Goal: Information Seeking & Learning: Learn about a topic

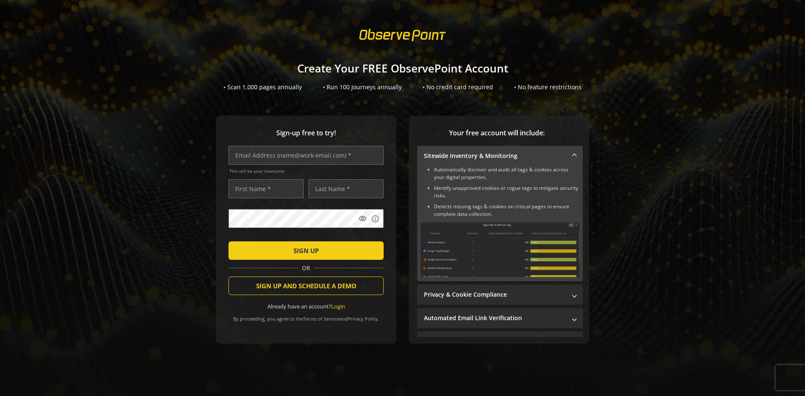
click at [376, 65] on h1 "Create Your FREE ObservePoint Account" at bounding box center [402, 68] width 805 height 12
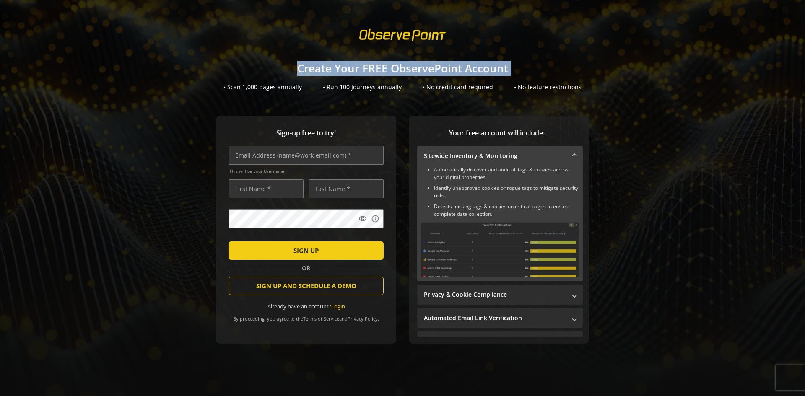
click at [376, 65] on h1 "Create Your FREE ObservePoint Account" at bounding box center [402, 68] width 805 height 12
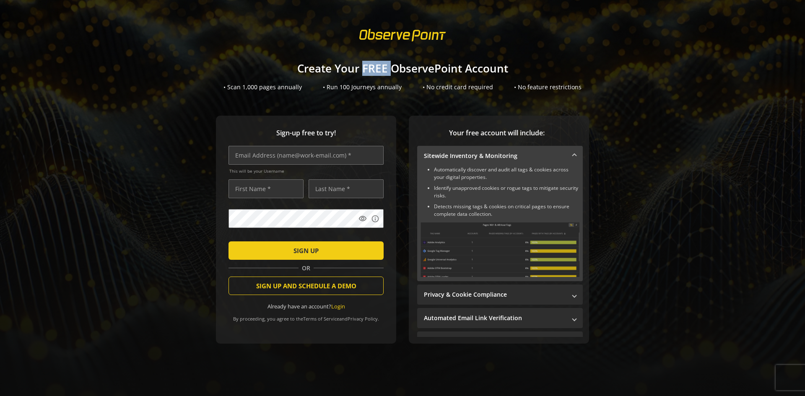
click at [376, 65] on h1 "Create Your FREE ObservePoint Account" at bounding box center [402, 68] width 805 height 12
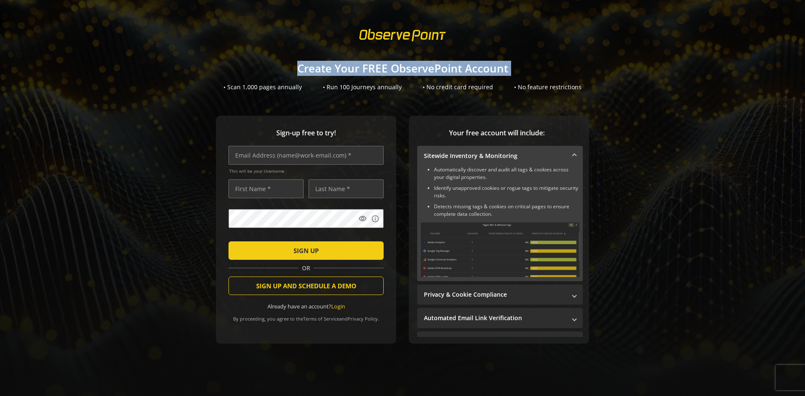
click at [376, 65] on h1 "Create Your FREE ObservePoint Account" at bounding box center [402, 68] width 805 height 12
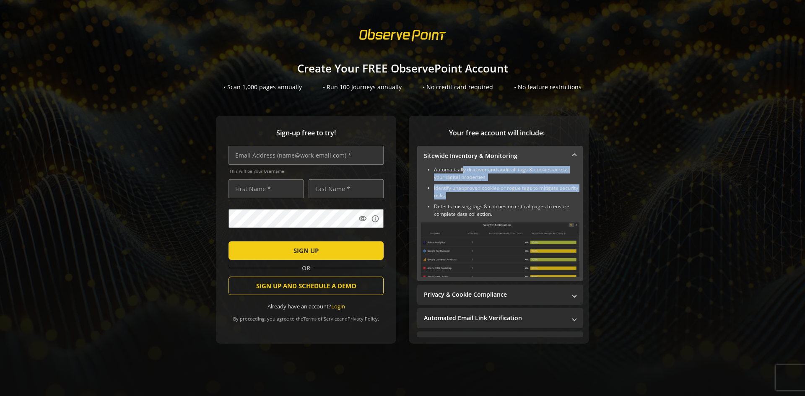
drag, startPoint x: 461, startPoint y: 171, endPoint x: 471, endPoint y: 193, distance: 24.8
click at [471, 193] on ul "Automatically discover and audit all tags & cookies across your digital propert…" at bounding box center [499, 192] width 159 height 52
click at [471, 193] on li "Identify unapproved cookies or rogue tags to mitigate security risks." at bounding box center [506, 191] width 145 height 15
drag, startPoint x: 471, startPoint y: 193, endPoint x: 416, endPoint y: 166, distance: 61.1
click at [417, 166] on div "Automatically discover and audit all tags & cookies across your digital propert…" at bounding box center [500, 223] width 166 height 115
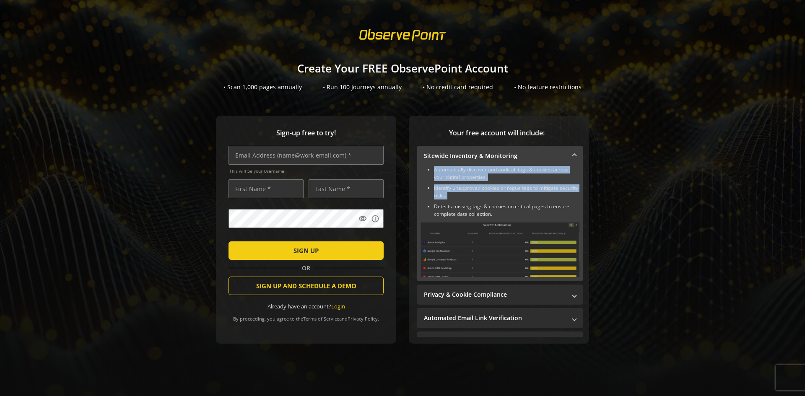
click at [452, 187] on li "Identify unapproved cookies or rogue tags to mitigate security risks." at bounding box center [506, 191] width 145 height 15
drag, startPoint x: 439, startPoint y: 202, endPoint x: 412, endPoint y: 173, distance: 39.1
click at [412, 173] on div "Your free account will include: Sitewide Inventory & Monitoring Automatically d…" at bounding box center [499, 230] width 180 height 228
click at [434, 177] on li "Automatically discover and audit all tags & cookies across your digital propert…" at bounding box center [506, 173] width 145 height 15
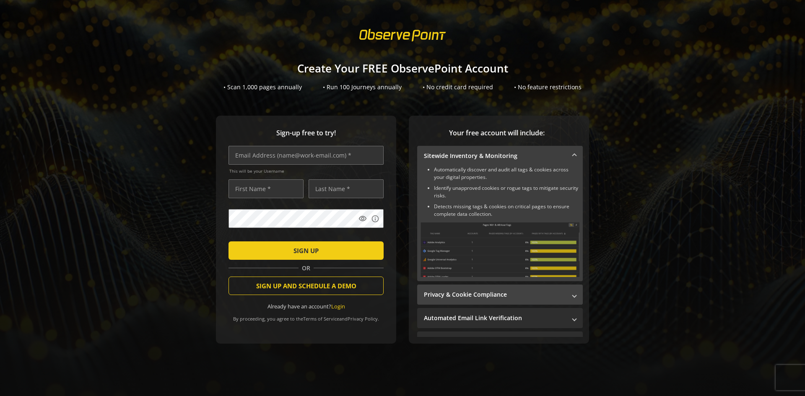
click at [503, 291] on mat-panel-title "Privacy & Cookie Compliance" at bounding box center [495, 294] width 142 height 8
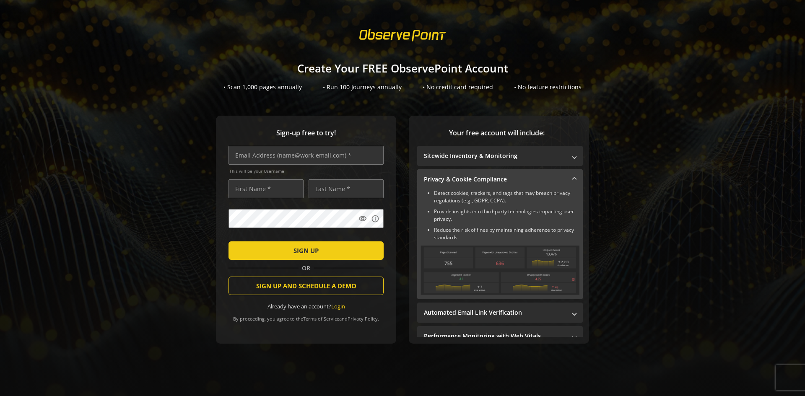
click at [562, 174] on mat-expansion-panel-header "Privacy & Cookie Compliance" at bounding box center [500, 179] width 166 height 20
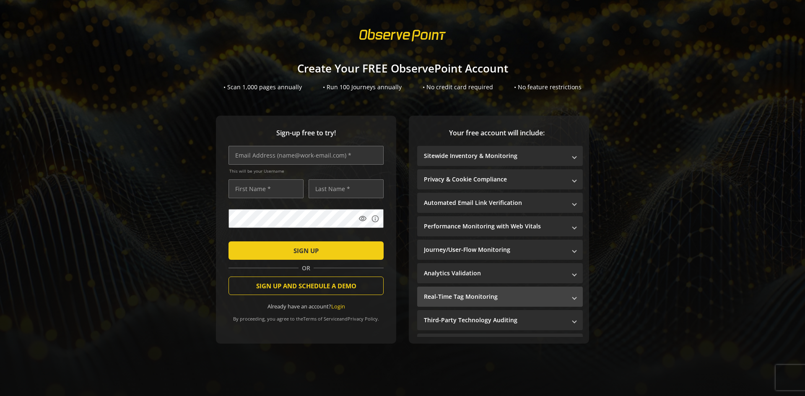
scroll to position [17, 0]
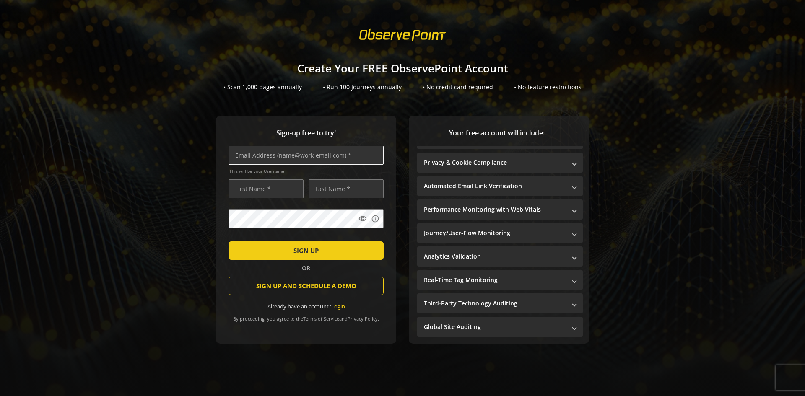
click at [288, 155] on input "text" at bounding box center [305, 155] width 155 height 19
type input "[PERSON_NAME][EMAIL_ADDRESS][DOMAIN_NAME]"
click at [243, 183] on input "text" at bounding box center [265, 188] width 75 height 19
type input "[PERSON_NAME]"
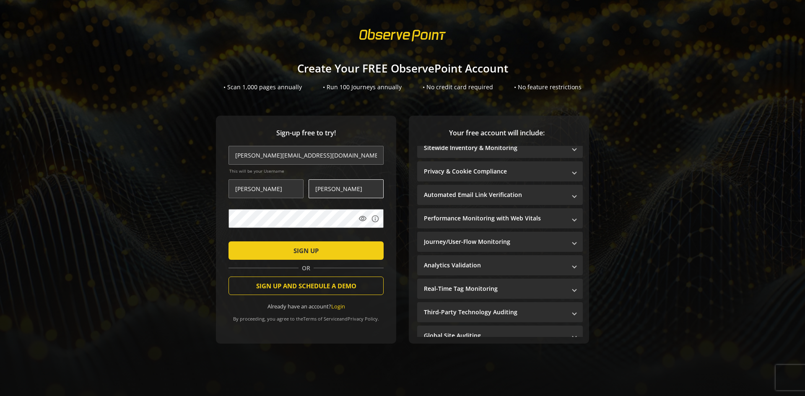
scroll to position [0, 0]
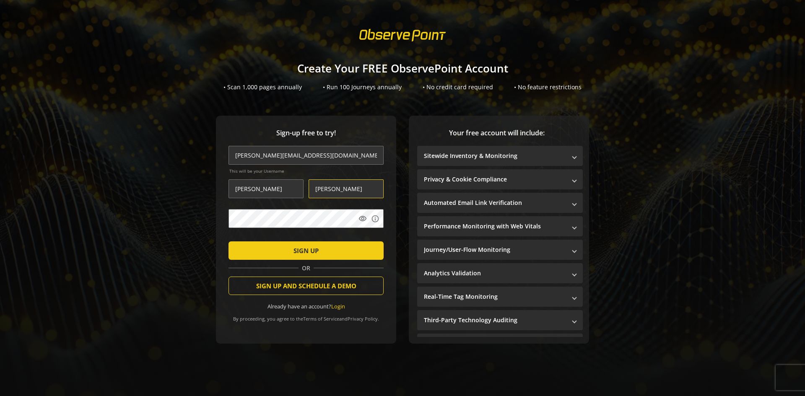
type input "[PERSON_NAME]"
click at [280, 242] on span "submit" at bounding box center [305, 251] width 155 height 20
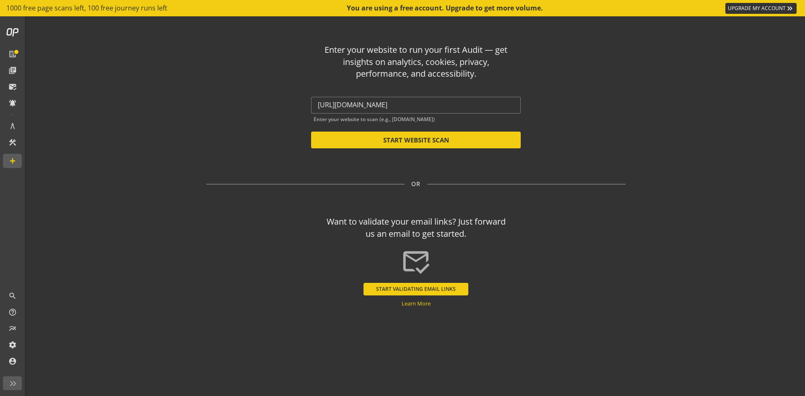
click at [456, 164] on div "Enter your website to run your first Audit — get insights on analytics, cookies…" at bounding box center [416, 187] width 490 height 342
click at [466, 63] on div "Enter your website to run your first Audit — get insights on analytics, cookies…" at bounding box center [416, 62] width 187 height 36
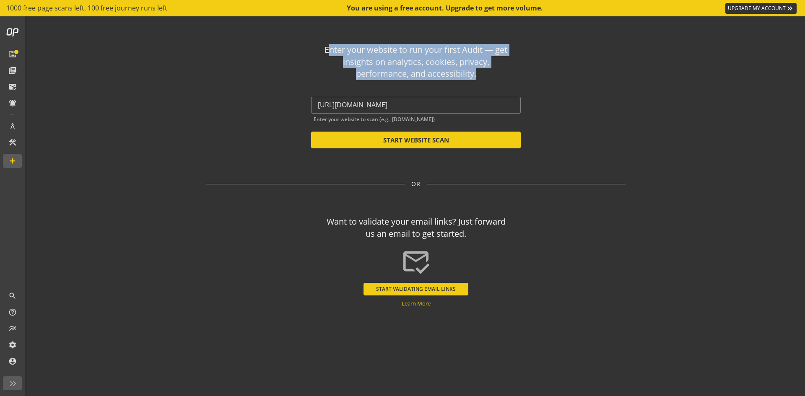
click at [466, 63] on div "Enter your website to run your first Audit — get insights on analytics, cookies…" at bounding box center [416, 62] width 187 height 36
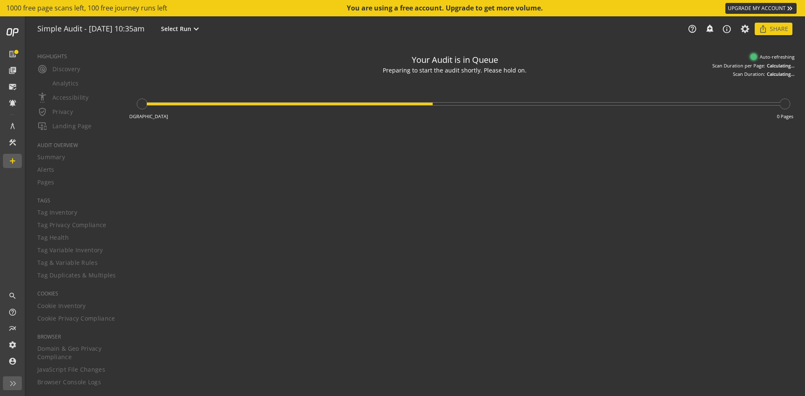
type textarea "Notes can include: -a description of what this audit is validating -changes in …"
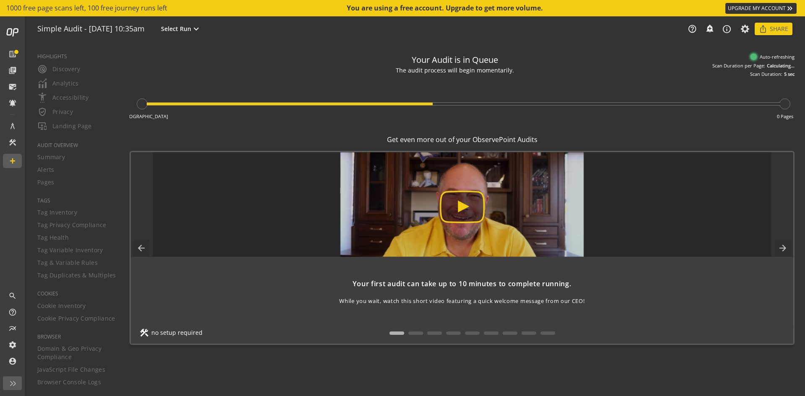
click at [433, 66] on div "Preparing to start the audit shortly. Please hold on." at bounding box center [455, 61] width 144 height 9
click at [433, 69] on div "The audit process will begin momentarily." at bounding box center [455, 70] width 144 height 9
click at [433, 69] on div "The audit process will begin momentarily." at bounding box center [455, 70] width 152 height 9
click at [191, 26] on span "Select Run" at bounding box center [176, 29] width 30 height 8
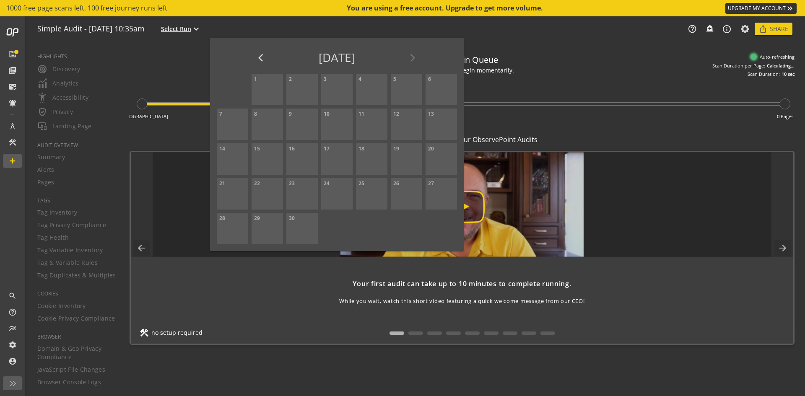
click at [220, 26] on div at bounding box center [402, 198] width 805 height 396
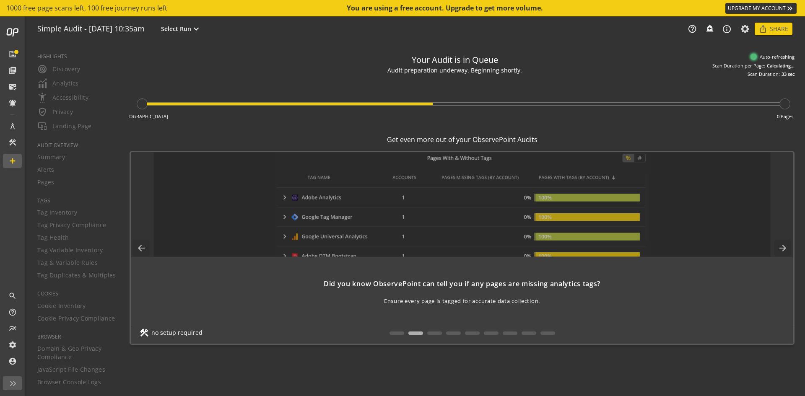
click at [382, 283] on div "Did you know ObservePoint can tell you if any pages are missing analytics tags?" at bounding box center [461, 284] width 645 height 10
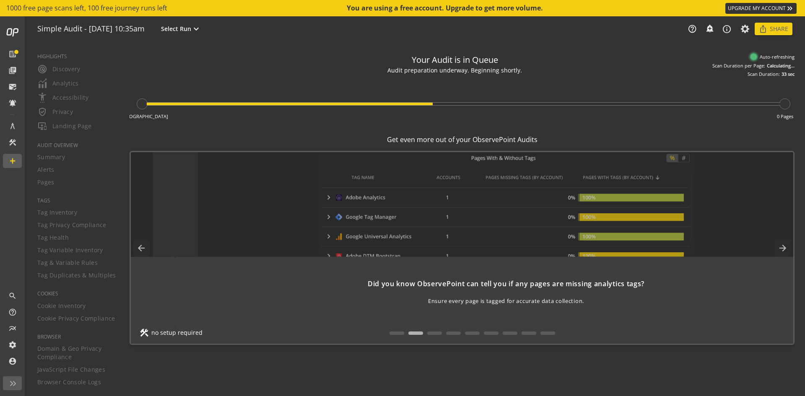
drag, startPoint x: 487, startPoint y: 276, endPoint x: 517, endPoint y: 277, distance: 30.2
click at [516, 276] on div "Did you know ObservePoint can tell you if any pages are missing analytics tags?…" at bounding box center [506, 292] width 662 height 70
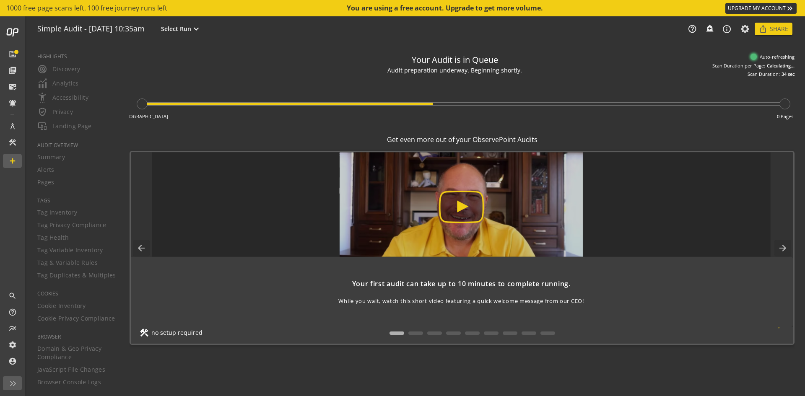
drag, startPoint x: 524, startPoint y: 278, endPoint x: 381, endPoint y: 284, distance: 143.5
click at [421, 284] on div "Your first audit can take up to 10 minutes to complete running. While you wait,…" at bounding box center [461, 292] width 662 height 70
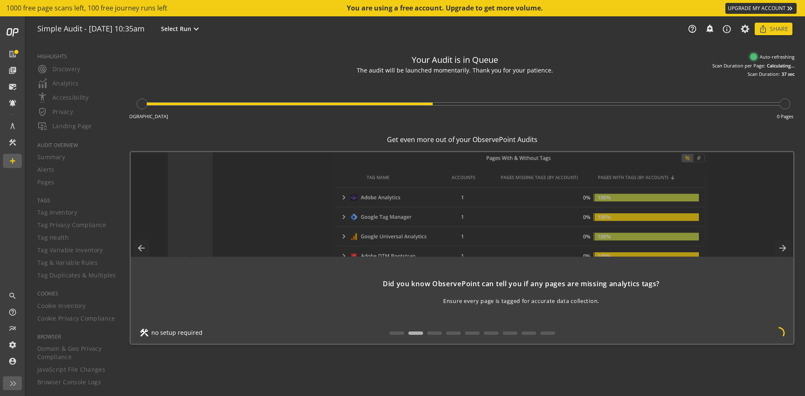
drag, startPoint x: 389, startPoint y: 302, endPoint x: 482, endPoint y: 293, distance: 92.6
click at [480, 294] on div "Did you know ObservePoint can tell you if any pages are missing analytics tags?…" at bounding box center [521, 292] width 662 height 26
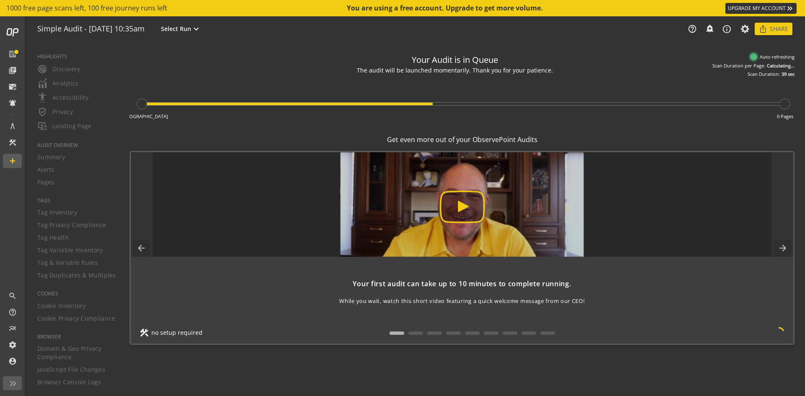
drag, startPoint x: 494, startPoint y: 264, endPoint x: 377, endPoint y: 273, distance: 116.9
click at [390, 273] on div "Your first audit can take up to 10 minutes to complete running. While you wait,…" at bounding box center [462, 292] width 662 height 70
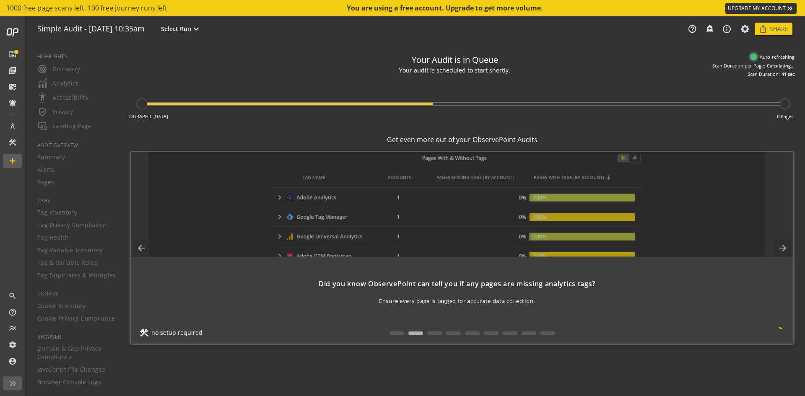
drag, startPoint x: 526, startPoint y: 266, endPoint x: 354, endPoint y: 267, distance: 172.7
click at [402, 267] on div "Did you know ObservePoint can tell you if any pages are missing analytics tags?…" at bounding box center [457, 292] width 662 height 70
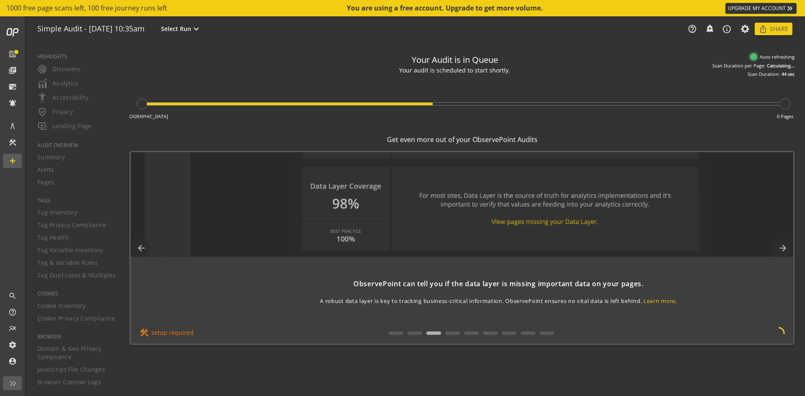
drag, startPoint x: 349, startPoint y: 285, endPoint x: 389, endPoint y: 281, distance: 40.5
click at [389, 281] on div "ObservePoint can tell you if the data layer is missing important data on your p…" at bounding box center [498, 284] width 645 height 10
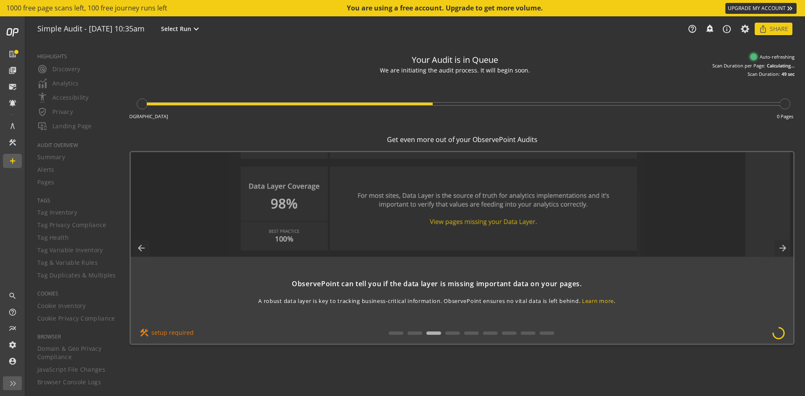
drag, startPoint x: 596, startPoint y: 274, endPoint x: 510, endPoint y: 273, distance: 86.3
click at [527, 274] on div "ObservePoint can tell you if the data layer is missing important data on your p…" at bounding box center [437, 292] width 662 height 70
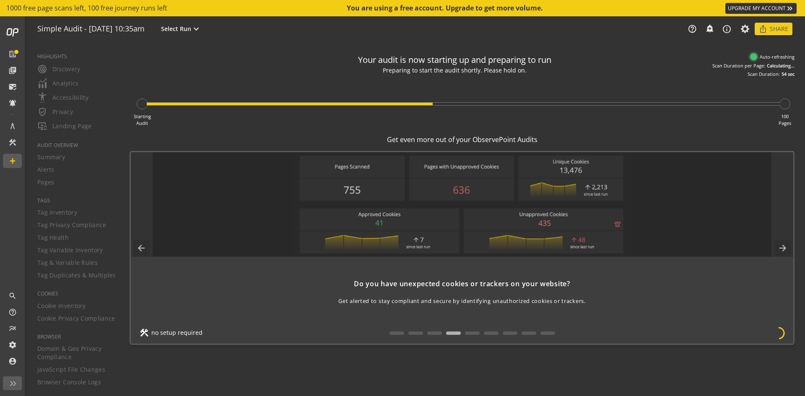
drag, startPoint x: 531, startPoint y: 288, endPoint x: 444, endPoint y: 296, distance: 87.2
click at [448, 295] on div "Do you have unexpected cookies or trackers on your website? Get alerted to stay…" at bounding box center [462, 292] width 662 height 26
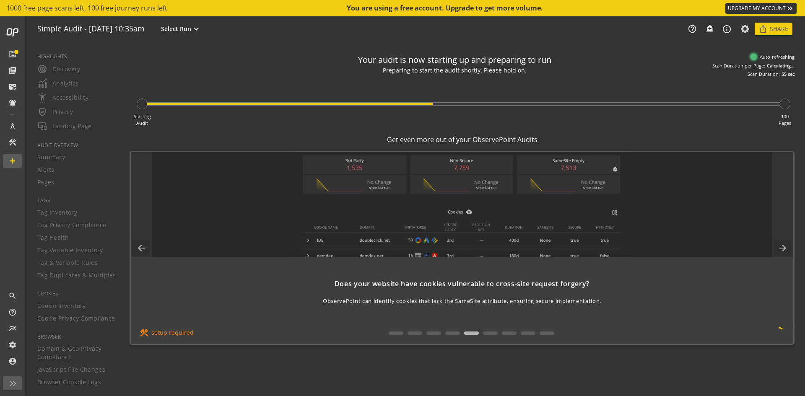
drag, startPoint x: 413, startPoint y: 298, endPoint x: 471, endPoint y: 298, distance: 57.4
click at [459, 298] on span "ObservePoint can identify cookies that lack the SameSite attribute, ensuring se…" at bounding box center [462, 301] width 278 height 8
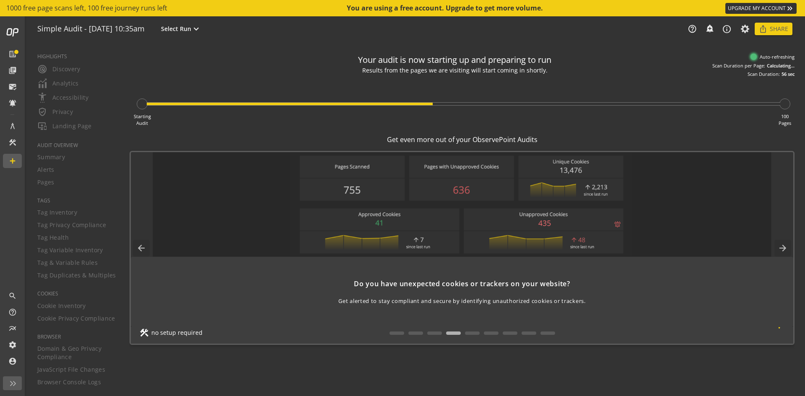
click at [459, 295] on div "Do you have unexpected cookies or trackers on your website? Get alerted to stay…" at bounding box center [462, 292] width 662 height 26
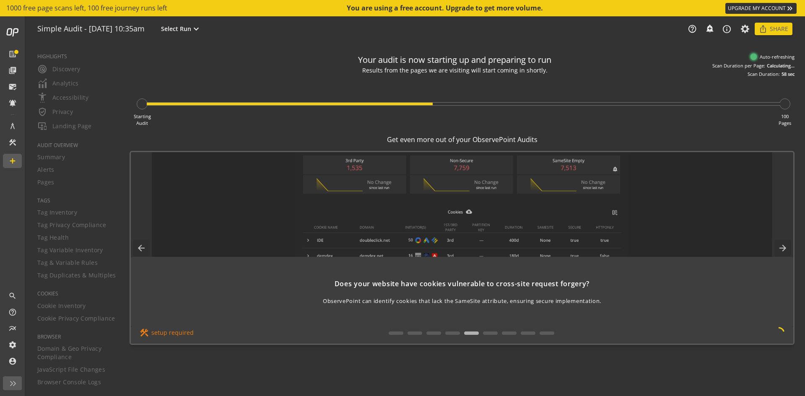
drag, startPoint x: 562, startPoint y: 289, endPoint x: 469, endPoint y: 291, distance: 93.1
click at [485, 291] on div "Does your website have cookies vulnerable to cross-site request forgery? Observ…" at bounding box center [462, 292] width 662 height 26
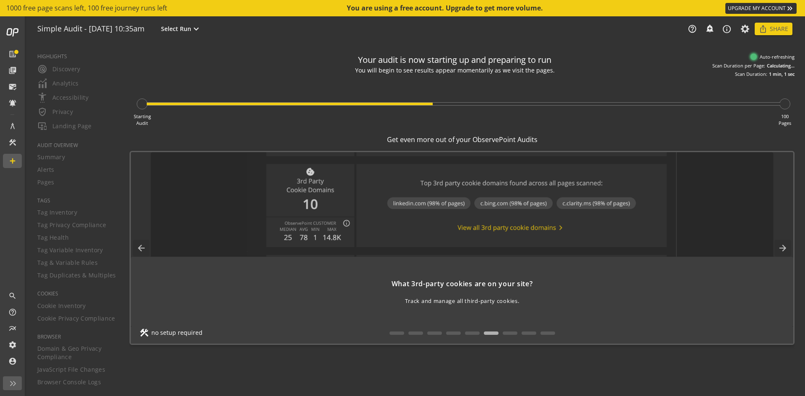
click at [434, 262] on div "What 3rd-party cookies are on your site? Track and manage all third-party cooki…" at bounding box center [462, 292] width 662 height 70
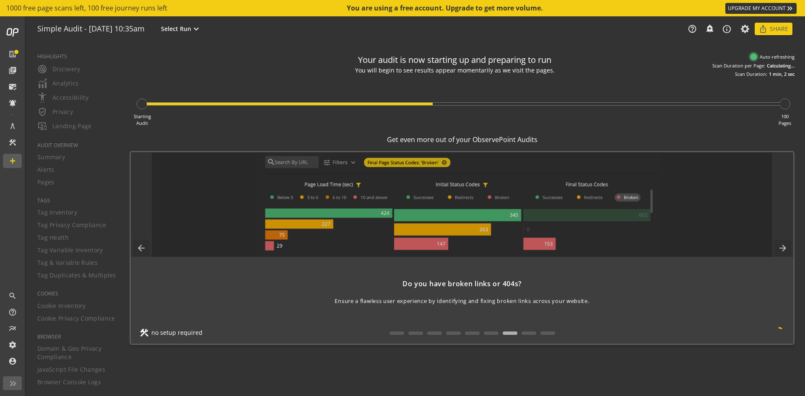
click at [484, 271] on div "Do you have broken links or 404s? Ensure a flawless user experience by identify…" at bounding box center [462, 239] width 662 height 175
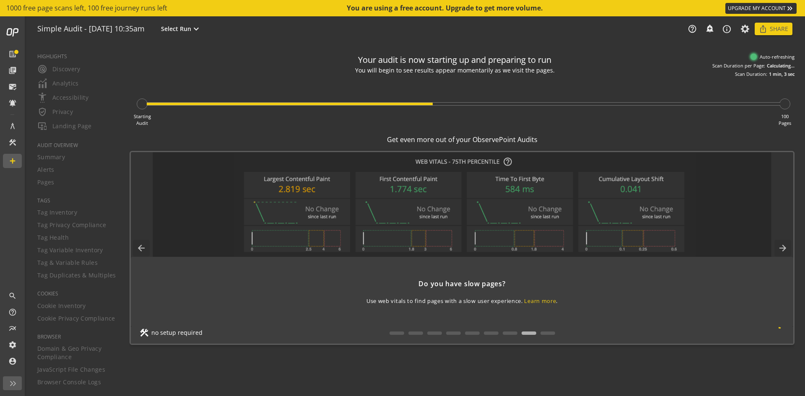
click at [458, 269] on div "Do you have slow pages? Use web vitals to find pages with a slow user experienc…" at bounding box center [462, 292] width 662 height 70
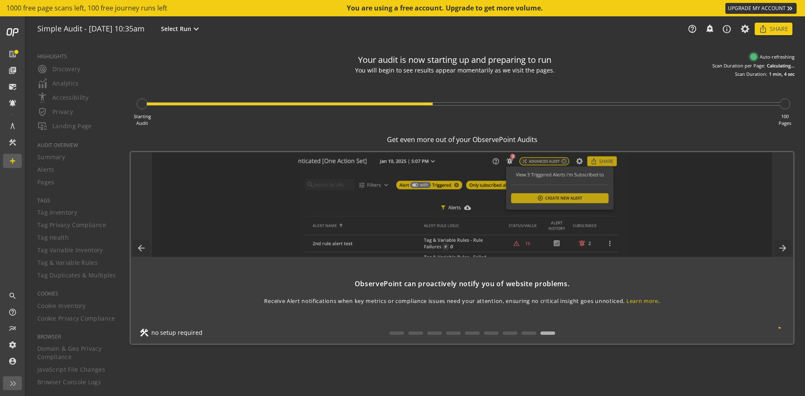
drag, startPoint x: 543, startPoint y: 250, endPoint x: 347, endPoint y: 259, distance: 196.8
click at [490, 259] on div "ObservePoint can proactively notify you of website problems. Receive Alert noti…" at bounding box center [462, 239] width 662 height 175
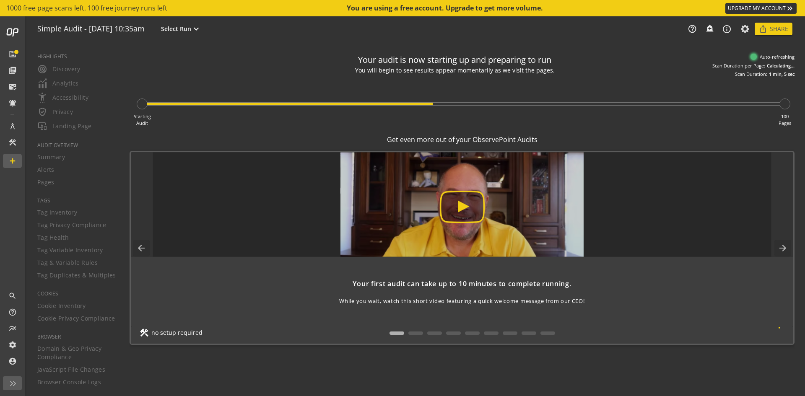
click at [464, 210] on img at bounding box center [462, 204] width 619 height 105
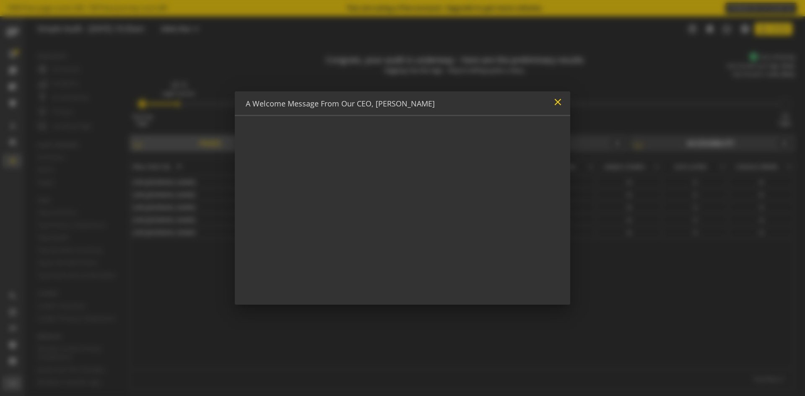
click at [560, 98] on mat-icon "close" at bounding box center [557, 101] width 11 height 11
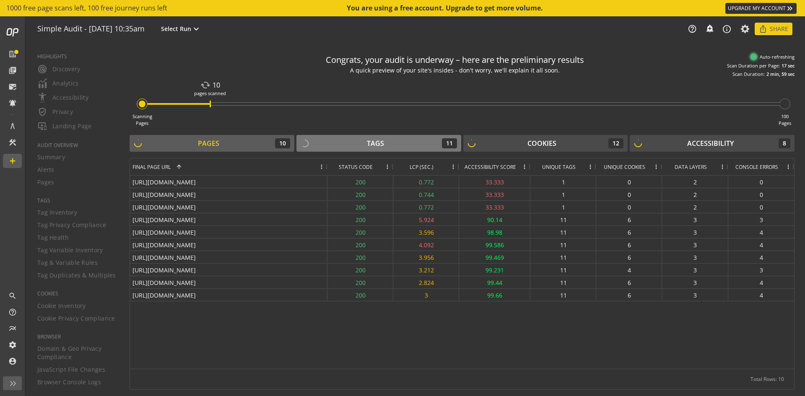
click at [349, 145] on div "Tags 11" at bounding box center [378, 143] width 156 height 10
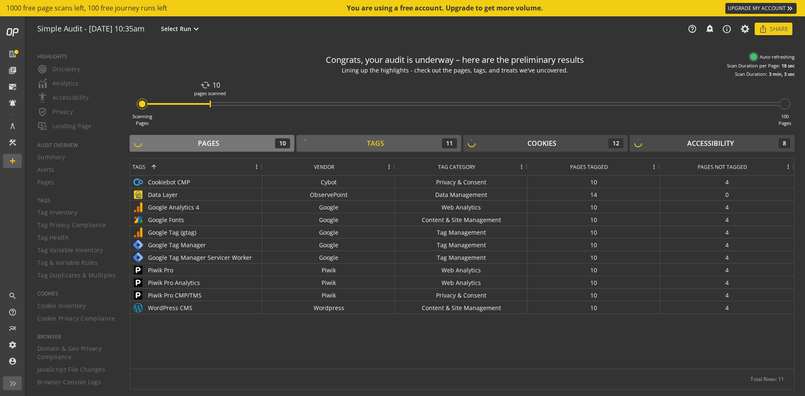
click at [231, 135] on button "Pages 10" at bounding box center [212, 143] width 165 height 17
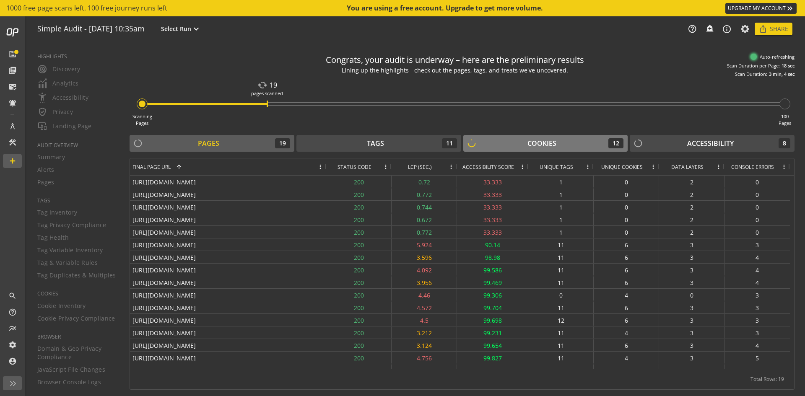
click at [565, 146] on div "Cookies 12" at bounding box center [545, 143] width 156 height 10
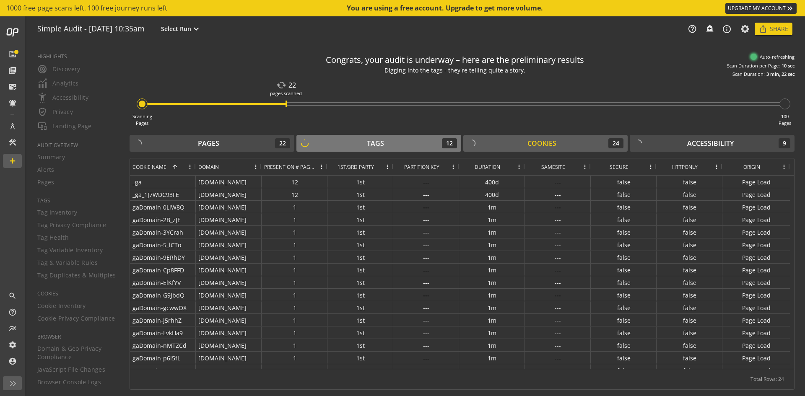
click at [373, 143] on div "Tags" at bounding box center [375, 144] width 17 height 10
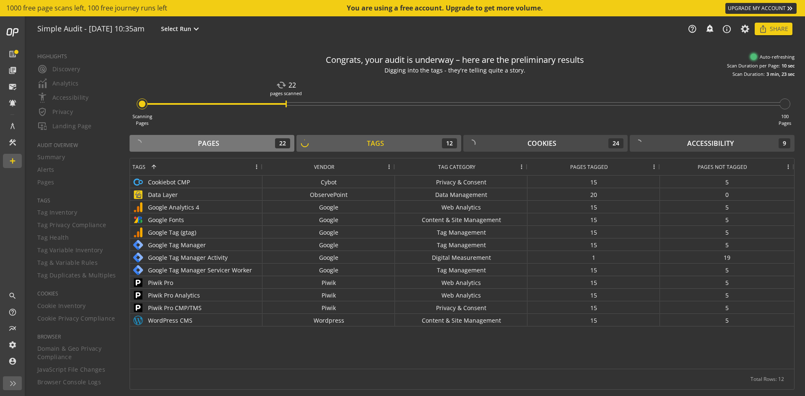
click at [249, 143] on div "Pages 22" at bounding box center [212, 143] width 156 height 10
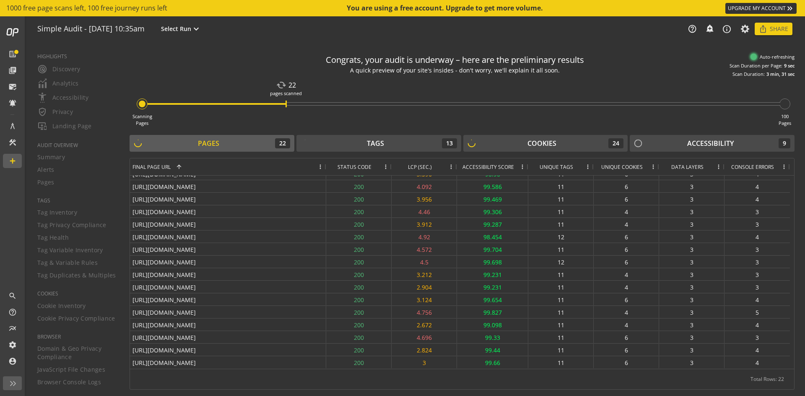
click at [787, 117] on div "100 Pages" at bounding box center [784, 119] width 13 height 13
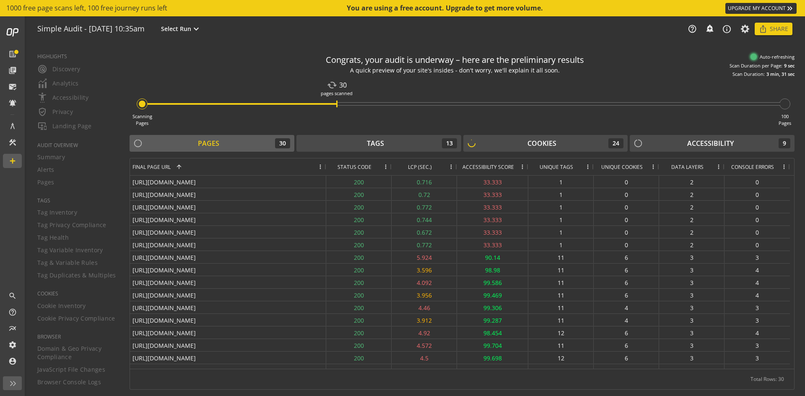
click at [787, 117] on div "100 Pages" at bounding box center [784, 119] width 13 height 13
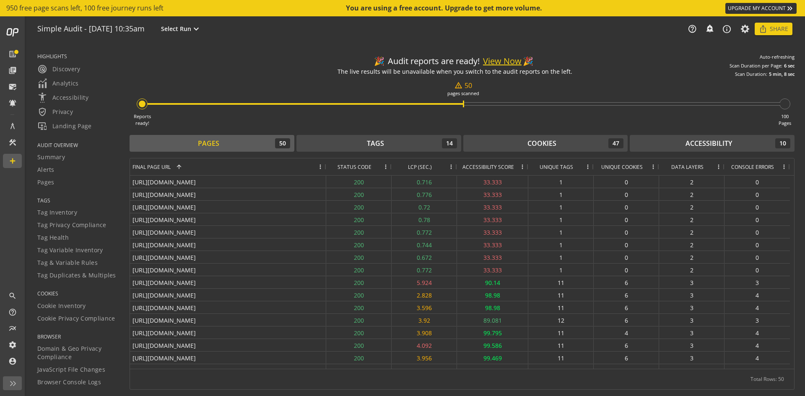
click at [458, 103] on div "warning_amber 50 pages scanned" at bounding box center [464, 103] width 632 height 3
click at [374, 74] on div "The live results will be unavailable when you switch to the audit reports on th…" at bounding box center [454, 71] width 235 height 8
click at [435, 68] on div "The live results will be unavailable when you switch to the audit reports on th…" at bounding box center [454, 71] width 235 height 8
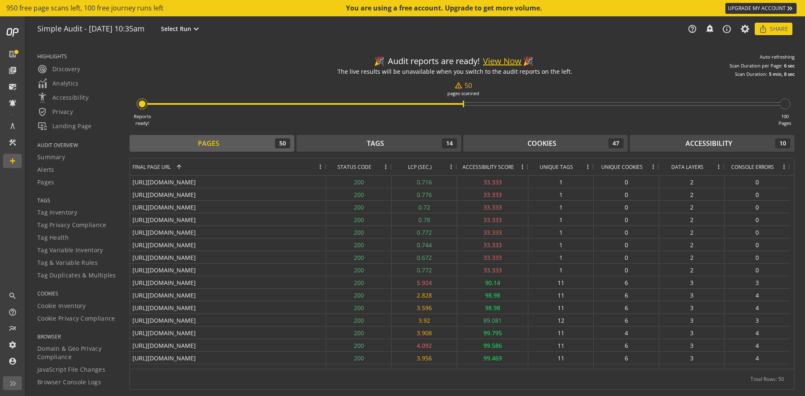
click at [435, 68] on div "The live results will be unavailable when you switch to the audit reports on th…" at bounding box center [454, 71] width 235 height 8
click at [421, 60] on div "🎉 Audit reports are ready! View Now 🎉" at bounding box center [454, 61] width 161 height 12
click at [504, 60] on button "View Now" at bounding box center [502, 61] width 39 height 12
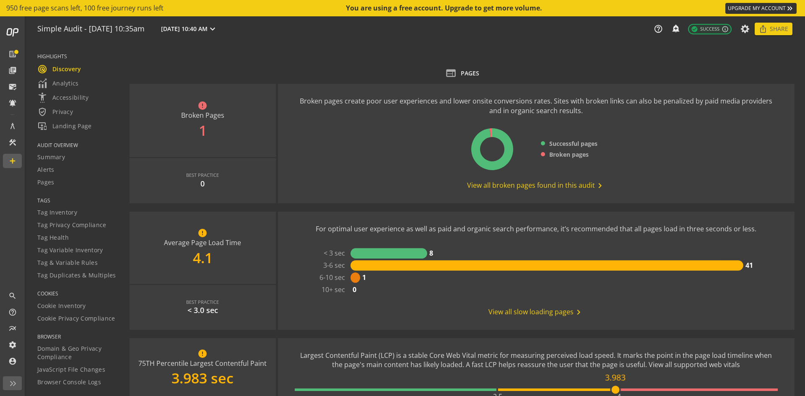
scroll to position [168, 0]
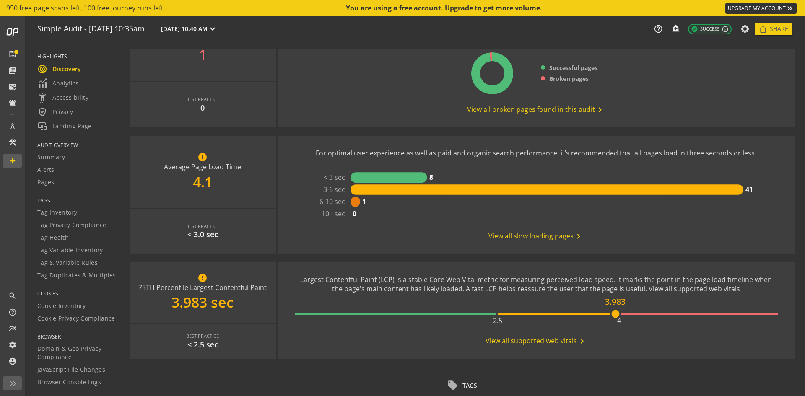
click at [395, 285] on div "Largest Contentful Paint (LCP) is a stable Core Web Vital metric for measuring …" at bounding box center [536, 284] width 483 height 19
click at [395, 286] on div "Largest Contentful Paint (LCP) is a stable Core Web Vital metric for measuring …" at bounding box center [536, 284] width 483 height 19
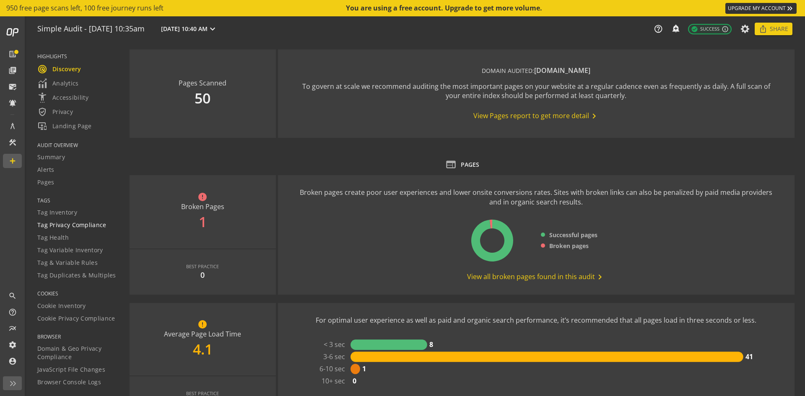
scroll to position [0, 0]
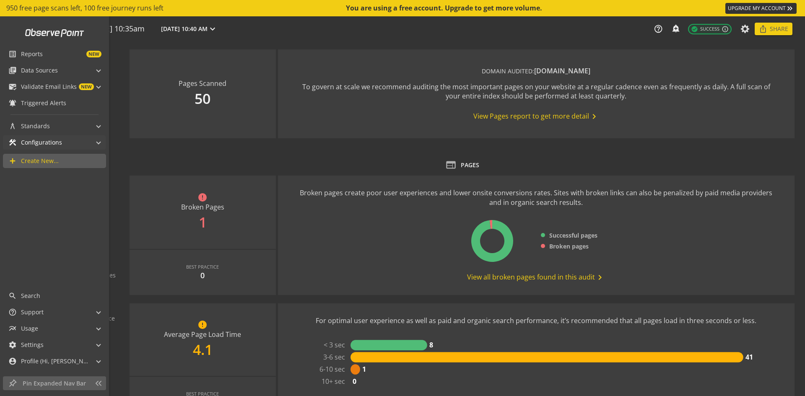
click at [101, 144] on mat-expansion-panel-header "construction Configurations" at bounding box center [54, 142] width 103 height 14
click at [96, 143] on span "construction Configurations" at bounding box center [52, 142] width 88 height 14
click at [96, 126] on span "architecture Standards" at bounding box center [52, 126] width 88 height 14
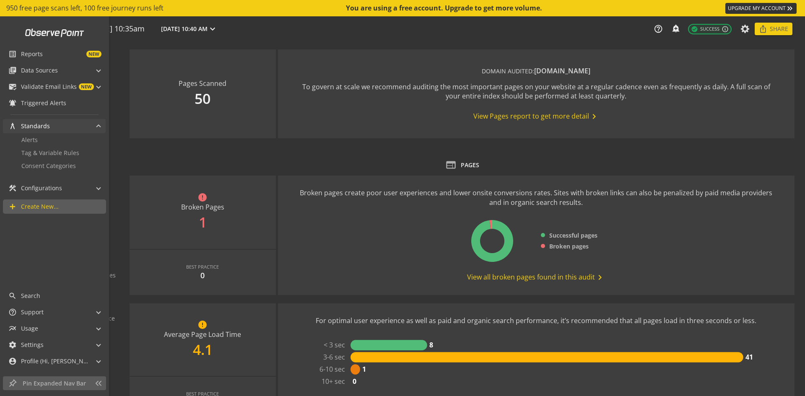
click at [96, 126] on span "architecture Standards" at bounding box center [52, 126] width 88 height 14
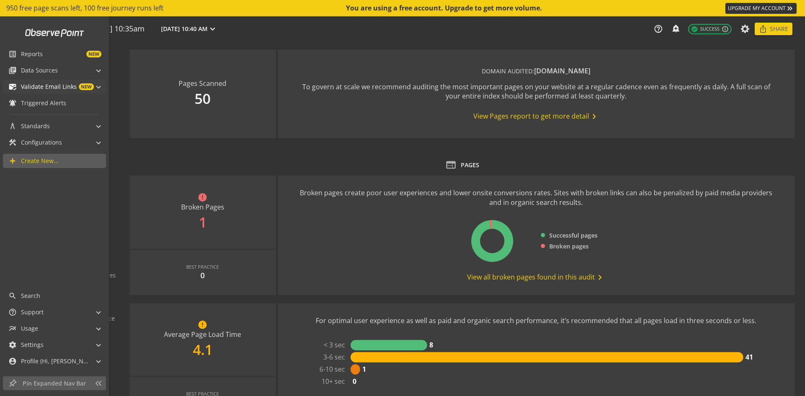
click at [101, 88] on mat-expansion-panel-header "mark_email_read Validate Email Links NEW" at bounding box center [54, 87] width 103 height 14
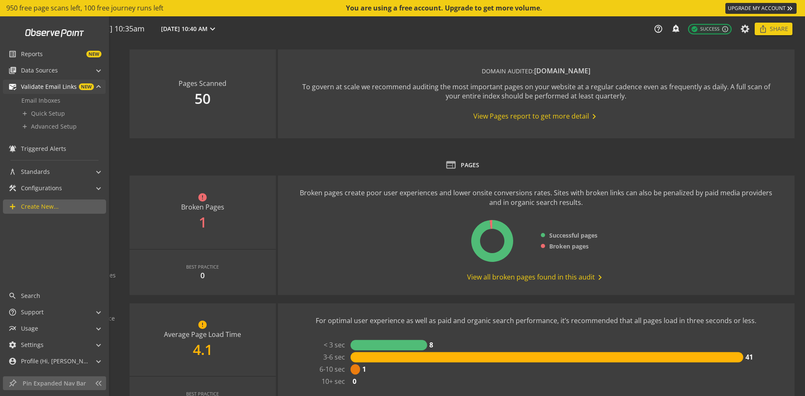
click at [100, 88] on span at bounding box center [98, 87] width 3 height 9
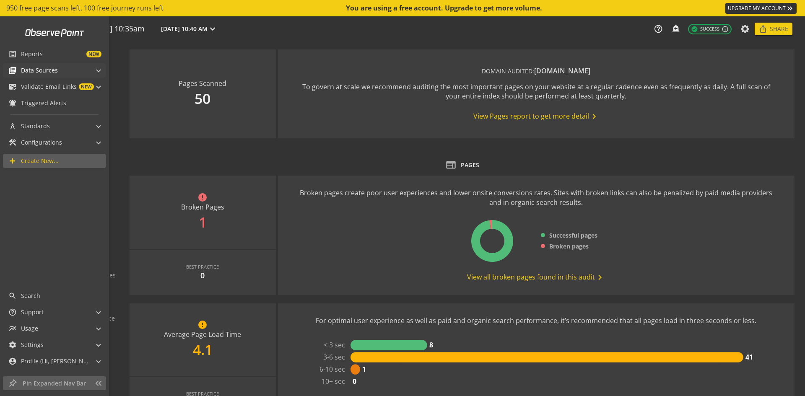
click at [98, 70] on span at bounding box center [98, 69] width 3 height 9
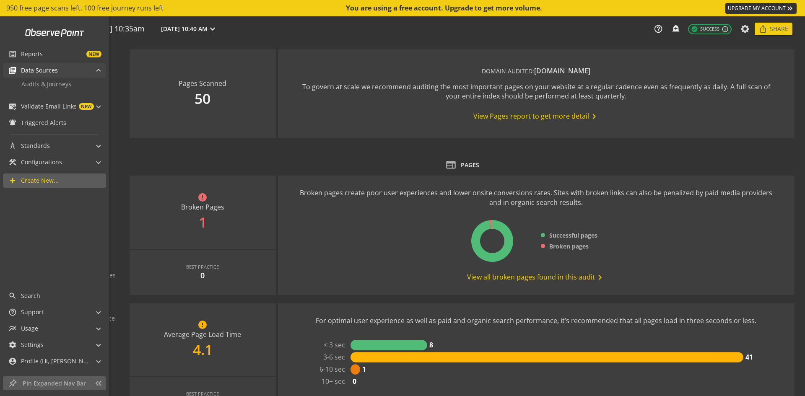
click at [98, 70] on span at bounding box center [98, 71] width 3 height 9
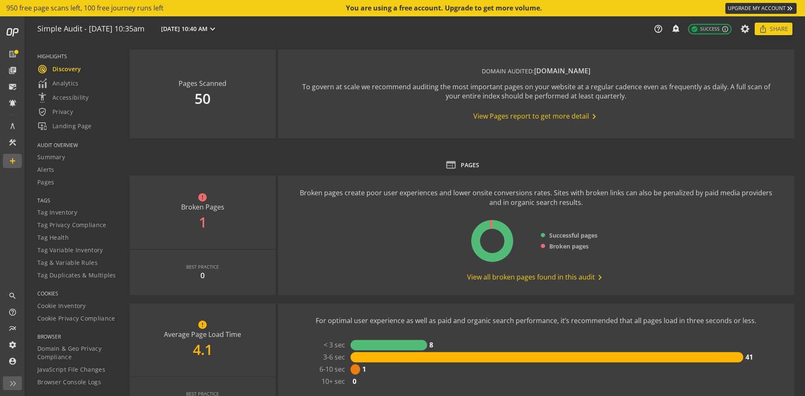
click at [367, 8] on div "You are using a free account. Upgrade to get more volume." at bounding box center [444, 8] width 197 height 10
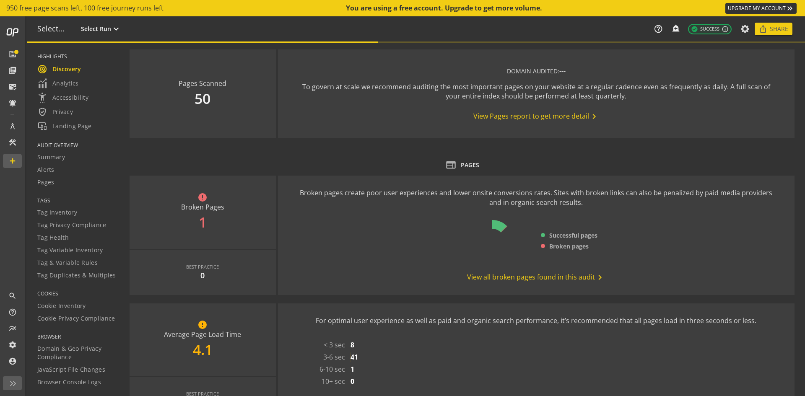
type textarea "Notes can include: -a description of what this audit is validating -changes in …"
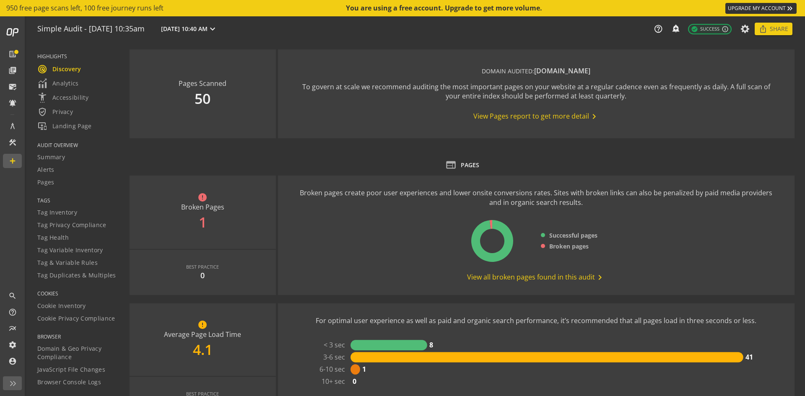
click at [500, 115] on span "View Pages report to get more detail chevron_right" at bounding box center [536, 116] width 126 height 10
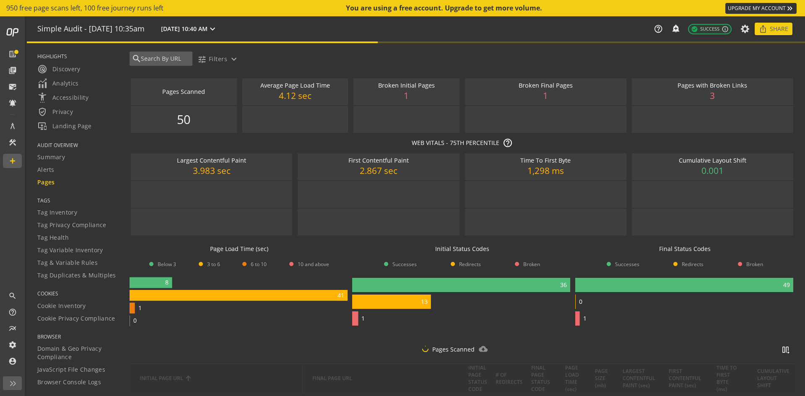
click at [155, 55] on input "text" at bounding box center [165, 58] width 50 height 9
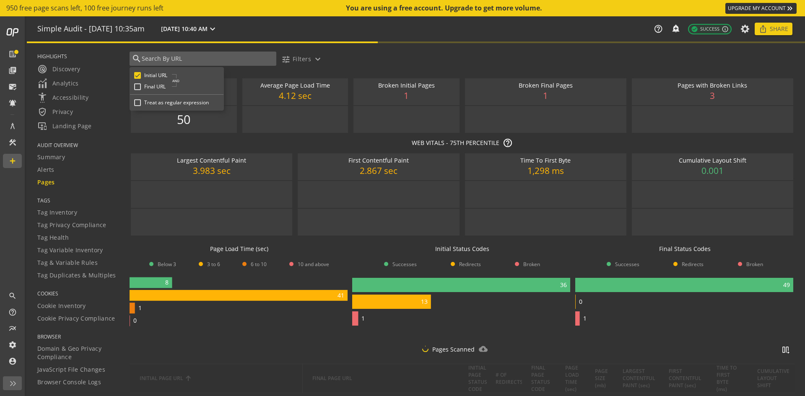
click at [155, 55] on input "text" at bounding box center [207, 58] width 133 height 9
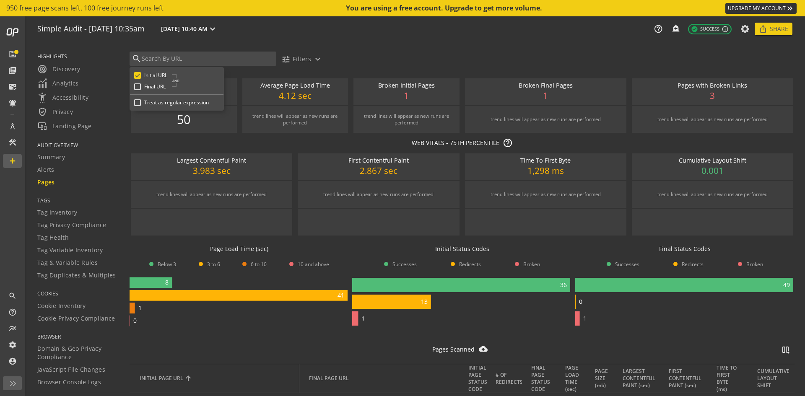
click at [306, 347] on div "Pages Scanned cloud_download_filled splitscreen_vertical_add" at bounding box center [462, 351] width 665 height 25
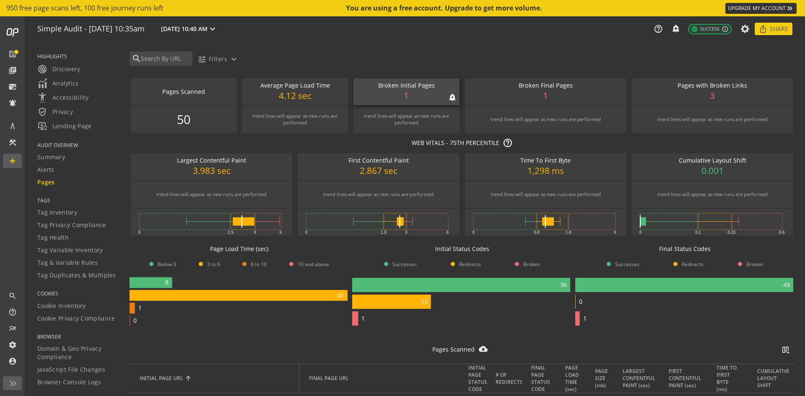
click at [393, 98] on div "Broken Initial Pages notifications_none add_alert 1" at bounding box center [406, 91] width 106 height 27
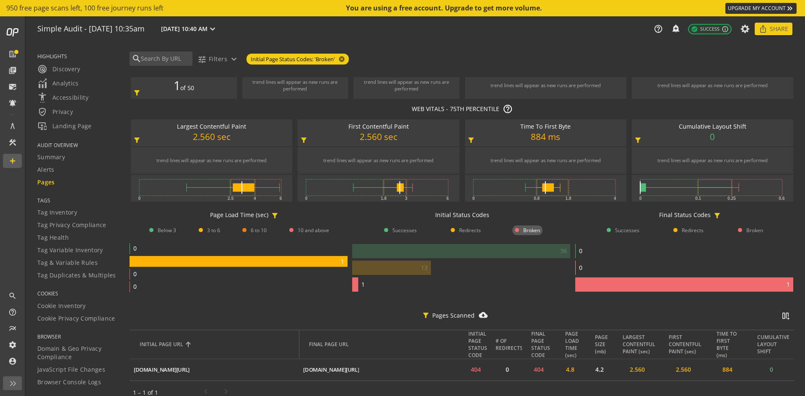
scroll to position [47, 0]
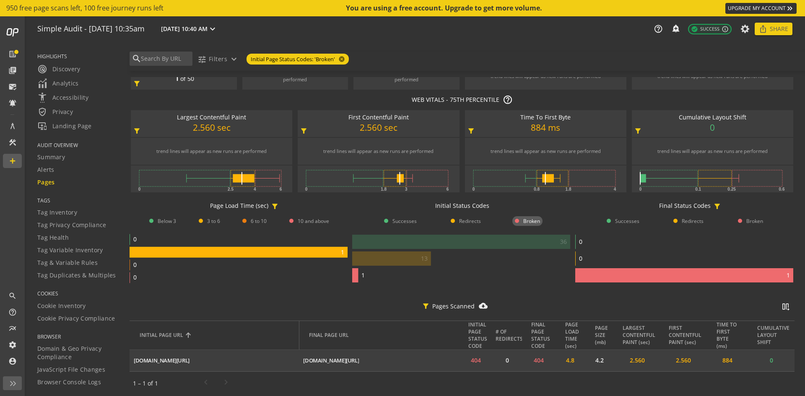
click at [0, 0] on mat-icon "ios_share" at bounding box center [0, 0] width 0 height 0
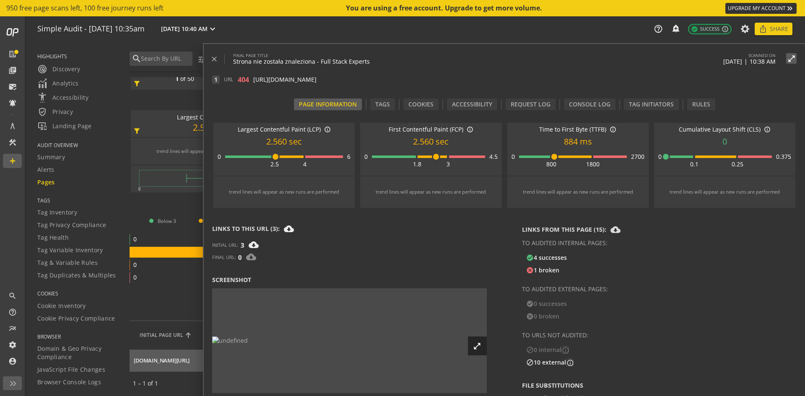
scroll to position [226, 0]
click at [205, 55] on div "close FINAL PAGE TITLE Strona nie została znaleziona - Full Stack Experts SCANN…" at bounding box center [504, 229] width 601 height 371
click at [211, 57] on mat-icon "close" at bounding box center [214, 59] width 8 height 8
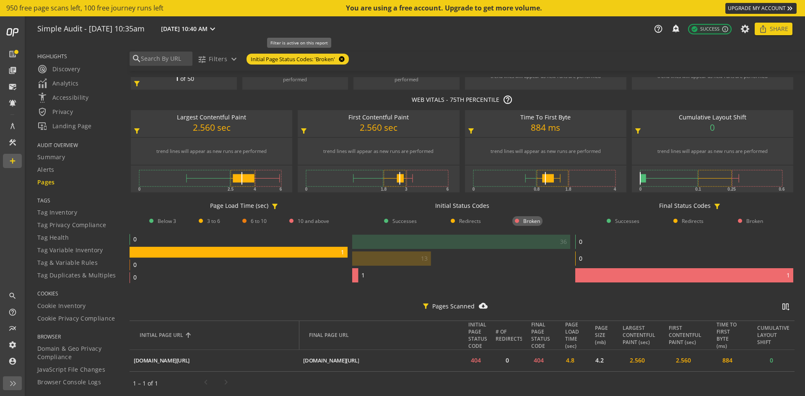
click at [342, 60] on mat-icon "cancel" at bounding box center [341, 59] width 12 height 7
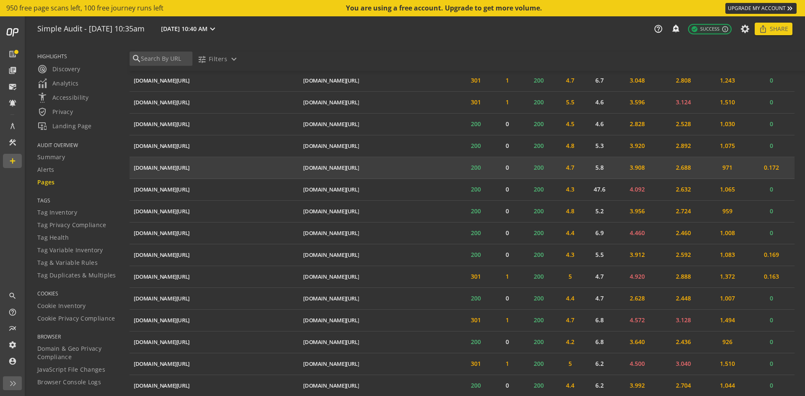
scroll to position [545, 0]
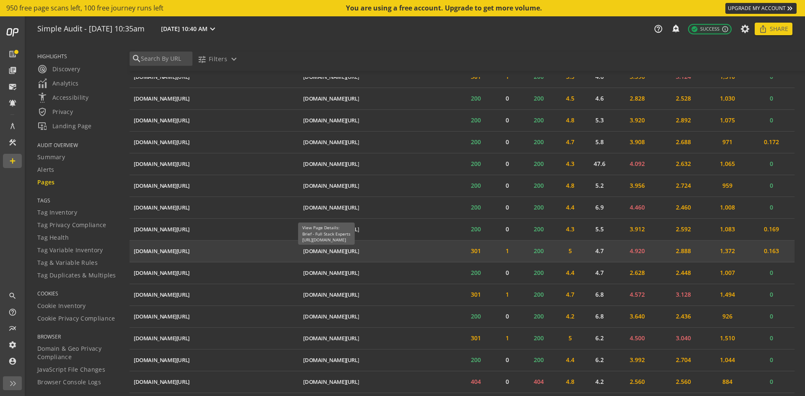
click at [303, 255] on div "[DOMAIN_NAME][URL]" at bounding box center [331, 251] width 56 height 8
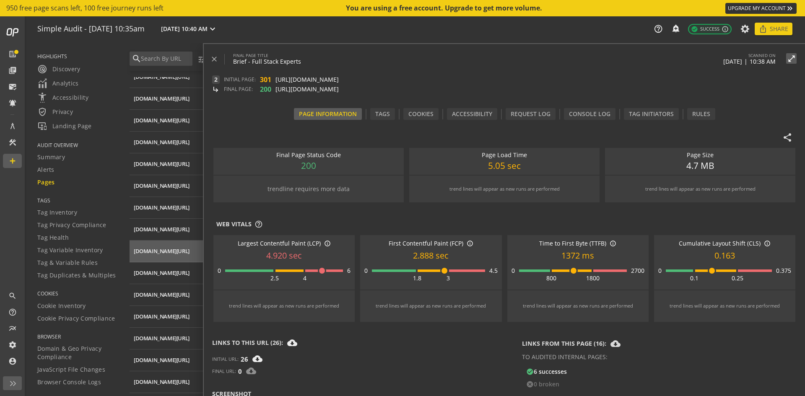
click at [670, 168] on div "Page Size 4.7 MB" at bounding box center [700, 161] width 190 height 27
click at [541, 174] on div "Page Load Time 5.05 sec" at bounding box center [504, 161] width 190 height 27
click at [382, 118] on div "Tags" at bounding box center [382, 114] width 25 height 12
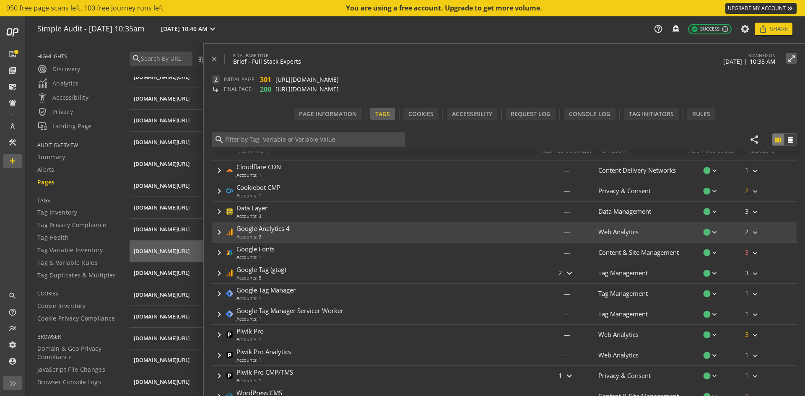
scroll to position [0, 0]
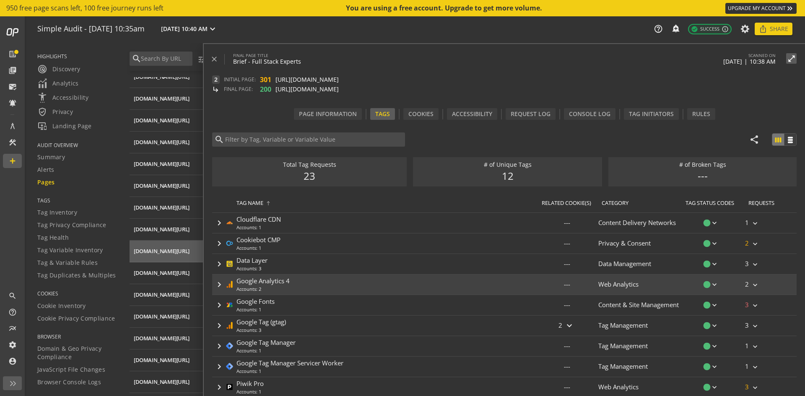
click at [223, 283] on mat-icon "keyboard_arrow_right" at bounding box center [219, 285] width 10 height 10
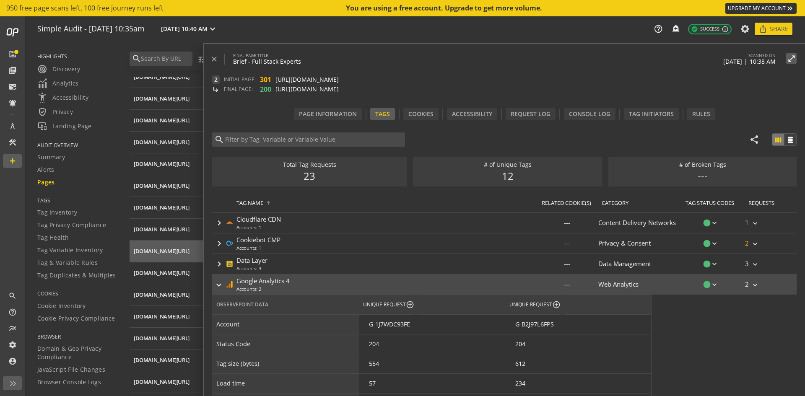
click at [223, 283] on mat-icon "keyboard_arrow_right" at bounding box center [219, 285] width 10 height 10
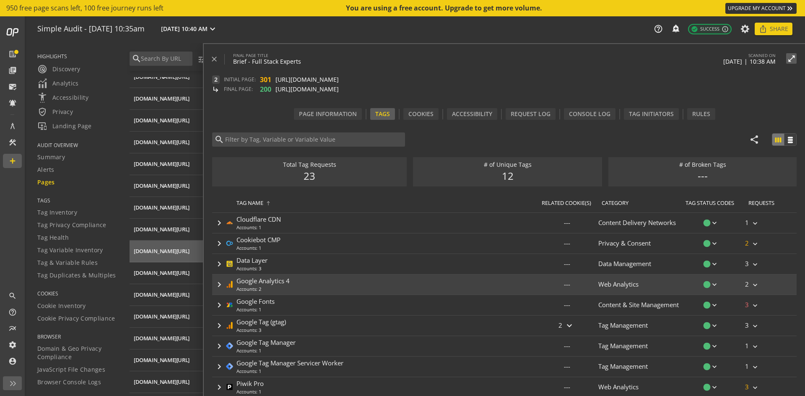
click at [223, 283] on mat-icon "keyboard_arrow_right" at bounding box center [219, 285] width 10 height 10
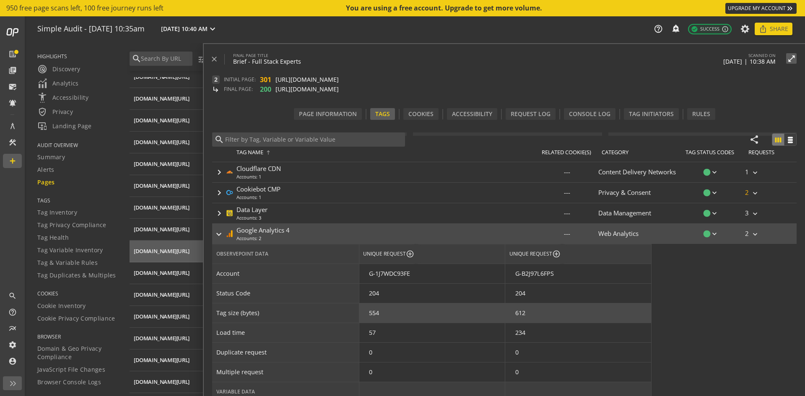
scroll to position [84, 0]
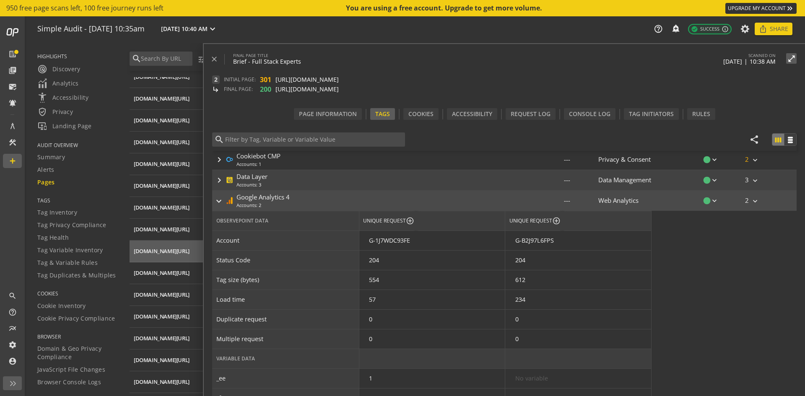
click at [223, 203] on div "keyboard_arrow_right Google Analytics 4 Accounts: 2" at bounding box center [373, 201] width 323 height 20
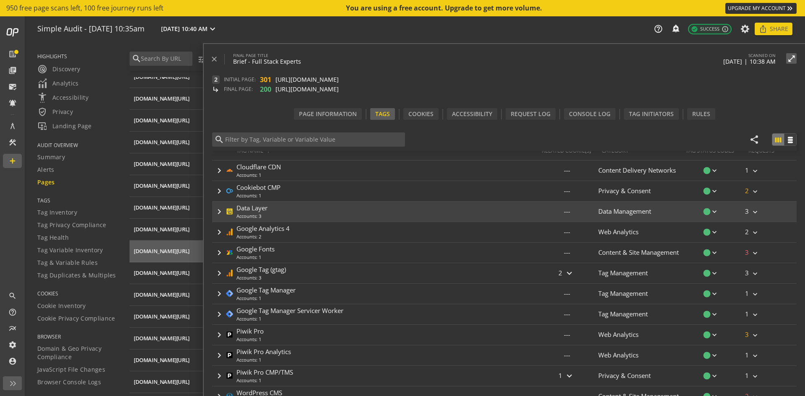
scroll to position [52, 0]
click at [220, 211] on mat-icon "keyboard_arrow_right" at bounding box center [219, 212] width 10 height 10
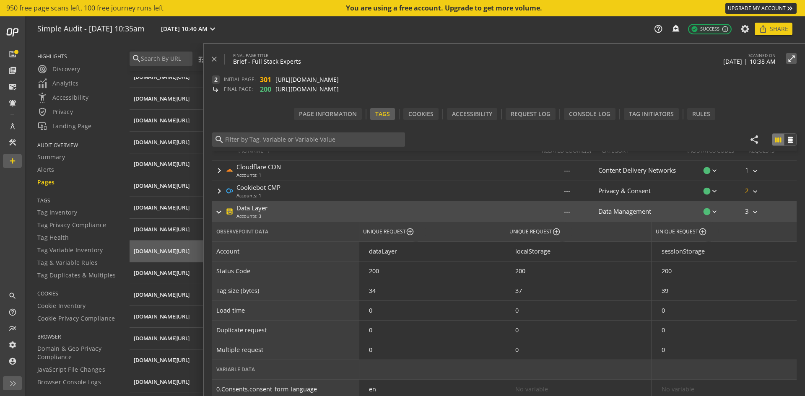
click at [215, 210] on mat-icon "keyboard_arrow_right" at bounding box center [219, 212] width 10 height 10
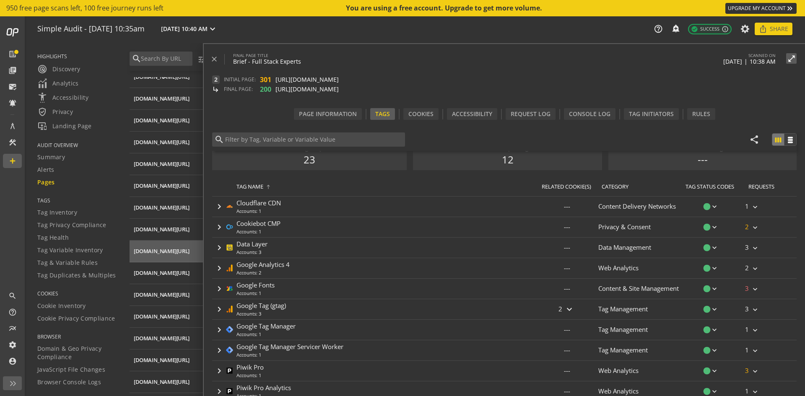
scroll to position [0, 0]
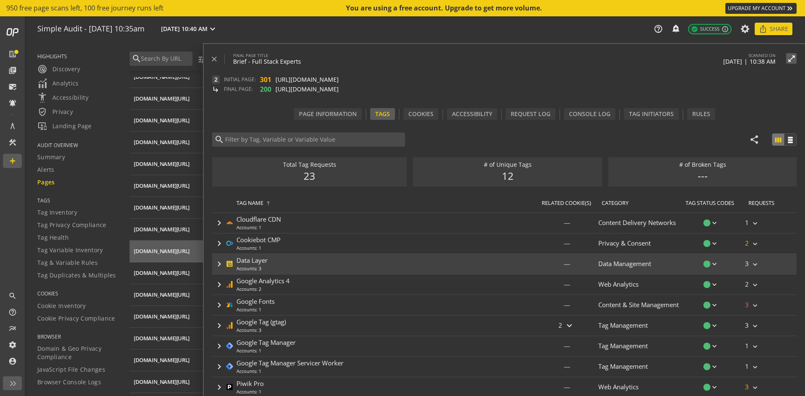
click at [223, 262] on mat-icon "keyboard_arrow_right" at bounding box center [219, 264] width 10 height 10
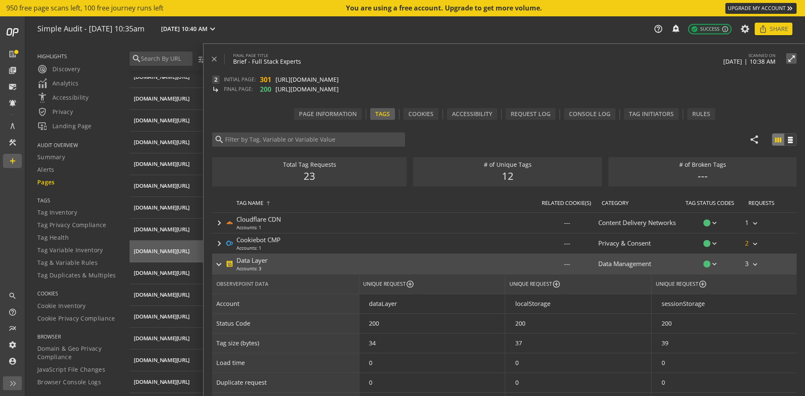
click at [221, 260] on mat-icon "keyboard_arrow_right" at bounding box center [219, 264] width 10 height 10
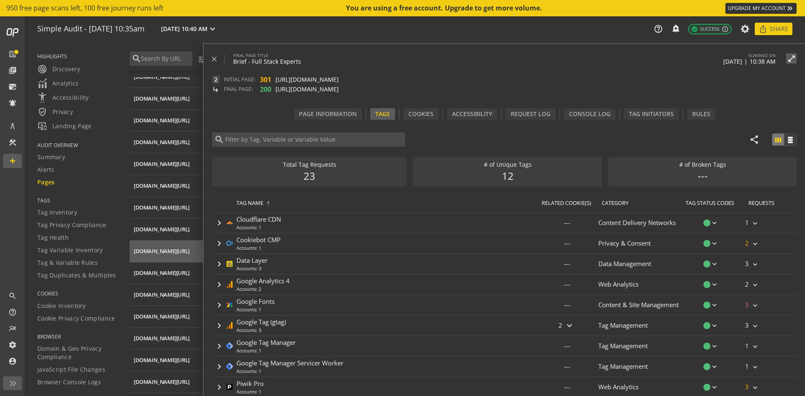
click at [414, 105] on div "close FINAL PAGE TITLE Brief - Full Stack Experts SCANNED ON [DATE] 10:38 AM op…" at bounding box center [504, 229] width 601 height 371
click at [420, 112] on div "Cookies" at bounding box center [420, 114] width 35 height 12
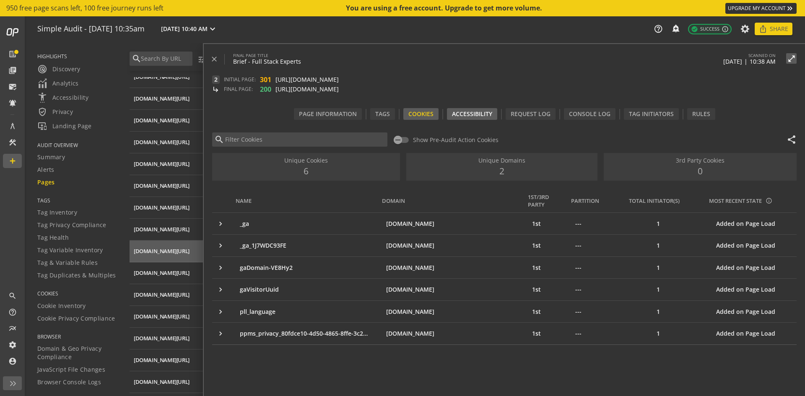
click at [473, 120] on div "Accessibility" at bounding box center [472, 114] width 50 height 12
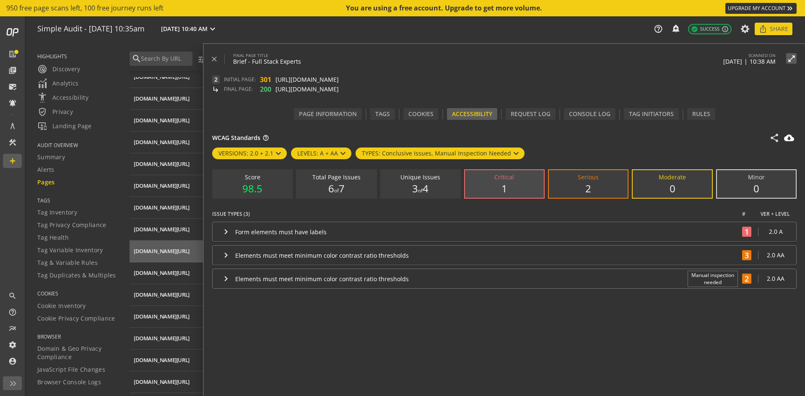
click at [528, 187] on label "Critical 1" at bounding box center [504, 184] width 79 height 28
click at [0, 0] on input "Critical 1" at bounding box center [0, 0] width 0 height 0
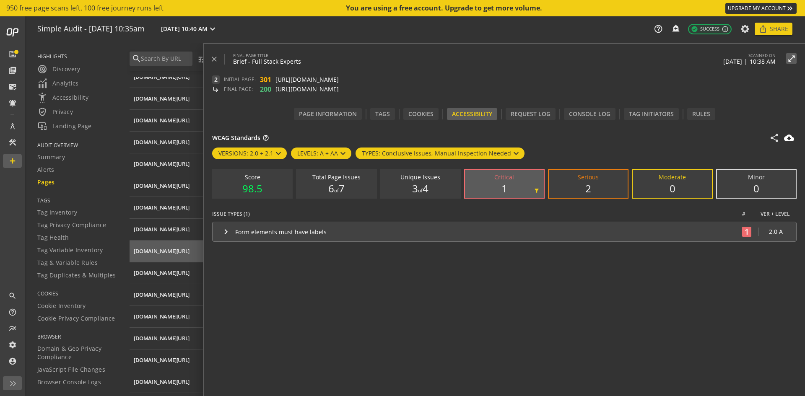
click at [339, 230] on div "Form elements must have labels" at bounding box center [486, 232] width 503 height 8
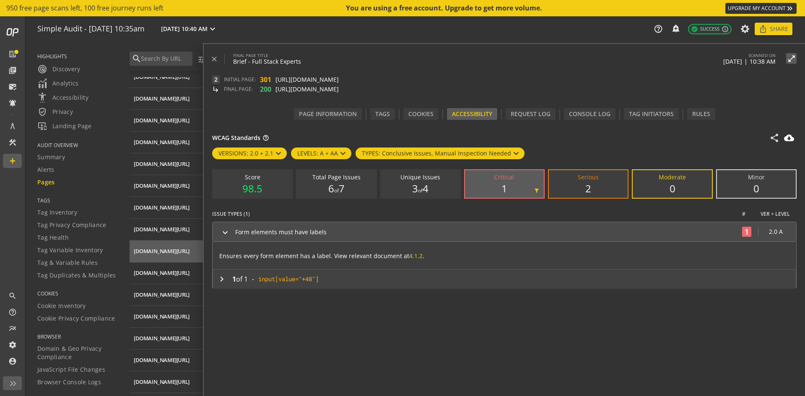
drag, startPoint x: 339, startPoint y: 281, endPoint x: 262, endPoint y: 284, distance: 77.6
click at [262, 284] on div "keyboard_arrow_right 1 of 1 - input[value="+48"] content_copy" at bounding box center [499, 279] width 572 height 10
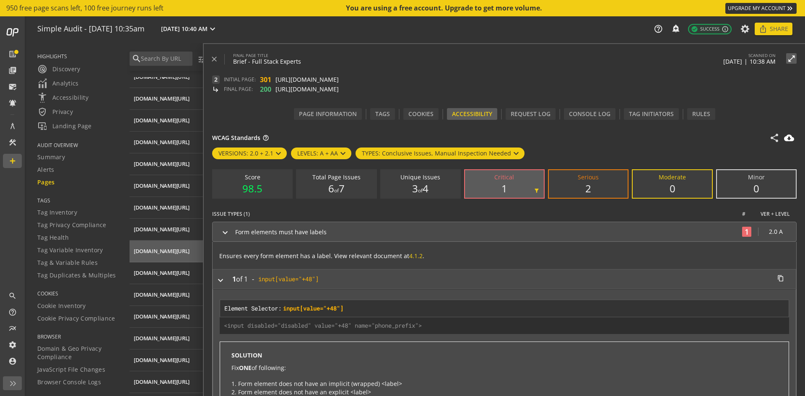
click at [345, 281] on div "input[value="+48"] content_copy" at bounding box center [521, 279] width 527 height 8
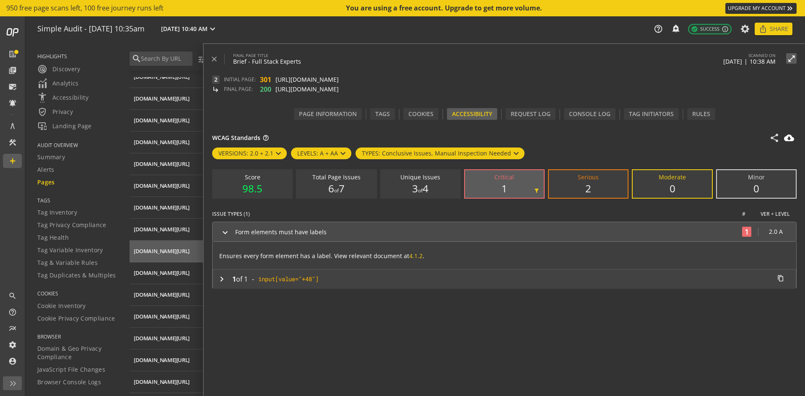
click at [338, 280] on div "input[value="+48"] content_copy" at bounding box center [521, 279] width 527 height 8
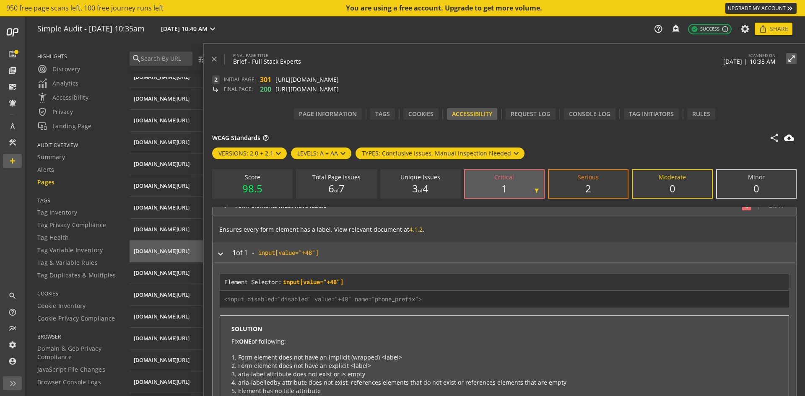
scroll to position [47, 0]
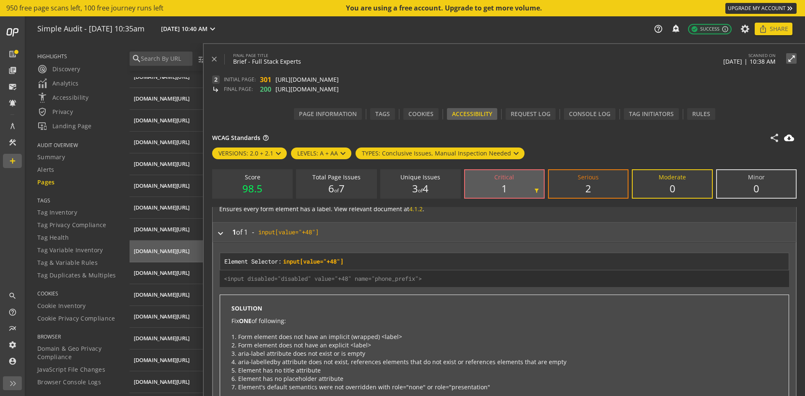
click at [373, 273] on div "<input disabled="disabled" value="+48" name="phone_prefix"> content_copy" at bounding box center [504, 278] width 569 height 17
click at [335, 238] on mat-expansion-panel-header "keyboard_arrow_right 1 of 1 - input[value="+48"] content_copy" at bounding box center [503, 232] width 583 height 20
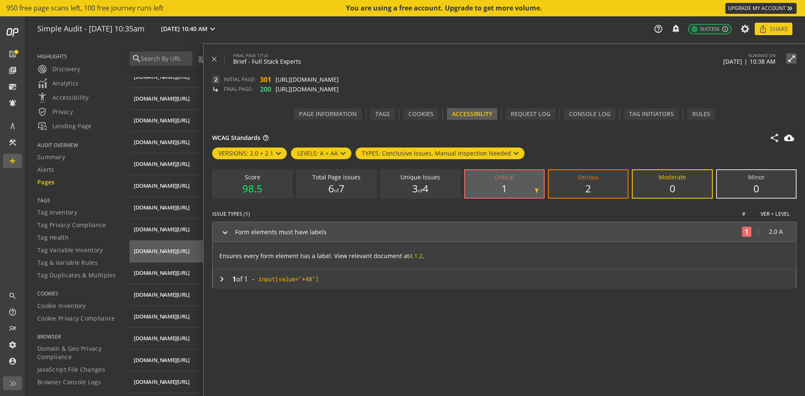
scroll to position [0, 0]
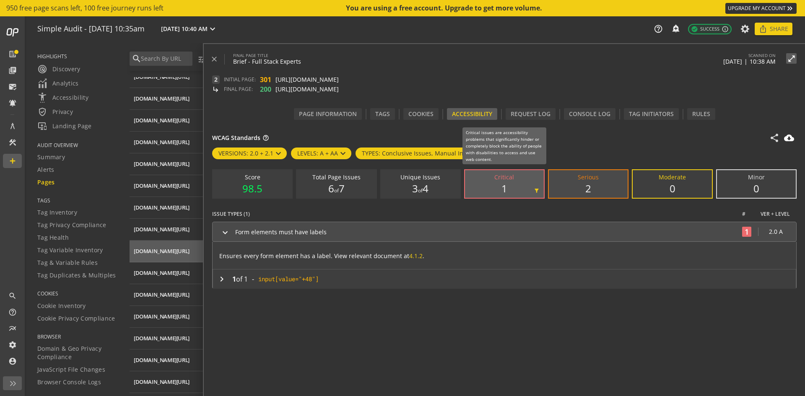
click at [583, 183] on label "Serious 2" at bounding box center [588, 184] width 79 height 28
click at [0, 0] on input "Serious 2" at bounding box center [0, 0] width 0 height 0
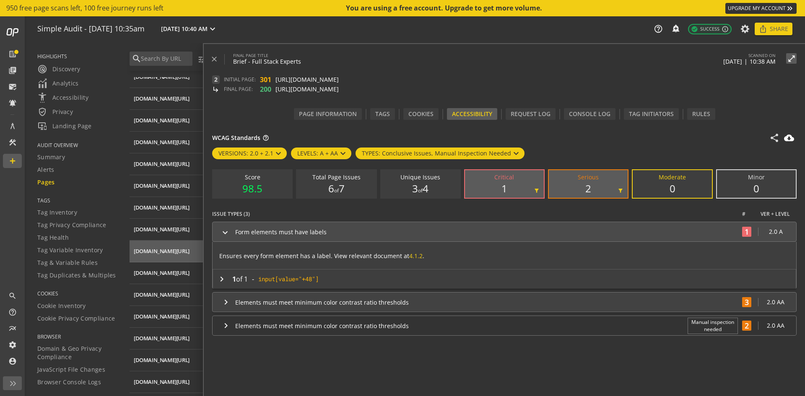
click at [247, 300] on div "Elements must meet minimum color contrast ratio thresholds" at bounding box center [486, 302] width 503 height 8
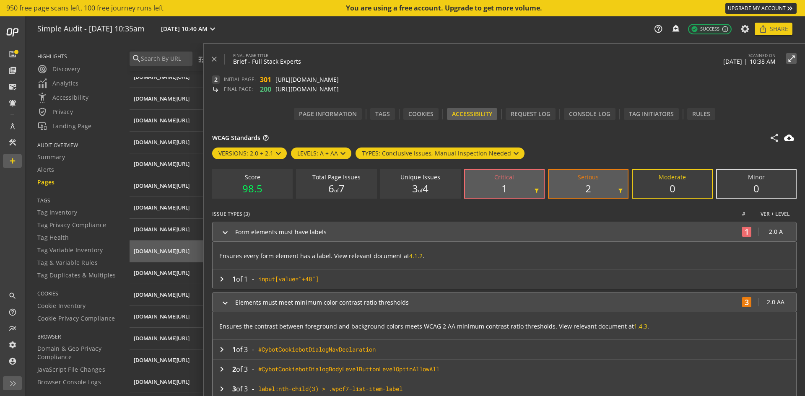
click at [247, 300] on div "Elements must meet minimum color contrast ratio thresholds" at bounding box center [486, 302] width 503 height 8
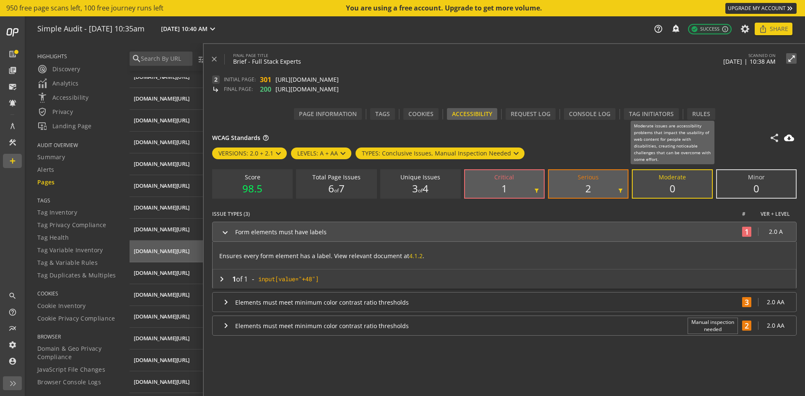
click at [699, 178] on label "Moderate 0" at bounding box center [671, 184] width 79 height 28
click at [0, 0] on input "Moderate 0" at bounding box center [0, 0] width 0 height 0
click at [671, 178] on div "Moderate" at bounding box center [671, 177] width 27 height 6
click at [0, 0] on input "Moderate 0 filter_alt" at bounding box center [0, 0] width 0 height 0
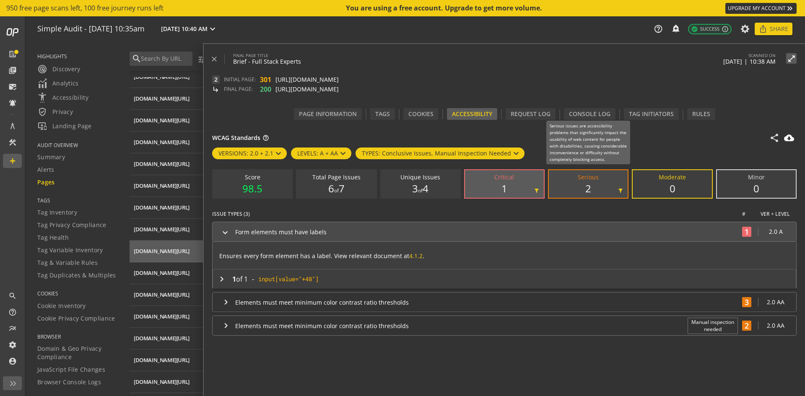
click at [606, 183] on label "Serious 2 filter_alt" at bounding box center [588, 184] width 79 height 28
click at [0, 0] on input "Serious 2 filter_alt" at bounding box center [0, 0] width 0 height 0
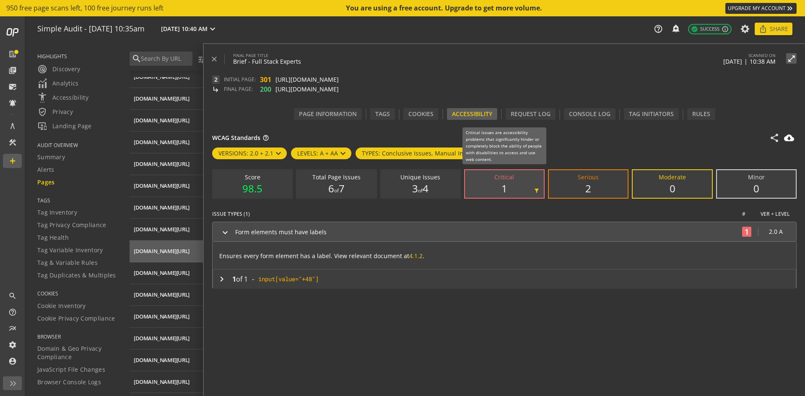
click at [501, 189] on div "1" at bounding box center [504, 189] width 6 height 10
click at [0, 0] on input "Critical 1 filter_alt" at bounding box center [0, 0] width 0 height 0
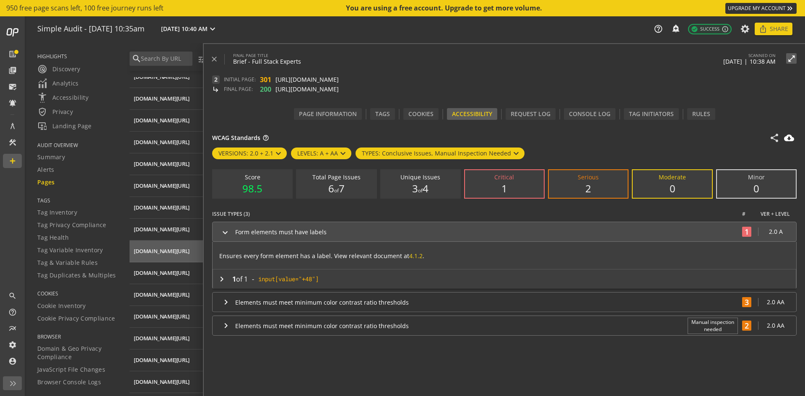
click at [220, 235] on mat-icon "keyboard_arrow_right" at bounding box center [225, 233] width 10 height 10
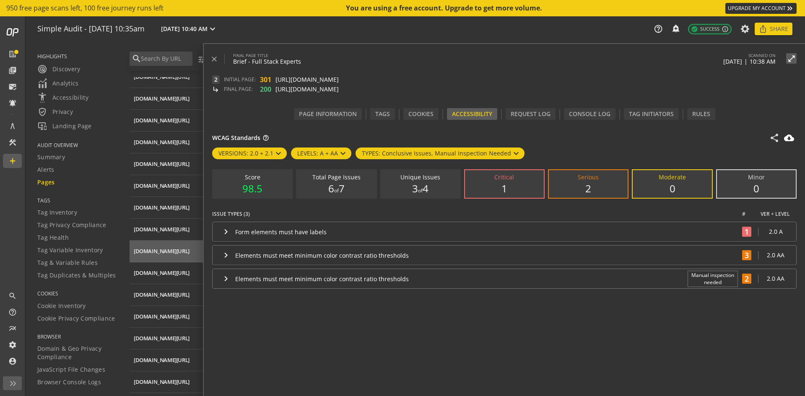
click at [426, 184] on div "3 of 4" at bounding box center [420, 189] width 16 height 10
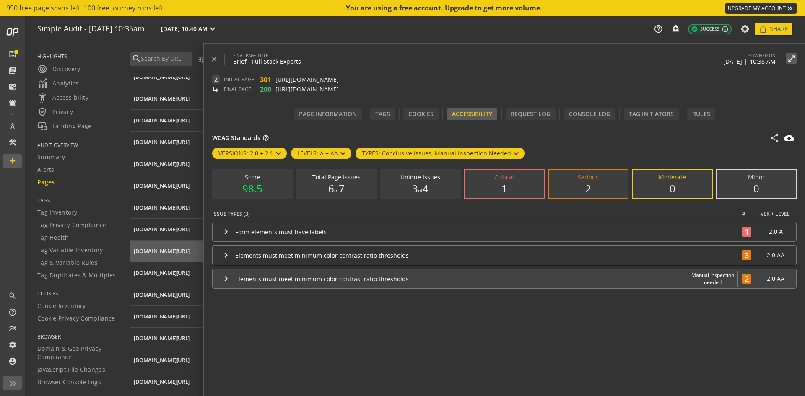
click at [230, 275] on mat-icon "keyboard_arrow_right" at bounding box center [226, 279] width 10 height 10
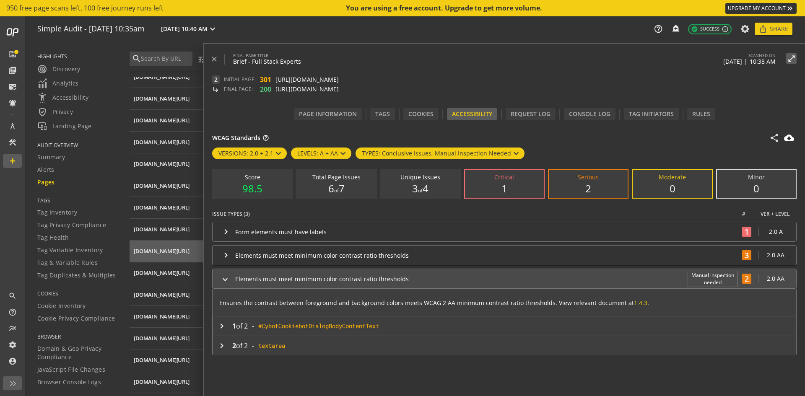
drag, startPoint x: 237, startPoint y: 303, endPoint x: 326, endPoint y: 303, distance: 89.3
click at [326, 303] on p "Ensures the contrast between foreground and background colors meets WCAG 2 AA m…" at bounding box center [503, 300] width 583 height 23
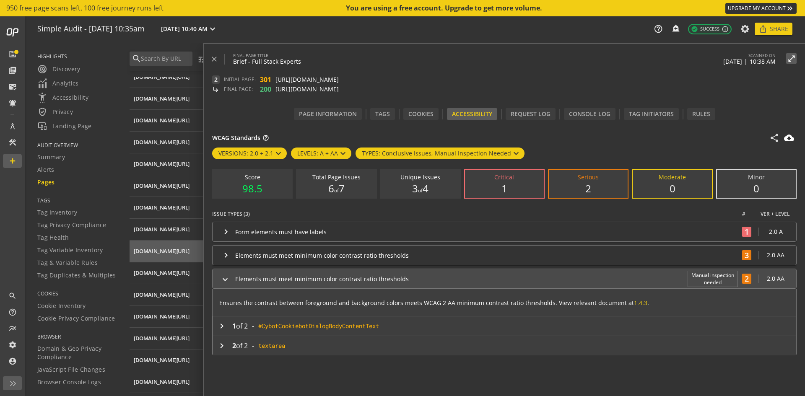
click at [446, 294] on p "Ensures the contrast between foreground and background colors meets WCAG 2 AA m…" at bounding box center [503, 300] width 583 height 23
click at [447, 300] on p "Ensures the contrast between foreground and background colors meets WCAG 2 AA m…" at bounding box center [503, 300] width 583 height 23
click at [227, 278] on mat-icon "keyboard_arrow_right" at bounding box center [225, 280] width 10 height 10
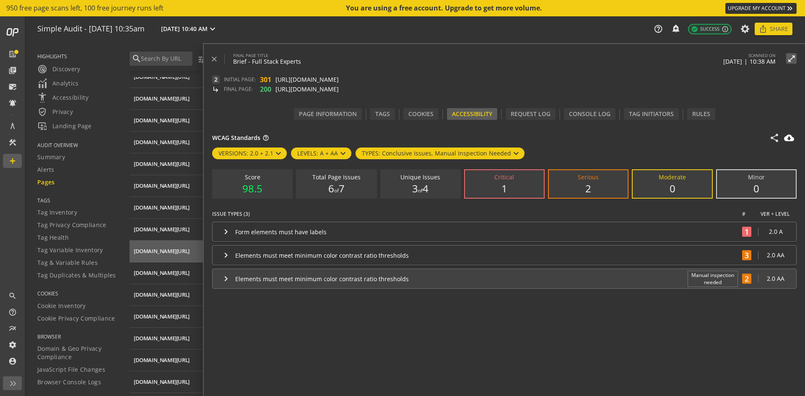
click at [235, 282] on div "Elements must meet minimum color contrast ratio thresholds" at bounding box center [459, 279] width 448 height 8
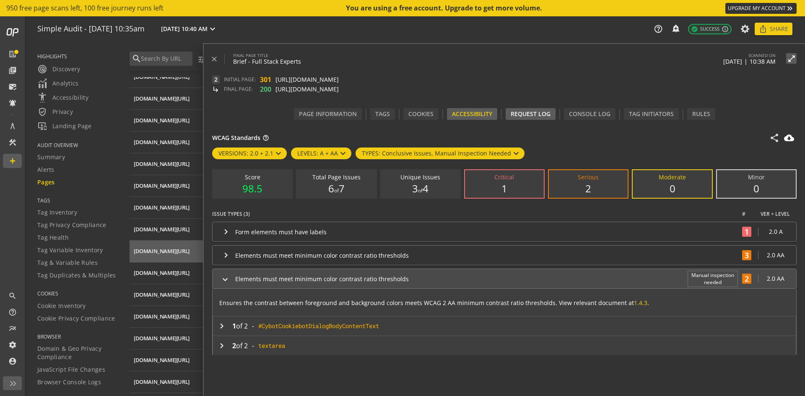
click at [523, 114] on div "Request Log" at bounding box center [530, 114] width 50 height 12
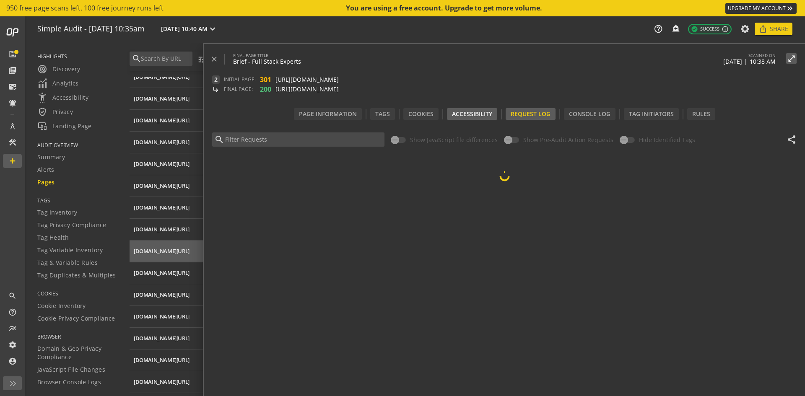
click at [481, 117] on div "Accessibility" at bounding box center [472, 114] width 50 height 12
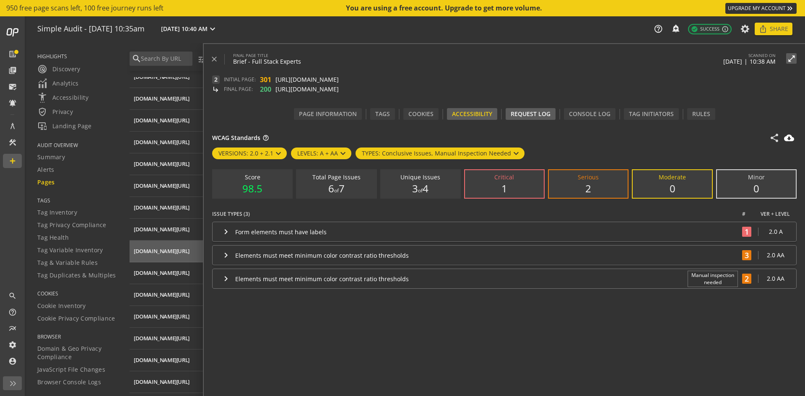
click at [534, 118] on div "Request Log" at bounding box center [530, 114] width 50 height 12
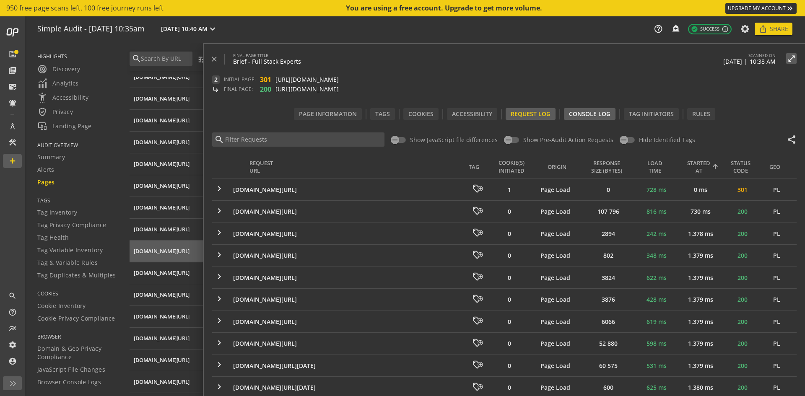
click at [593, 117] on div "Console Log" at bounding box center [590, 114] width 52 height 12
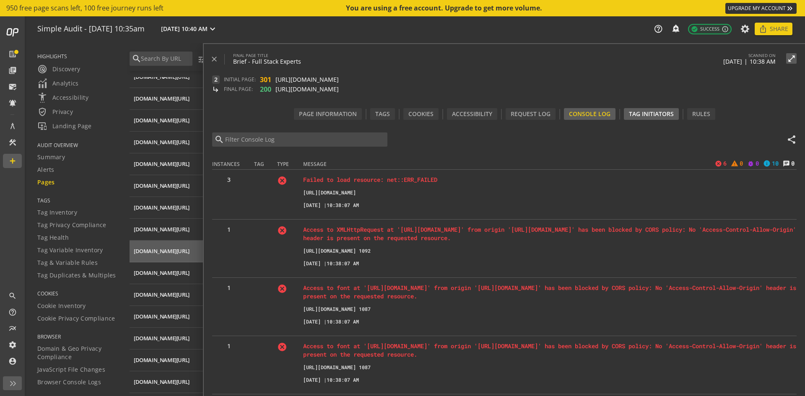
click at [665, 117] on div "Tag Initiators" at bounding box center [651, 114] width 55 height 12
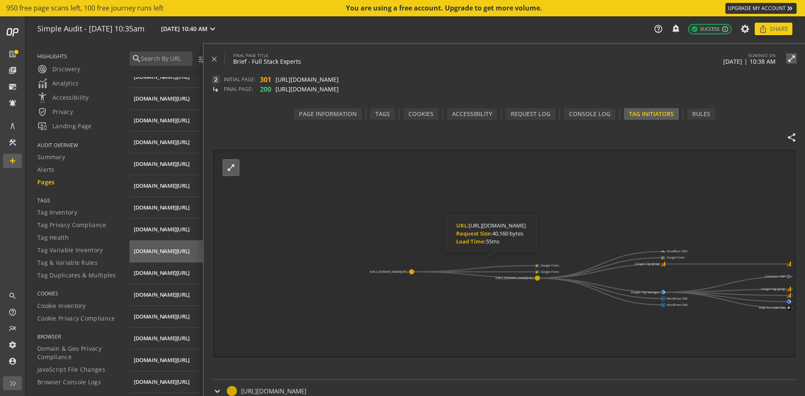
drag, startPoint x: 503, startPoint y: 221, endPoint x: 462, endPoint y: 217, distance: 41.2
click at [462, 217] on div "URL: [URL][DOMAIN_NAME] Request Size: 40,160 bytes Load Time: 55ms" at bounding box center [490, 233] width 91 height 37
click at [399, 207] on icon "[URL]..[DOMAIN_NAME][URL] Google Fonts Google Fonts [URL]..[DOMAIN_NAME][URL] C…" at bounding box center [502, 254] width 580 height 210
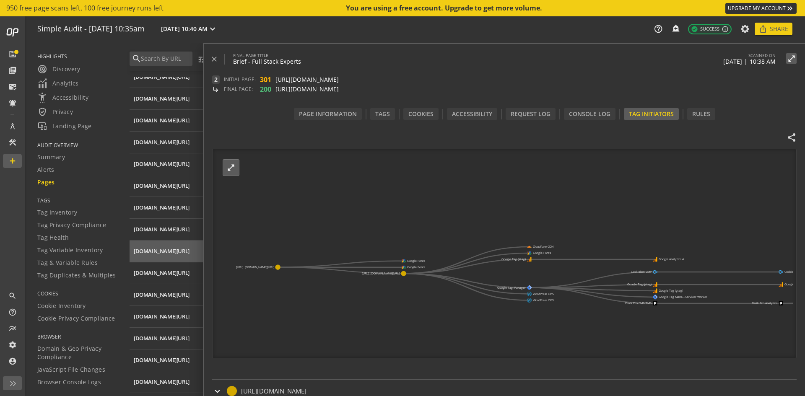
drag, startPoint x: 575, startPoint y: 221, endPoint x: 485, endPoint y: 238, distance: 91.3
click at [448, 216] on icon "[URL]..[DOMAIN_NAME][URL] Google Fonts Google Fonts [URL]..[DOMAIN_NAME][URL] C…" at bounding box center [502, 254] width 580 height 210
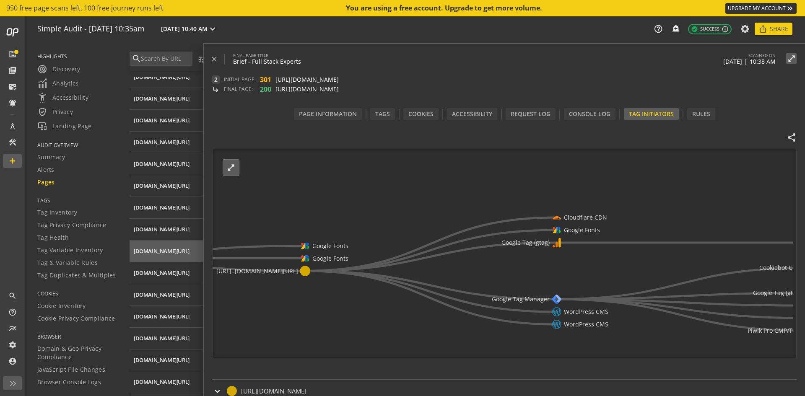
drag, startPoint x: 388, startPoint y: 199, endPoint x: 242, endPoint y: 164, distance: 150.2
click at [437, 179] on icon "[URL]..[DOMAIN_NAME][URL] Google Fonts Google Fonts [URL]..[DOMAIN_NAME][URL] C…" at bounding box center [502, 254] width 580 height 210
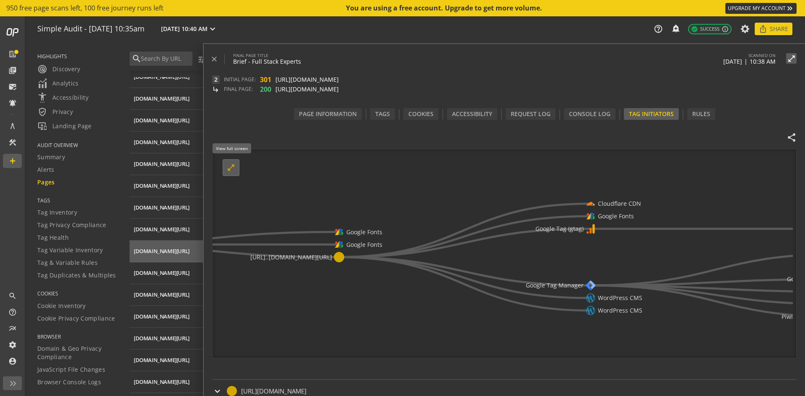
click at [239, 171] on span at bounding box center [231, 168] width 20 height 20
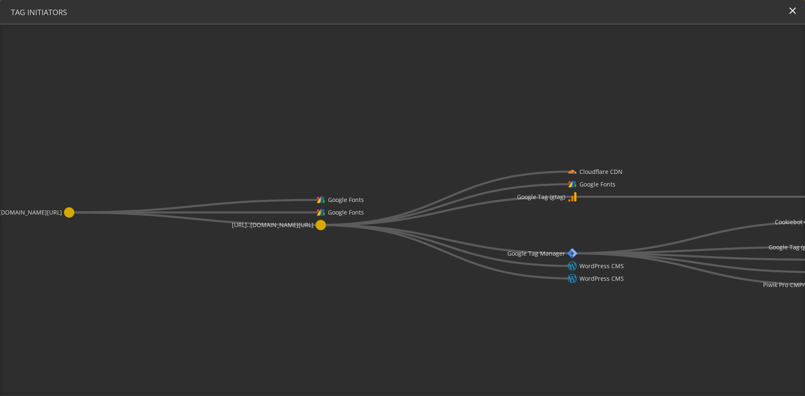
drag, startPoint x: 352, startPoint y: 124, endPoint x: 319, endPoint y: 125, distance: 33.5
click at [319, 125] on icon "[URL]..[DOMAIN_NAME][URL] Google Fonts Google Fonts [URL]..[DOMAIN_NAME][URL] C…" at bounding box center [402, 210] width 805 height 370
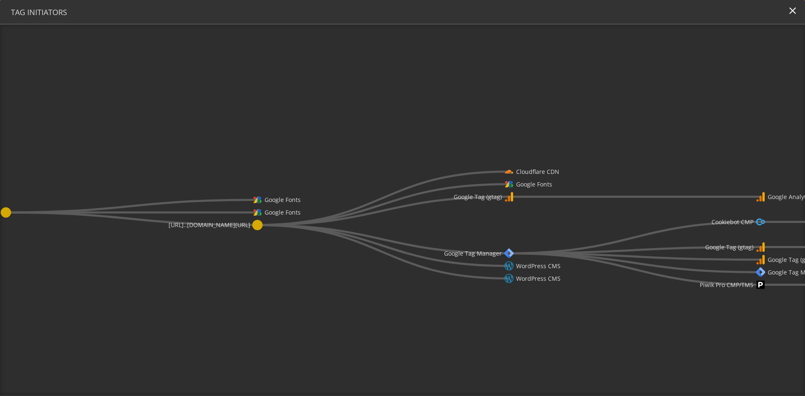
drag, startPoint x: 623, startPoint y: 123, endPoint x: 285, endPoint y: 124, distance: 338.6
click at [285, 124] on icon "[URL]..[DOMAIN_NAME][URL] Google Fonts Google Fonts [URL]..[DOMAIN_NAME][URL] C…" at bounding box center [402, 210] width 805 height 370
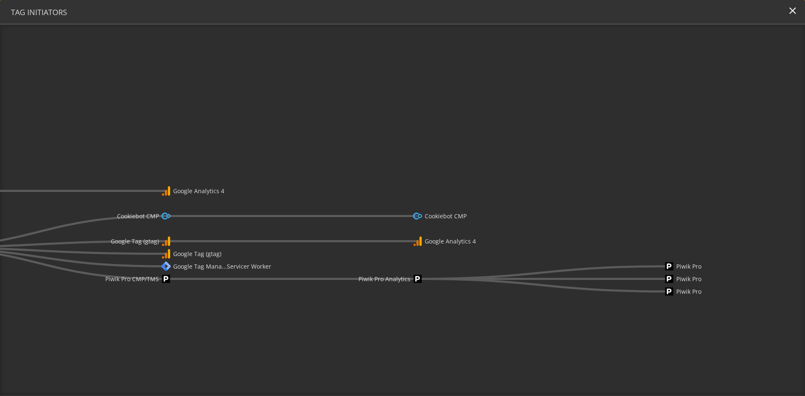
drag, startPoint x: 634, startPoint y: 113, endPoint x: 321, endPoint y: 106, distance: 312.7
click at [321, 106] on icon "[URL]..[DOMAIN_NAME][URL] Google Fonts Google Fonts [URL]..[DOMAIN_NAME][URL] C…" at bounding box center [402, 210] width 805 height 370
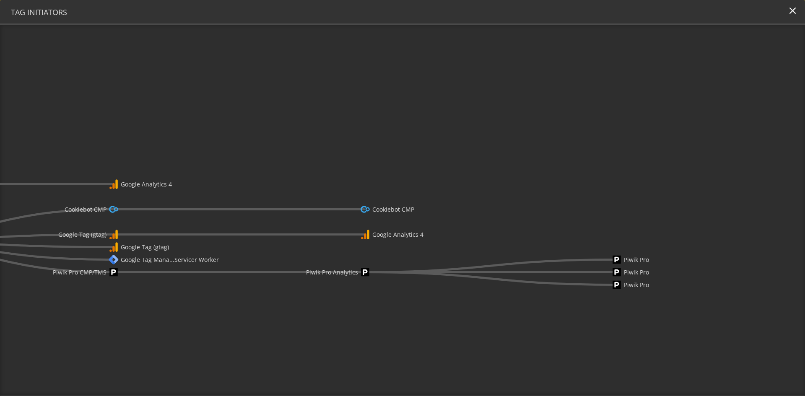
drag, startPoint x: 589, startPoint y: 99, endPoint x: 629, endPoint y: 89, distance: 42.0
click at [629, 89] on icon "[URL]..[DOMAIN_NAME][URL] Google Fonts Google Fonts [URL]..[DOMAIN_NAME][URL] C…" at bounding box center [402, 210] width 805 height 370
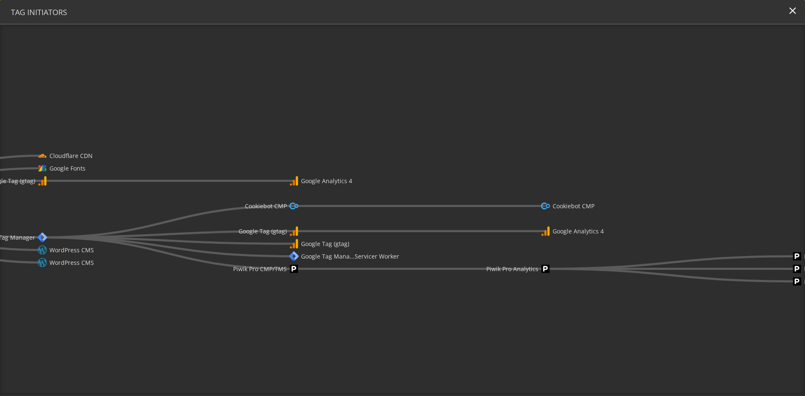
drag, startPoint x: 385, startPoint y: 127, endPoint x: 474, endPoint y: 128, distance: 88.9
click at [474, 128] on icon "[URL]..[DOMAIN_NAME][URL] Google Fonts Google Fonts [URL]..[DOMAIN_NAME][URL] C…" at bounding box center [402, 210] width 805 height 370
click at [295, 246] on image at bounding box center [293, 243] width 11 height 11
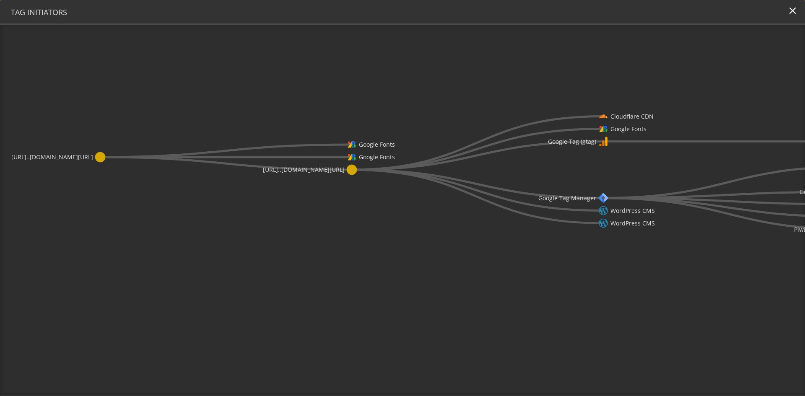
drag, startPoint x: 184, startPoint y: 287, endPoint x: 469, endPoint y: 202, distance: 296.9
click at [744, 247] on icon "[URL]..[DOMAIN_NAME][URL] Google Fonts Google Fonts [URL]..[DOMAIN_NAME][URL] C…" at bounding box center [402, 210] width 805 height 370
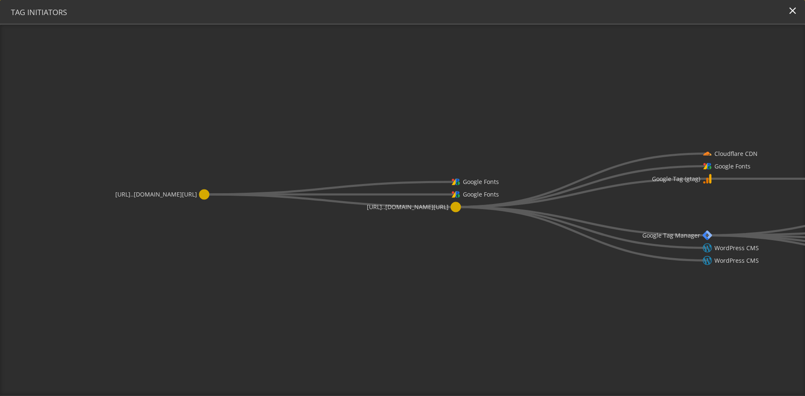
drag, startPoint x: 103, startPoint y: 75, endPoint x: 251, endPoint y: 113, distance: 153.1
click at [202, 113] on icon "[URL]..[DOMAIN_NAME][URL] Google Fonts Google Fonts [URL]..[DOMAIN_NAME][URL] C…" at bounding box center [402, 210] width 805 height 370
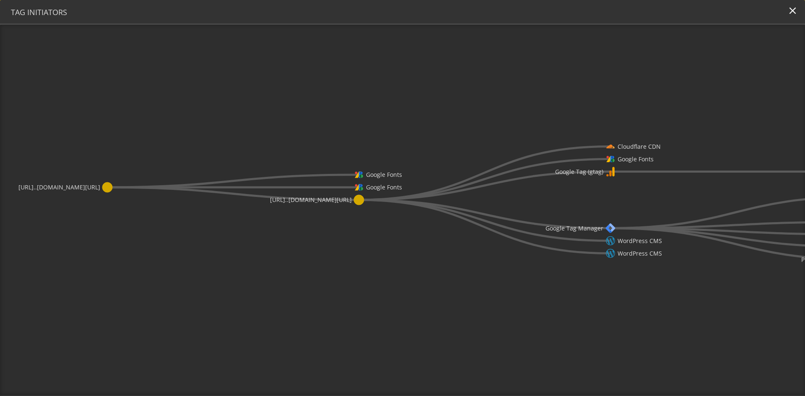
drag, startPoint x: 513, startPoint y: 130, endPoint x: 417, endPoint y: 122, distance: 96.7
click at [417, 122] on icon "[URL]..[DOMAIN_NAME][URL] Google Fonts Google Fonts [URL]..[DOMAIN_NAME][URL] C…" at bounding box center [402, 210] width 805 height 370
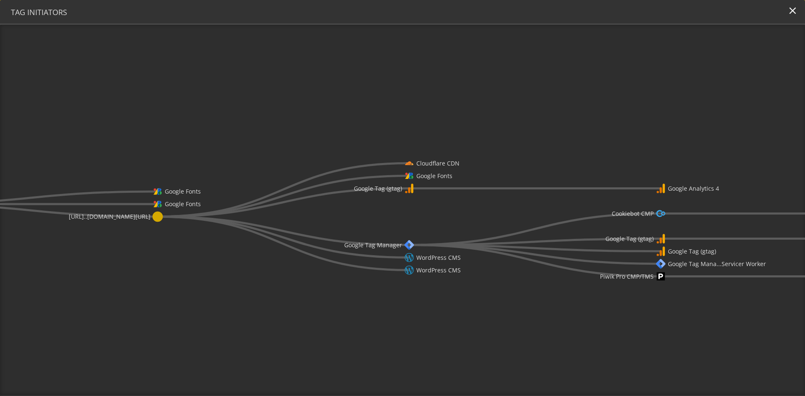
drag, startPoint x: 578, startPoint y: 130, endPoint x: 393, endPoint y: 143, distance: 185.3
click at [393, 143] on icon "[URL]..[DOMAIN_NAME][URL] Google Fonts Google Fonts [URL]..[DOMAIN_NAME][URL] C…" at bounding box center [402, 210] width 805 height 370
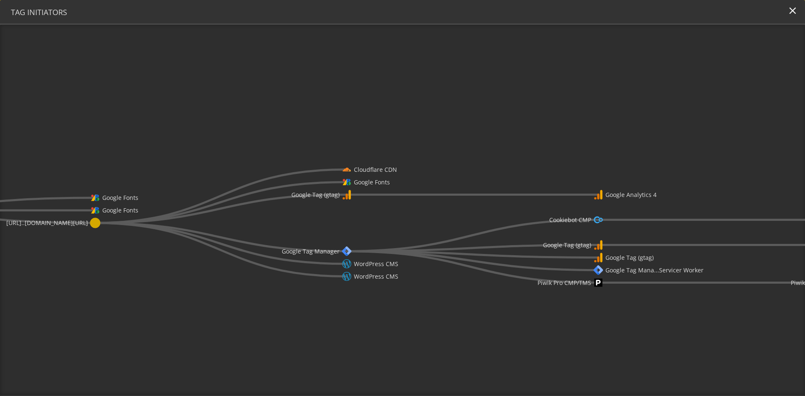
drag, startPoint x: 207, startPoint y: 284, endPoint x: 97, endPoint y: 290, distance: 109.6
click at [97, 290] on icon "[URL]..[DOMAIN_NAME][URL] Google Fonts Google Fonts [URL]..[DOMAIN_NAME][URL] C…" at bounding box center [402, 210] width 805 height 370
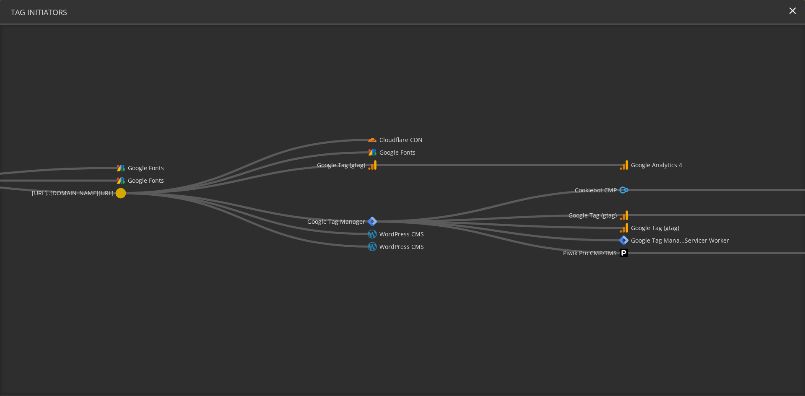
drag, startPoint x: 274, startPoint y: 310, endPoint x: 293, endPoint y: 278, distance: 36.9
click at [293, 278] on icon "[URL]..[DOMAIN_NAME][URL] Google Fonts Google Fonts [URL]..[DOMAIN_NAME][URL] C…" at bounding box center [402, 210] width 805 height 370
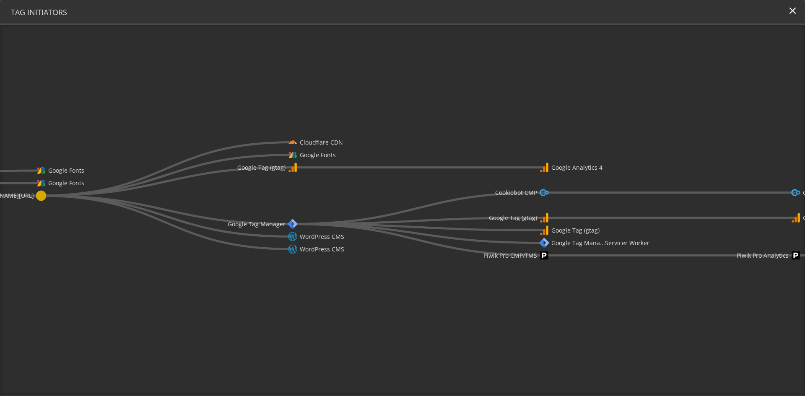
drag, startPoint x: 388, startPoint y: 296, endPoint x: 197, endPoint y: 291, distance: 190.7
click at [197, 291] on icon "[URL]..[DOMAIN_NAME][URL] Google Fonts Google Fonts [URL]..[DOMAIN_NAME][URL] C…" at bounding box center [402, 210] width 805 height 370
click at [200, 291] on icon "[URL]..[DOMAIN_NAME][URL] Google Fonts Google Fonts [URL]..[DOMAIN_NAME][URL] C…" at bounding box center [402, 210] width 805 height 370
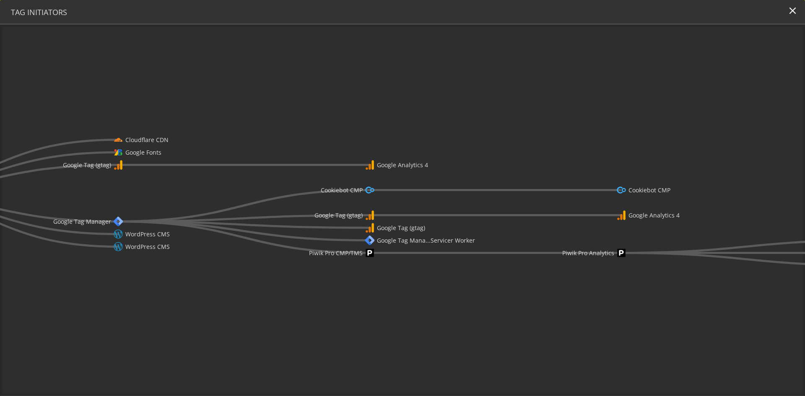
drag, startPoint x: 234, startPoint y: 300, endPoint x: 347, endPoint y: 295, distance: 113.3
click at [347, 295] on icon "[URL]..[DOMAIN_NAME][URL] Google Fonts Google Fonts [URL]..[DOMAIN_NAME][URL] C…" at bounding box center [402, 210] width 805 height 370
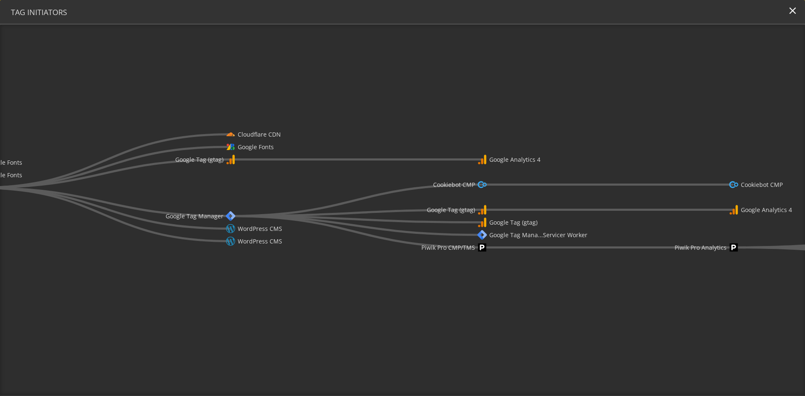
drag, startPoint x: 370, startPoint y: 283, endPoint x: 448, endPoint y: 279, distance: 78.5
click at [448, 279] on icon "[URL]..[DOMAIN_NAME][URL] Google Fonts Google Fonts [URL]..[DOMAIN_NAME][URL] C…" at bounding box center [402, 210] width 805 height 370
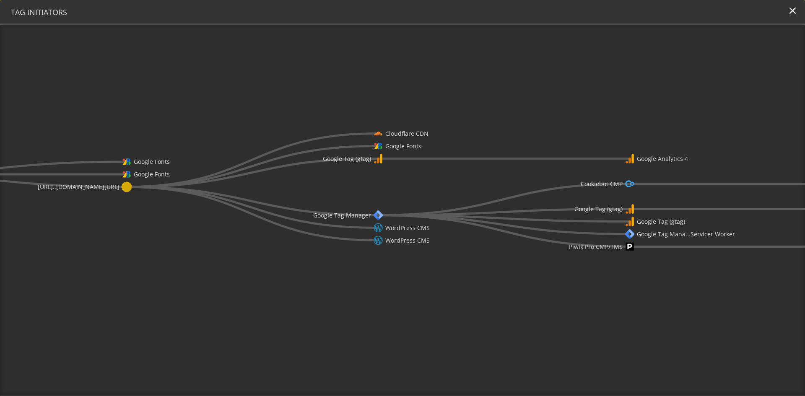
drag, startPoint x: 615, startPoint y: 321, endPoint x: 777, endPoint y: 319, distance: 161.8
click at [777, 319] on icon "[URL]..[DOMAIN_NAME][URL] Google Fonts Google Fonts [URL]..[DOMAIN_NAME][URL] C…" at bounding box center [402, 210] width 805 height 370
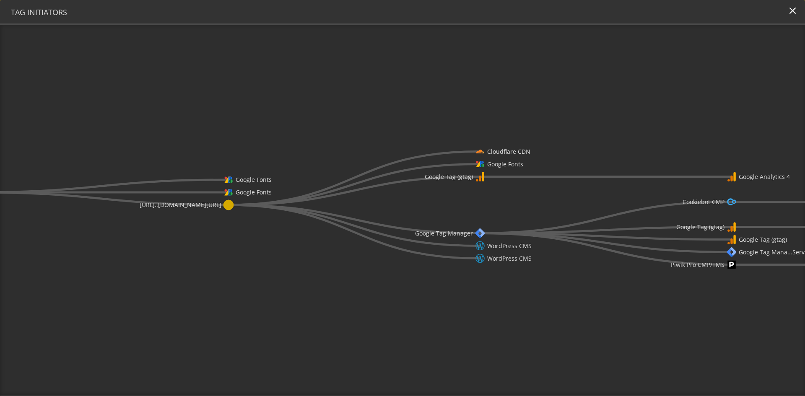
click at [298, 275] on icon "[URL]..[DOMAIN_NAME][URL] Google Fonts Google Fonts [URL]..[DOMAIN_NAME][URL] C…" at bounding box center [402, 210] width 805 height 370
drag, startPoint x: 300, startPoint y: 276, endPoint x: 561, endPoint y: 294, distance: 261.8
click at [561, 294] on icon "[URL]..[DOMAIN_NAME][URL] Google Fonts Google Fonts [URL]..[DOMAIN_NAME][URL] C…" at bounding box center [402, 210] width 805 height 370
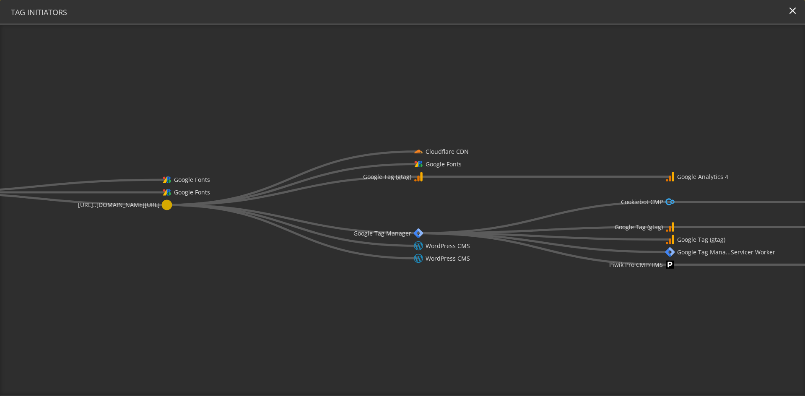
drag, startPoint x: 536, startPoint y: 293, endPoint x: 298, endPoint y: 283, distance: 238.7
click at [298, 283] on icon "[URL]..[DOMAIN_NAME][URL] Google Fonts Google Fonts [URL]..[DOMAIN_NAME][URL] C…" at bounding box center [402, 210] width 805 height 370
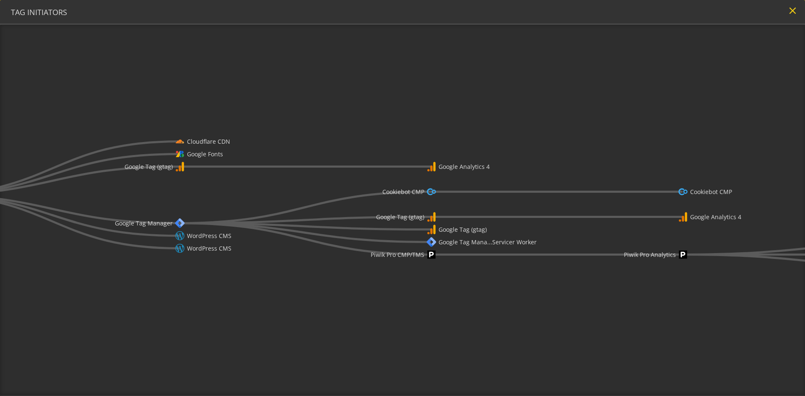
click at [791, 12] on mat-icon "close" at bounding box center [792, 10] width 11 height 11
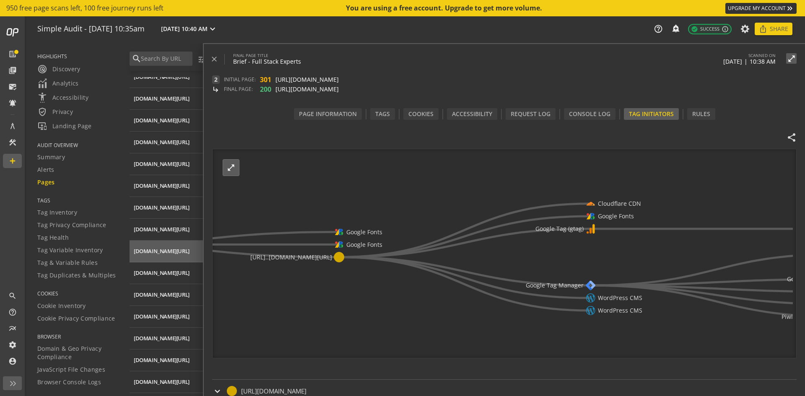
click at [215, 56] on mat-icon "close" at bounding box center [214, 59] width 8 height 8
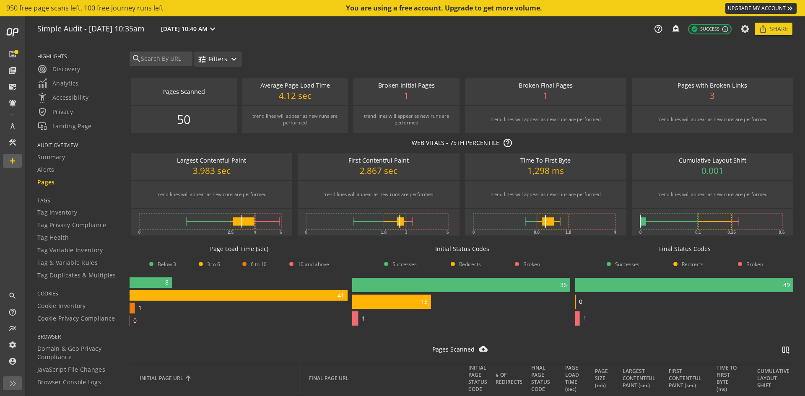
click at [230, 62] on mat-icon "expand_more" at bounding box center [234, 59] width 10 height 10
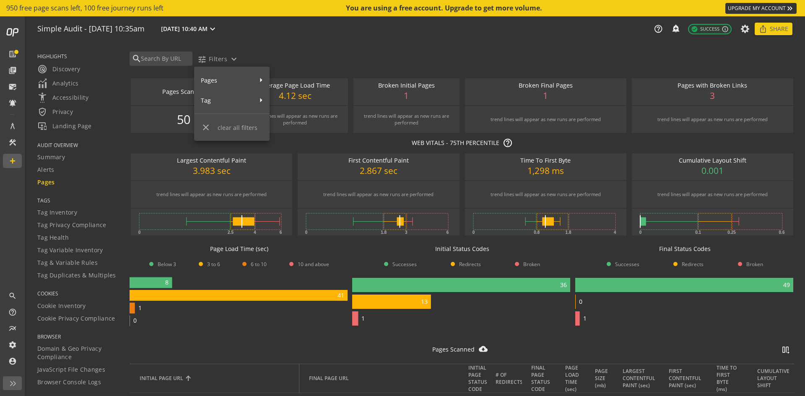
click at [368, 49] on div at bounding box center [402, 198] width 805 height 396
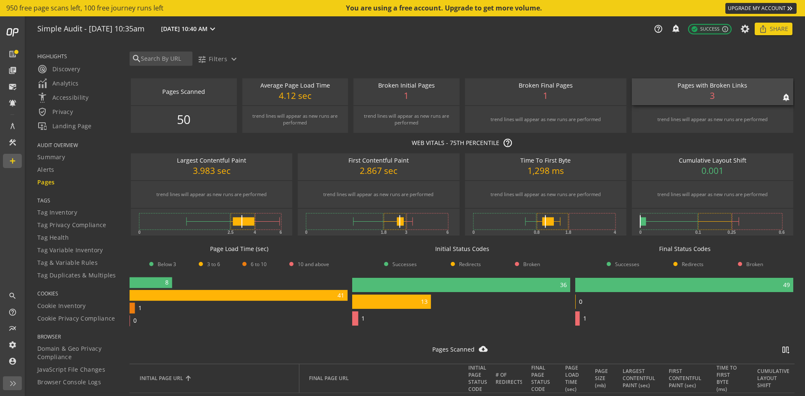
click at [686, 89] on div "Pages with Broken Links" at bounding box center [712, 85] width 153 height 9
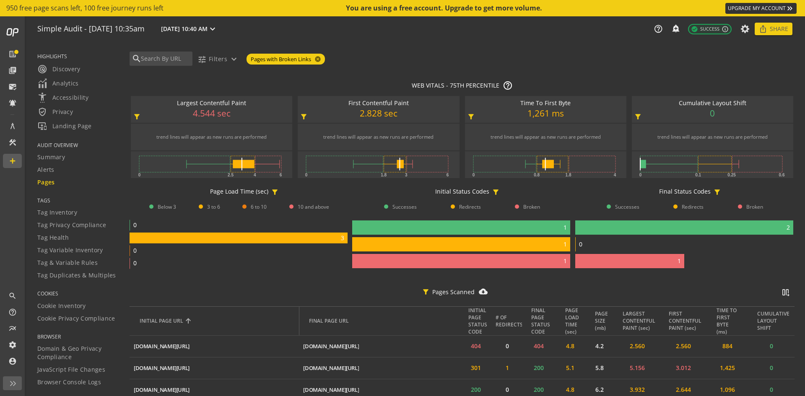
scroll to position [91, 0]
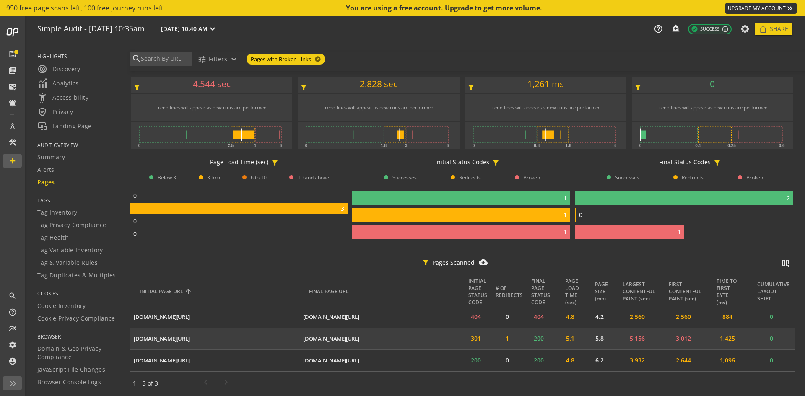
click at [285, 342] on td "[DOMAIN_NAME][URL] ios_share" at bounding box center [214, 339] width 169 height 22
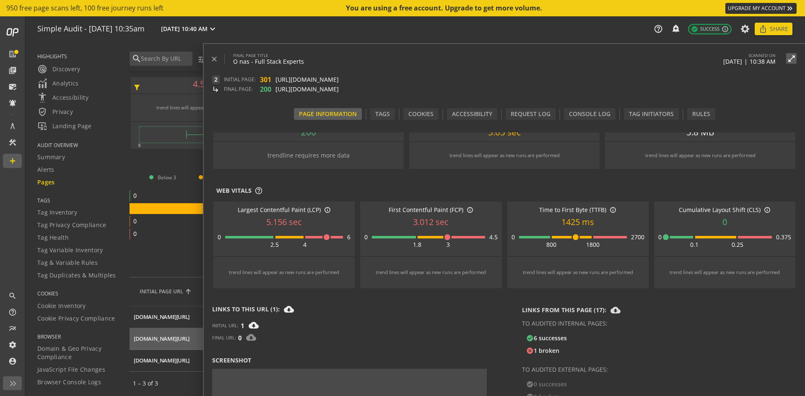
scroll to position [84, 0]
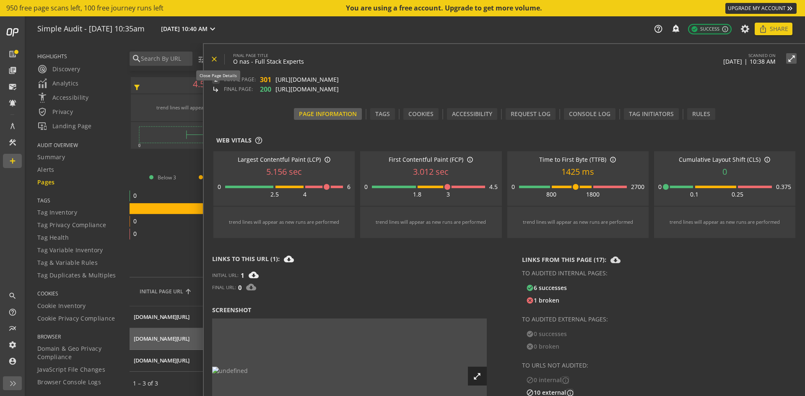
click at [220, 60] on span at bounding box center [217, 59] width 14 height 20
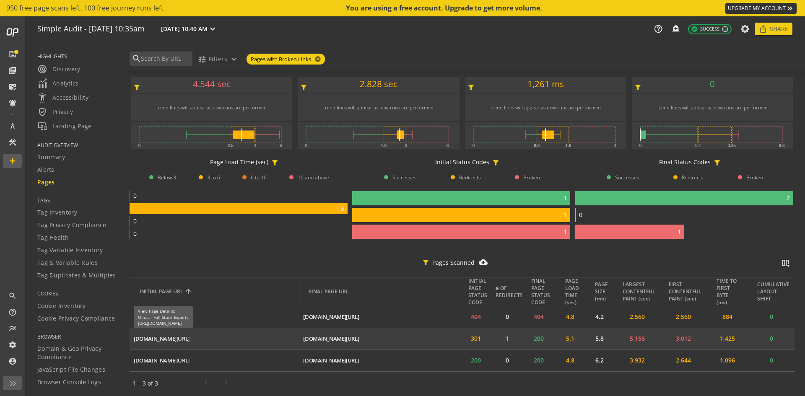
click at [189, 335] on div "[DOMAIN_NAME][URL]" at bounding box center [162, 339] width 56 height 8
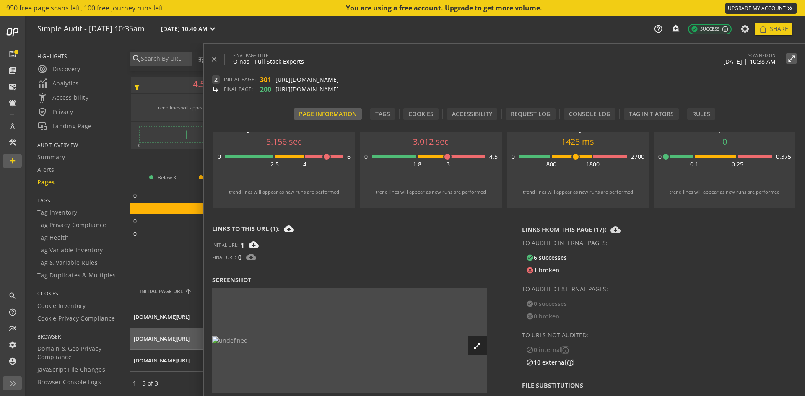
scroll to position [1636, 0]
click at [161, 294] on th "INITIAL PAGE URL" at bounding box center [214, 291] width 169 height 29
click at [218, 63] on span at bounding box center [217, 59] width 14 height 20
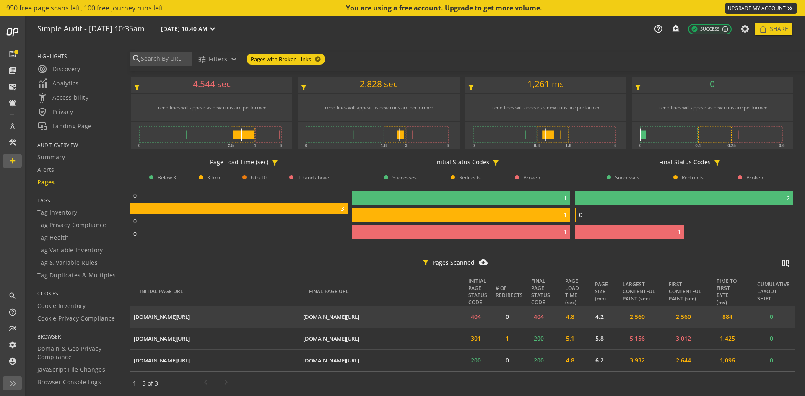
click at [194, 319] on td "[DOMAIN_NAME][URL] ios_share" at bounding box center [214, 317] width 169 height 22
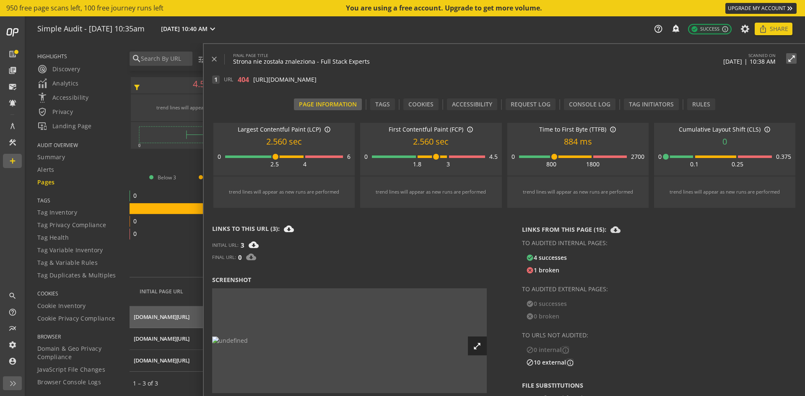
scroll to position [226, 0]
click at [371, 337] on div "open_in_full" at bounding box center [349, 341] width 275 height 8
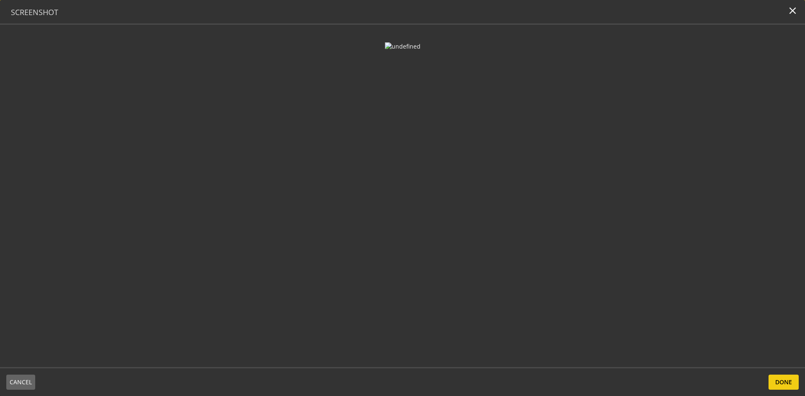
scroll to position [0, 0]
click at [790, 11] on mat-icon "close" at bounding box center [792, 10] width 11 height 11
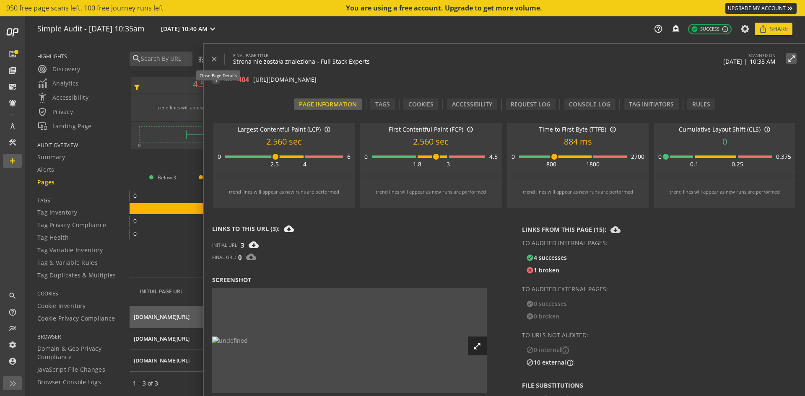
click at [216, 62] on mat-icon "close" at bounding box center [214, 59] width 8 height 8
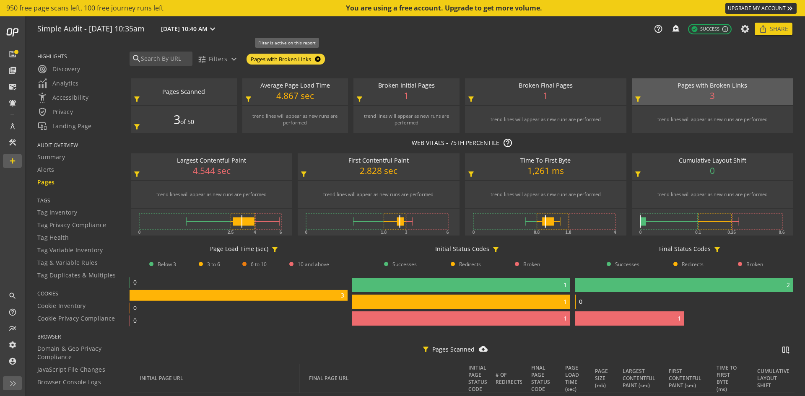
click at [321, 56] on mat-icon "cancel" at bounding box center [317, 59] width 12 height 7
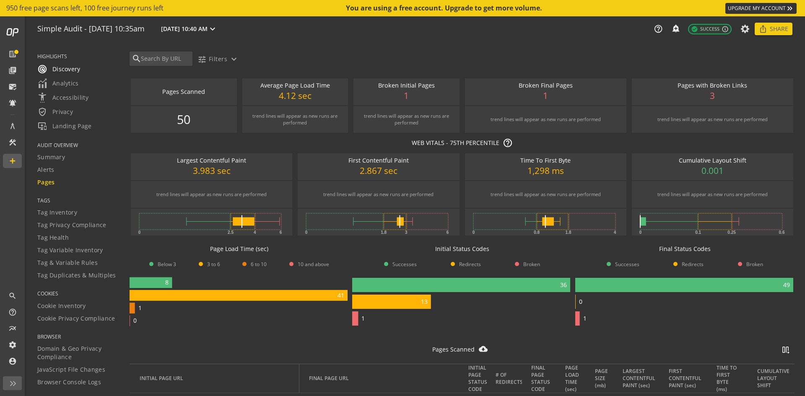
click at [59, 67] on span "radar Discovery" at bounding box center [58, 69] width 43 height 10
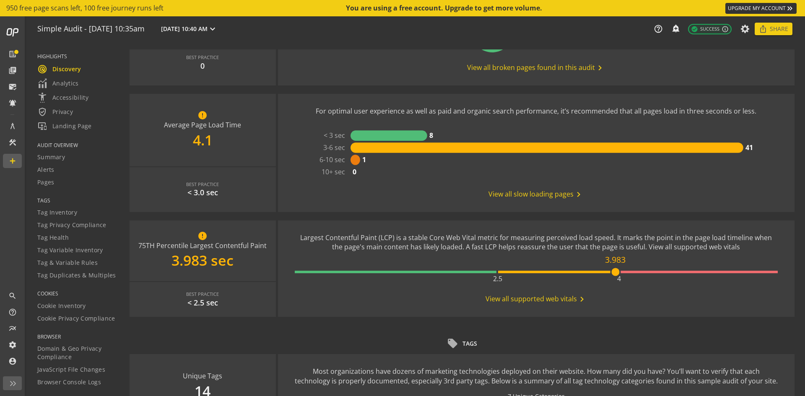
scroll to position [42, 0]
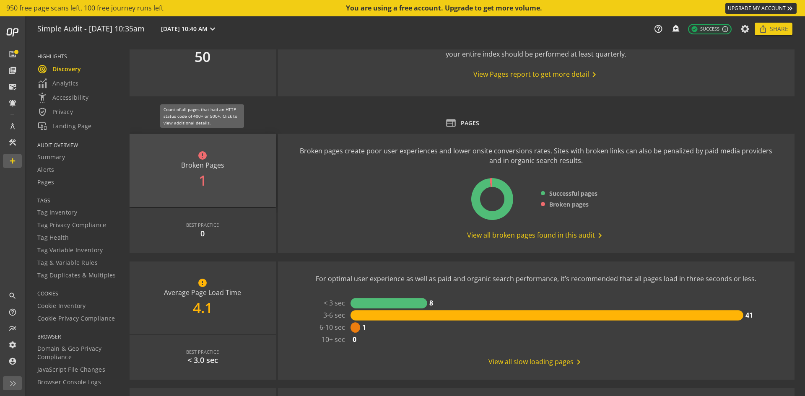
click at [231, 180] on div "error Broken Pages 1" at bounding box center [203, 170] width 146 height 73
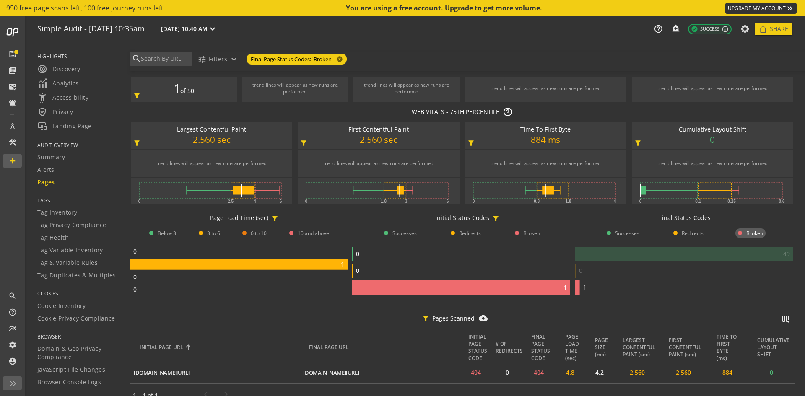
scroll to position [47, 0]
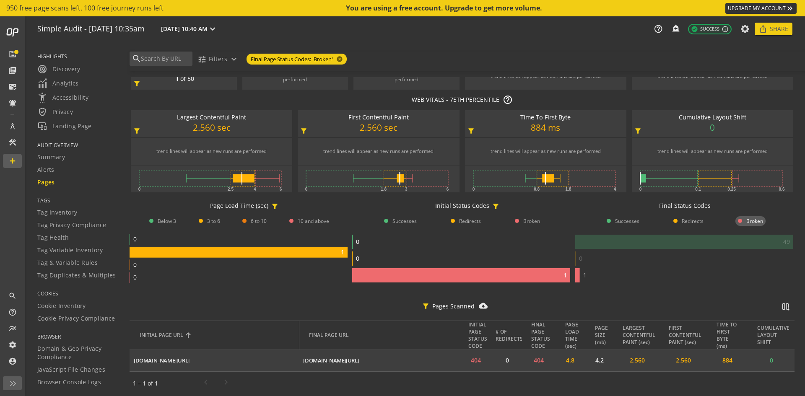
click at [0, 0] on mat-icon "ios_share" at bounding box center [0, 0] width 0 height 0
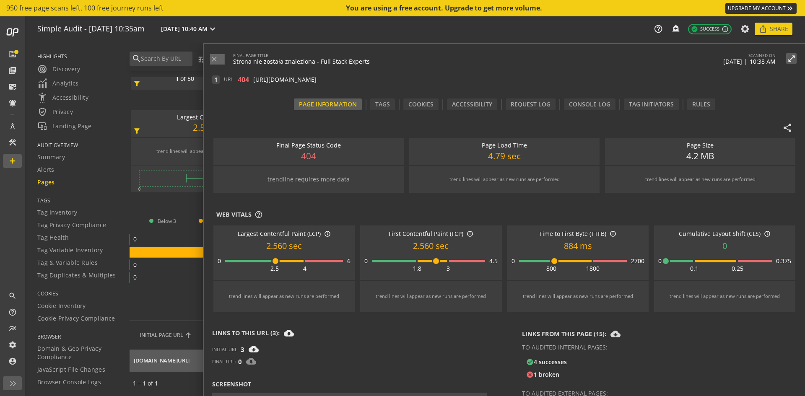
click at [153, 232] on icon "0 1 0 0" at bounding box center [239, 258] width 218 height 53
click at [211, 58] on mat-icon "close" at bounding box center [214, 59] width 8 height 8
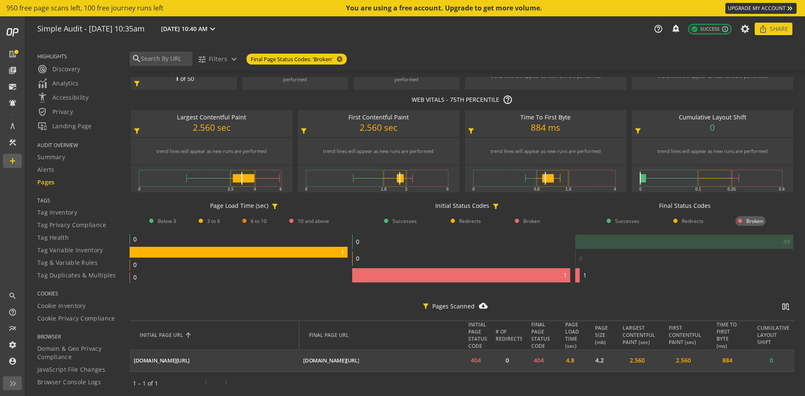
click at [0, 0] on mat-icon "ios_share" at bounding box center [0, 0] width 0 height 0
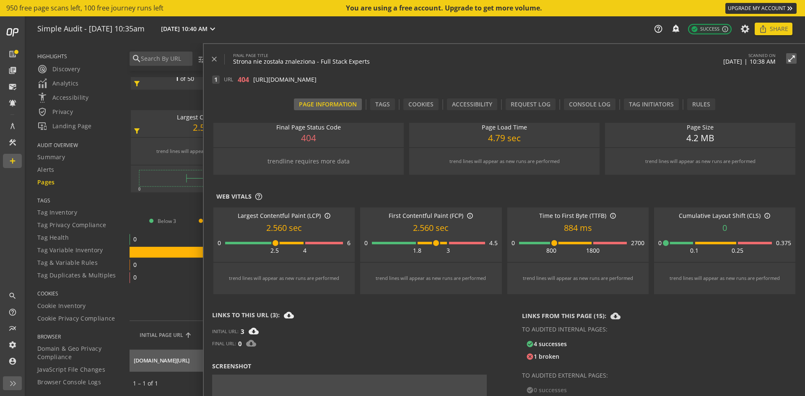
scroll to position [0, 0]
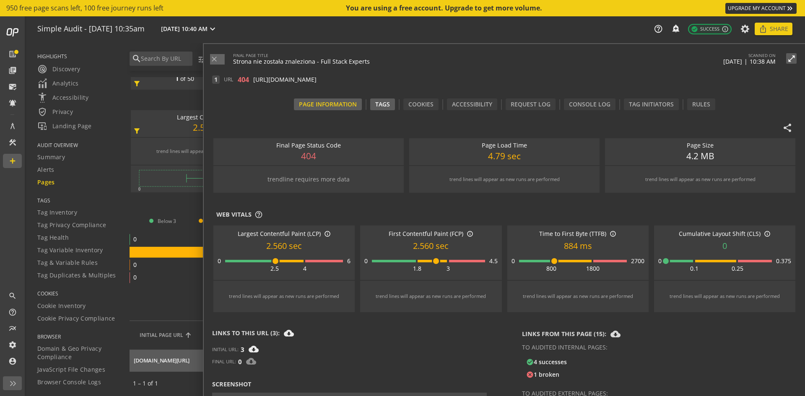
click at [388, 103] on div "Tags" at bounding box center [382, 104] width 25 height 12
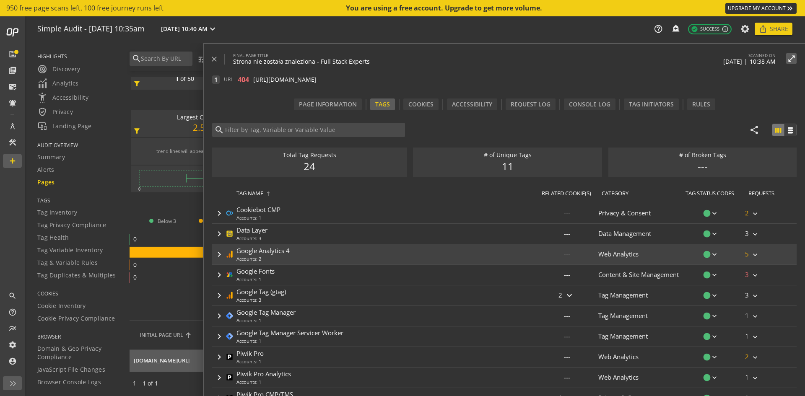
scroll to position [22, 0]
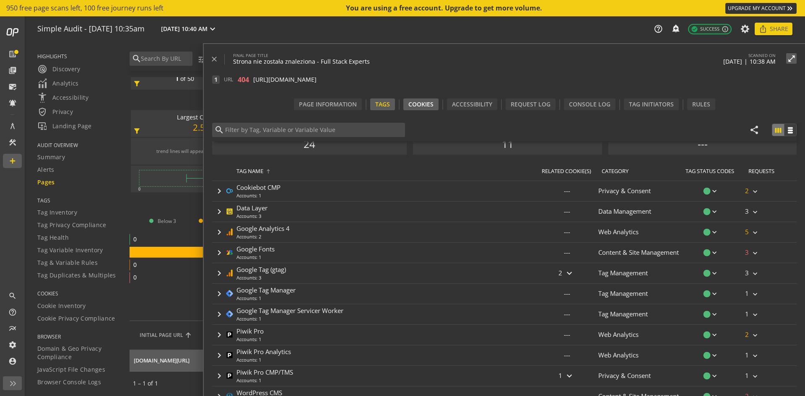
click at [413, 106] on div "Cookies" at bounding box center [420, 104] width 35 height 12
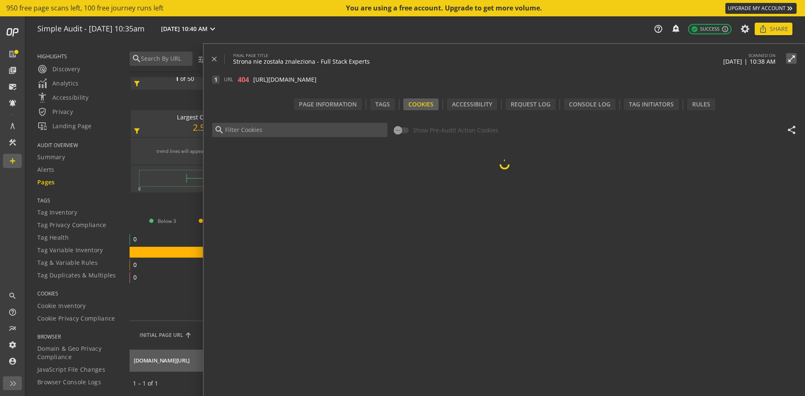
scroll to position [0, 0]
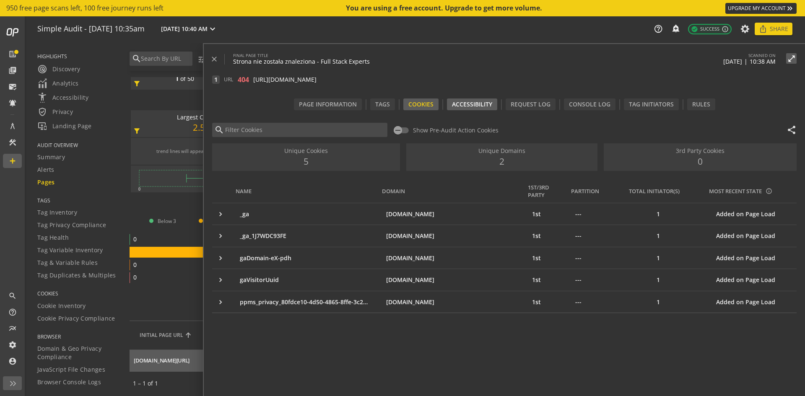
click at [480, 109] on div "Accessibility" at bounding box center [472, 104] width 50 height 12
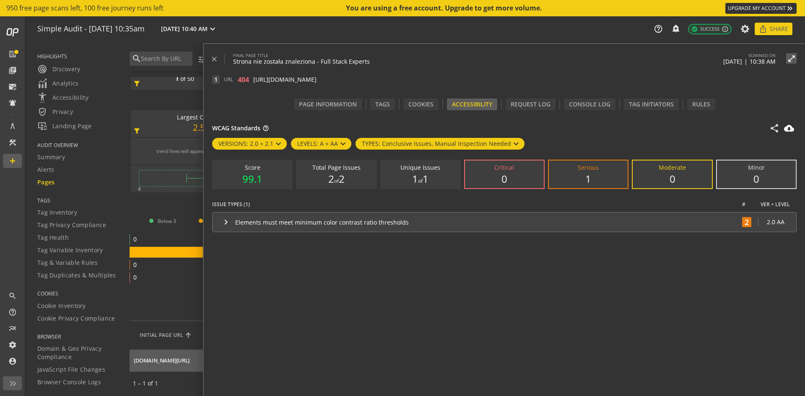
click at [218, 220] on mat-expansion-panel-header "keyboard_arrow_right Elements must meet minimum color contrast ratio thresholds…" at bounding box center [504, 222] width 584 height 20
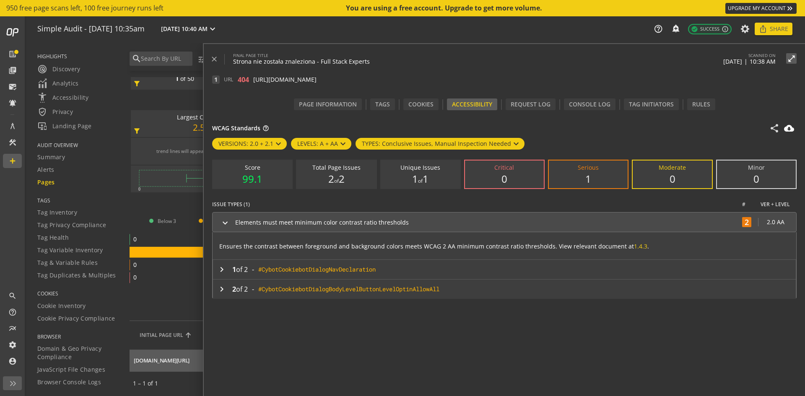
drag, startPoint x: 231, startPoint y: 244, endPoint x: 659, endPoint y: 248, distance: 428.3
click at [659, 248] on p "Ensures the contrast between foreground and background colors meets WCAG 2 AA m…" at bounding box center [503, 243] width 583 height 23
click at [229, 259] on div "Ensures the contrast between foreground and background colors meets WCAG 2 AA m…" at bounding box center [503, 265] width 583 height 67
click at [224, 243] on p "Ensures the contrast between foreground and background colors meets WCAG 2 AA m…" at bounding box center [503, 243] width 583 height 23
drag, startPoint x: 219, startPoint y: 246, endPoint x: 649, endPoint y: 243, distance: 430.0
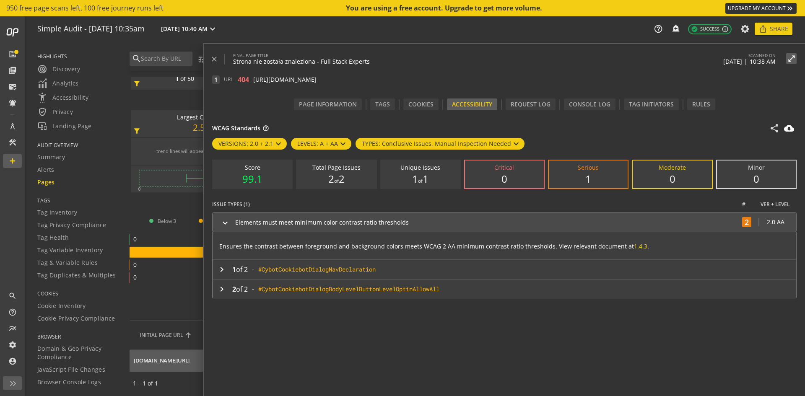
click at [649, 243] on p "Ensures the contrast between foreground and background colors meets WCAG 2 AA m…" at bounding box center [503, 243] width 583 height 23
click at [214, 292] on div "keyboard_arrow_right" at bounding box center [220, 289] width 15 height 10
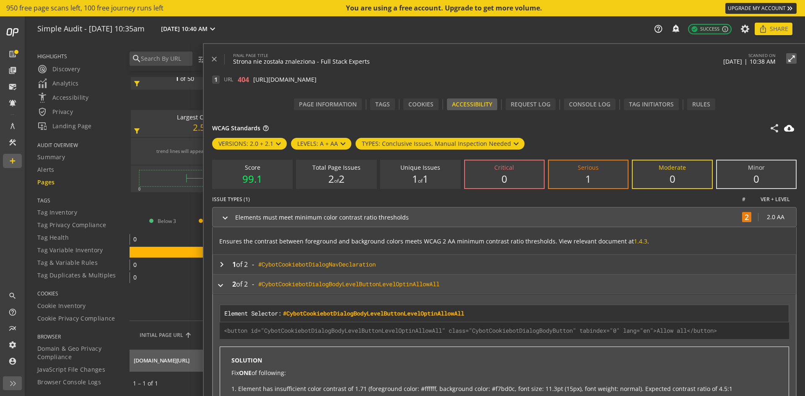
scroll to position [7, 0]
drag, startPoint x: 721, startPoint y: 388, endPoint x: 233, endPoint y: 389, distance: 488.3
click at [238, 389] on li "Element has insufficient color contrast of 1.71 (foreground color: #ffffff, bac…" at bounding box center [507, 387] width 539 height 8
click at [258, 383] on li "Element has insufficient color contrast of 1.71 (foreground color: #ffffff, bac…" at bounding box center [507, 387] width 539 height 8
click at [223, 284] on mat-icon "keyboard_arrow_right" at bounding box center [220, 284] width 10 height 10
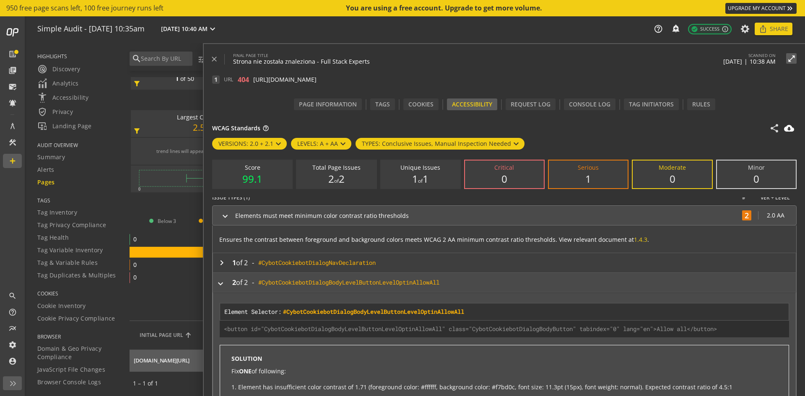
scroll to position [0, 0]
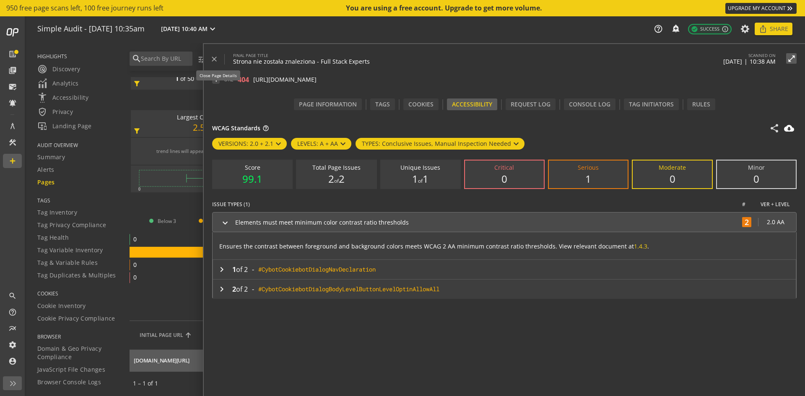
click at [217, 54] on span at bounding box center [217, 59] width 14 height 20
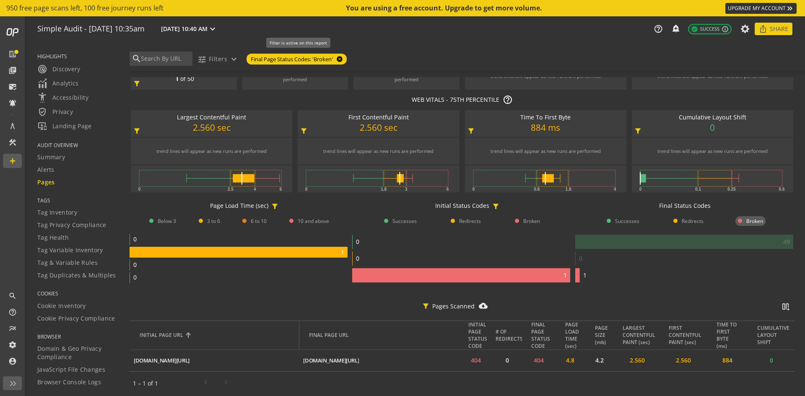
click at [337, 57] on mat-icon "cancel" at bounding box center [339, 59] width 12 height 7
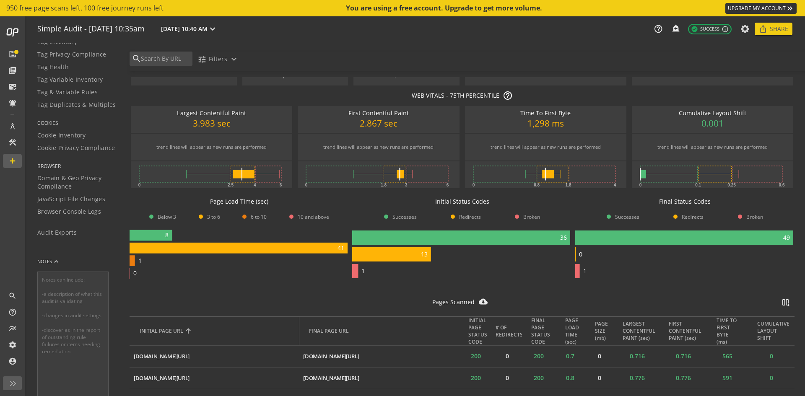
scroll to position [185, 0]
click at [46, 266] on textarea at bounding box center [72, 323] width 71 height 133
type textarea "Notes can include: -a description of what this audit is validating -changes in …"
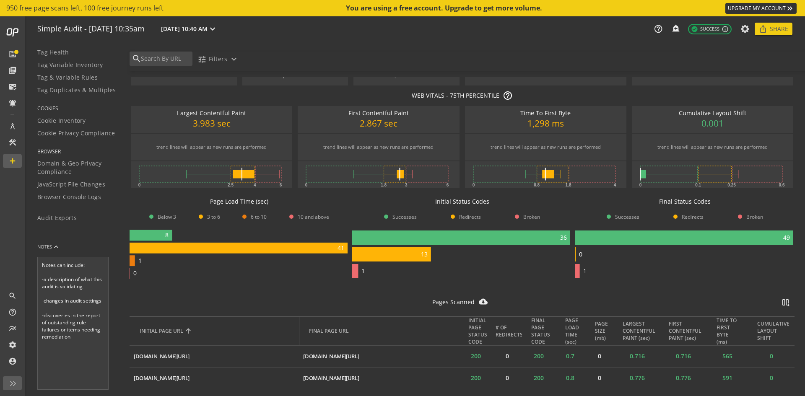
drag, startPoint x: 69, startPoint y: 232, endPoint x: 118, endPoint y: 238, distance: 49.8
click at [69, 232] on div "Audit Exports" at bounding box center [78, 222] width 82 height 21
click at [58, 241] on span at bounding box center [49, 247] width 20 height 20
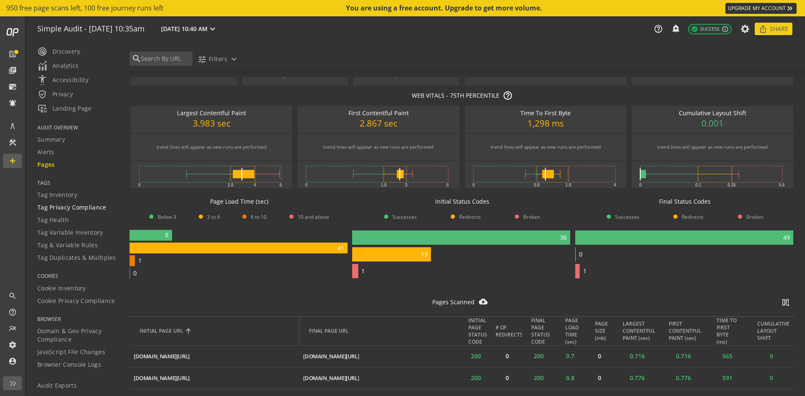
scroll to position [0, 0]
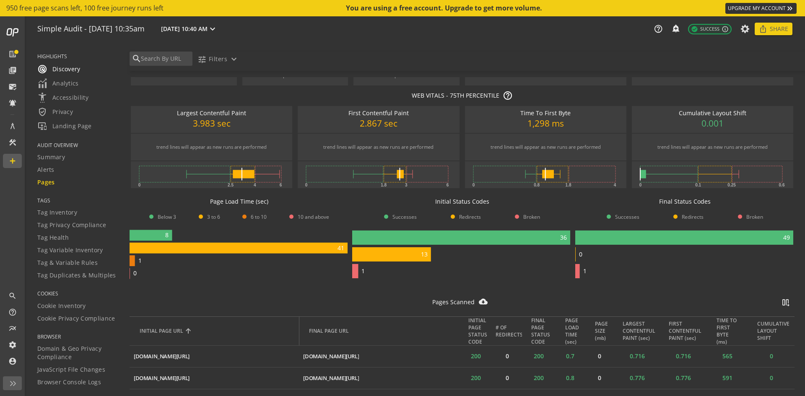
click at [64, 67] on span "radar Discovery" at bounding box center [58, 69] width 43 height 10
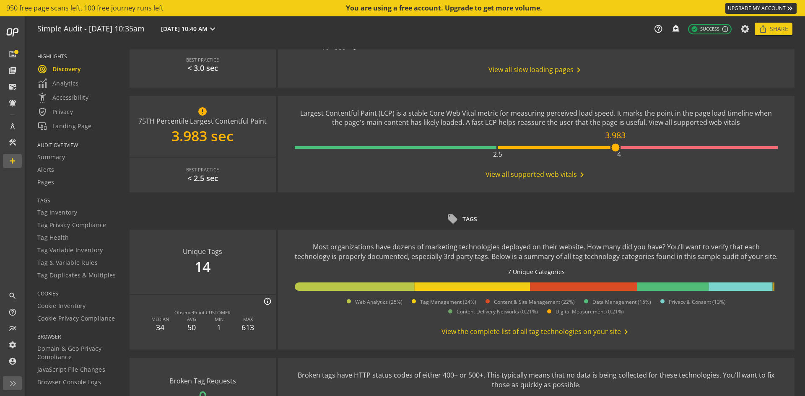
scroll to position [377, 0]
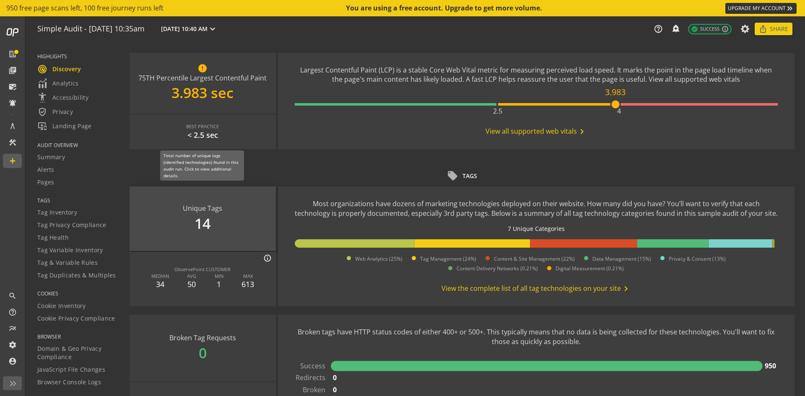
click at [217, 223] on div "Unique Tags 14" at bounding box center [203, 219] width 146 height 64
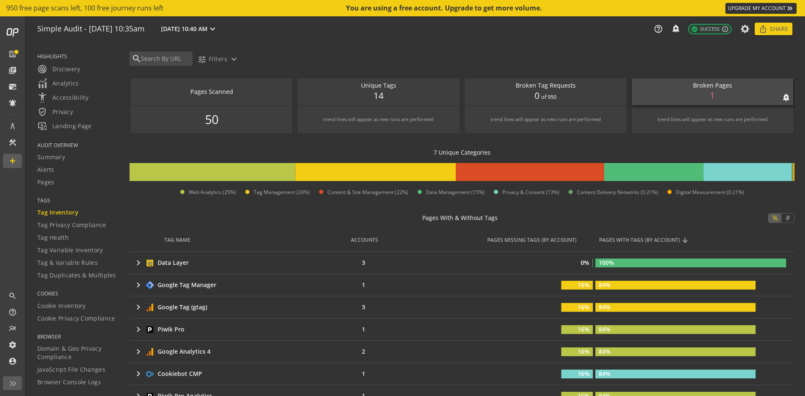
click at [673, 89] on div "Broken Pages" at bounding box center [712, 85] width 153 height 9
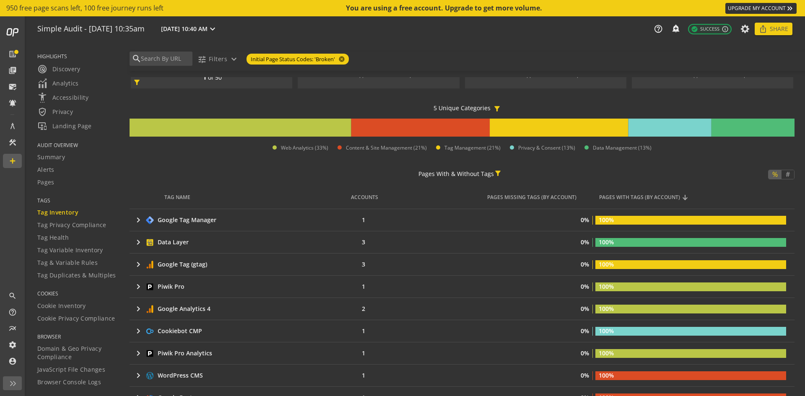
scroll to position [3, 0]
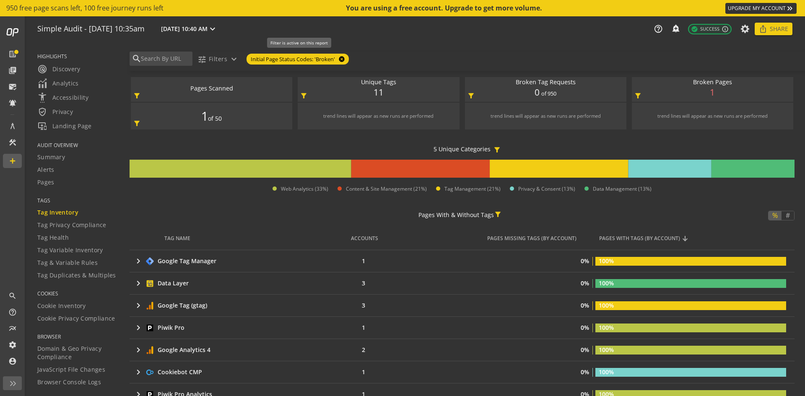
drag, startPoint x: 336, startPoint y: 56, endPoint x: 346, endPoint y: 59, distance: 10.0
click at [337, 56] on mat-icon "cancel" at bounding box center [341, 59] width 12 height 7
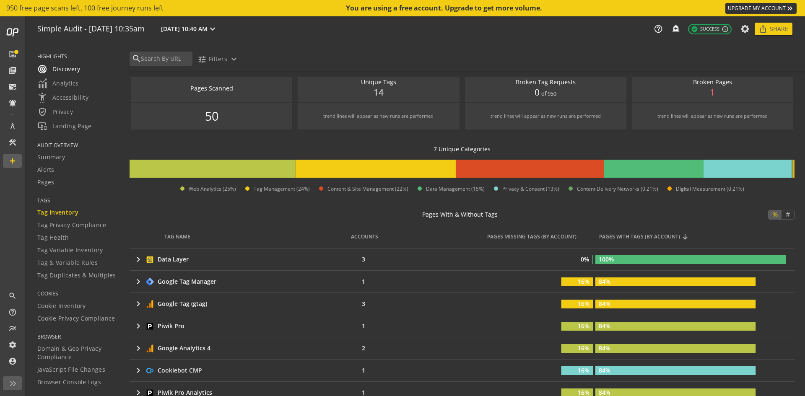
click at [73, 69] on span "radar Discovery" at bounding box center [58, 69] width 43 height 10
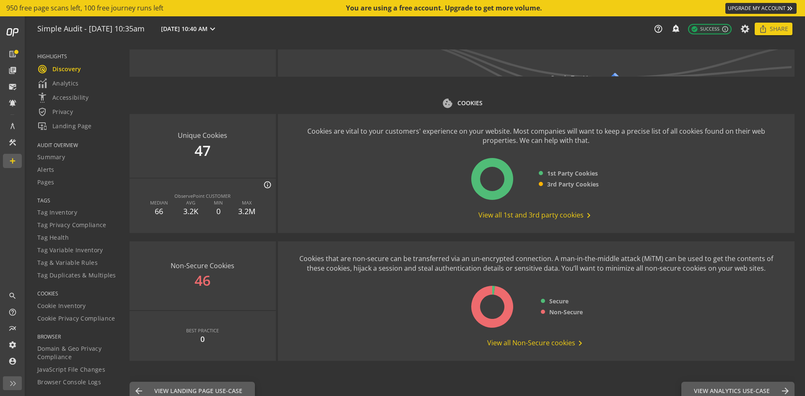
scroll to position [973, 0]
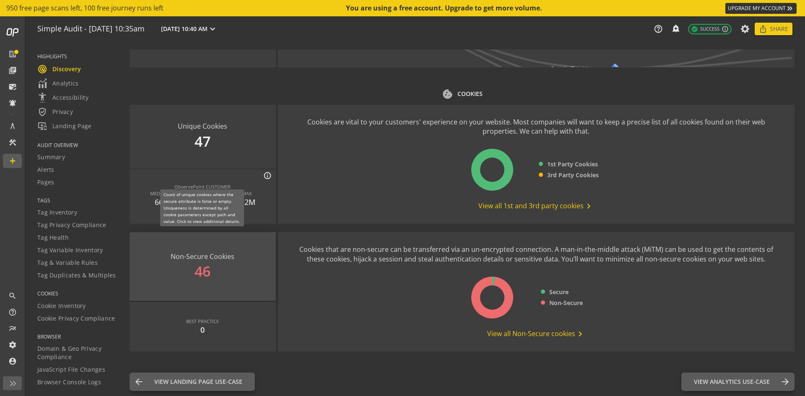
click at [198, 274] on div "Non-Secure Cookies 46" at bounding box center [203, 266] width 146 height 69
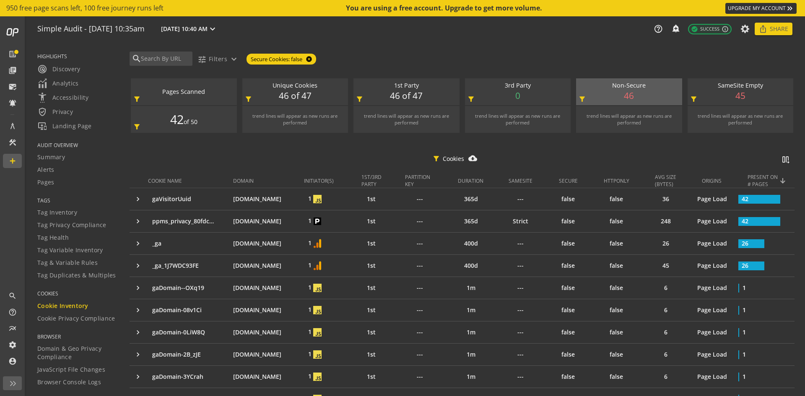
click at [314, 59] on mat-icon "cancel" at bounding box center [308, 59] width 12 height 7
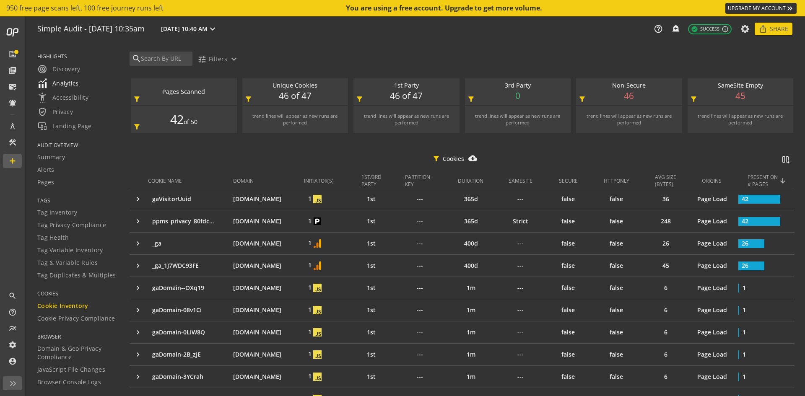
click at [67, 80] on span "Analytics" at bounding box center [57, 83] width 41 height 10
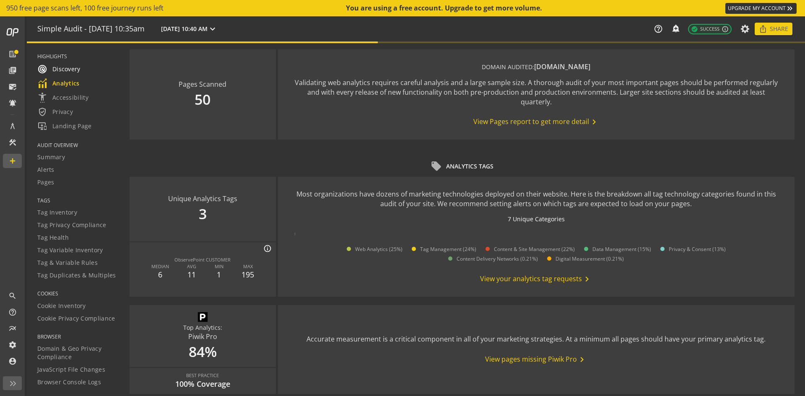
click at [67, 66] on span "radar Discovery" at bounding box center [58, 69] width 43 height 10
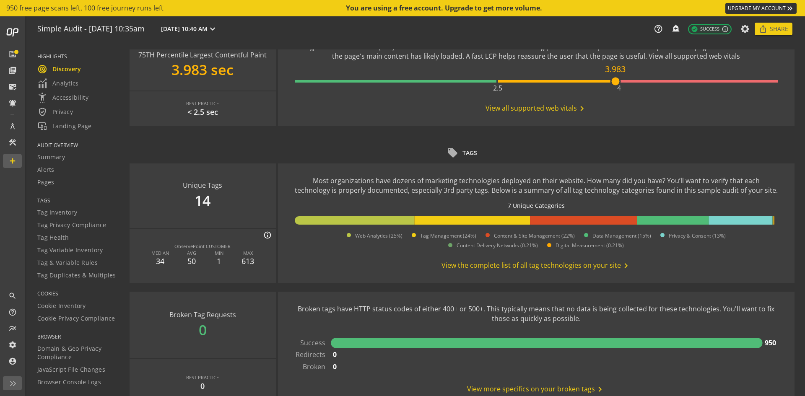
scroll to position [503, 0]
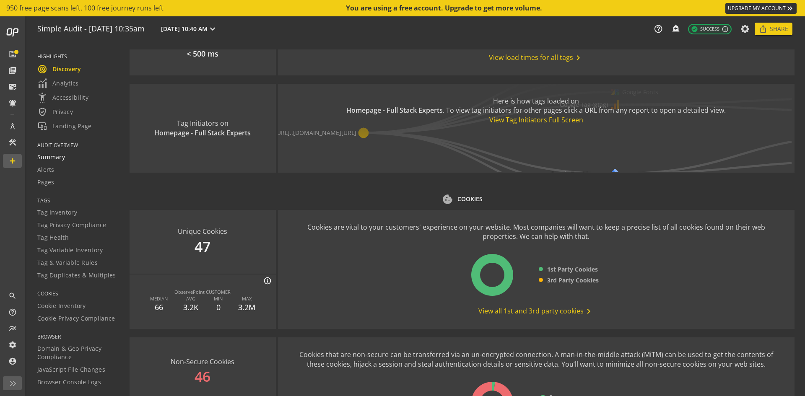
scroll to position [680, 0]
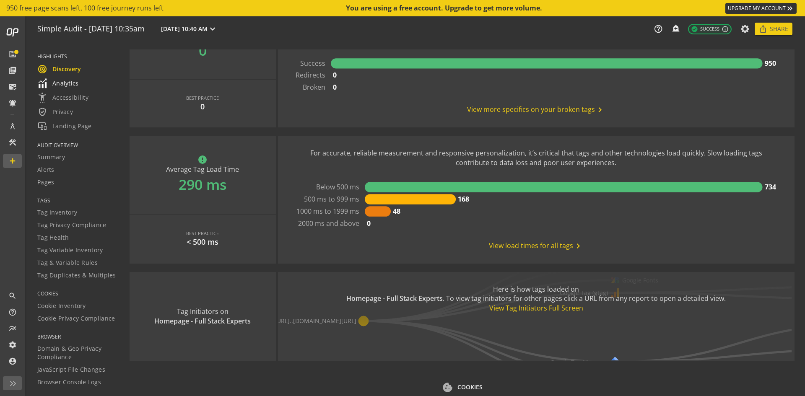
click at [59, 88] on span "Analytics" at bounding box center [57, 83] width 41 height 10
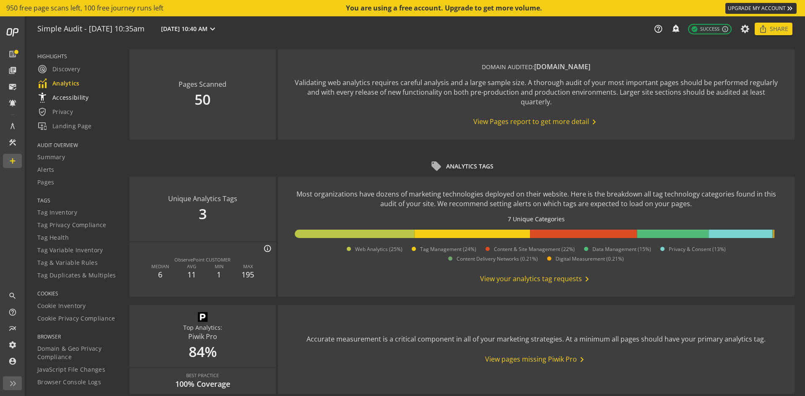
click at [73, 100] on span "settings_accessibility Accessibility" at bounding box center [62, 98] width 51 height 10
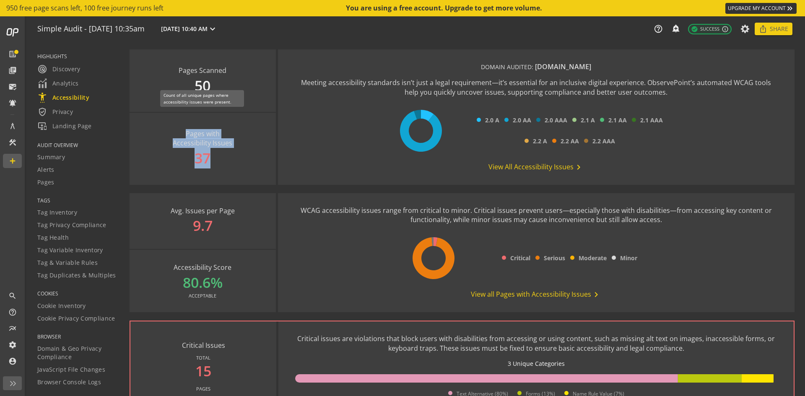
drag, startPoint x: 185, startPoint y: 133, endPoint x: 220, endPoint y: 165, distance: 47.2
click at [220, 165] on div "Pages with Accessibility Issues 37" at bounding box center [203, 149] width 146 height 72
click at [519, 167] on span "View All Accessibility Issues chevron_right" at bounding box center [535, 167] width 95 height 10
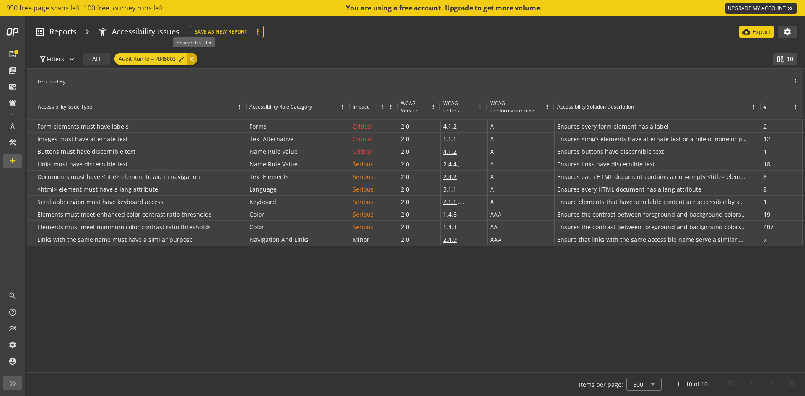
click at [192, 62] on div "close" at bounding box center [192, 58] width 10 height 11
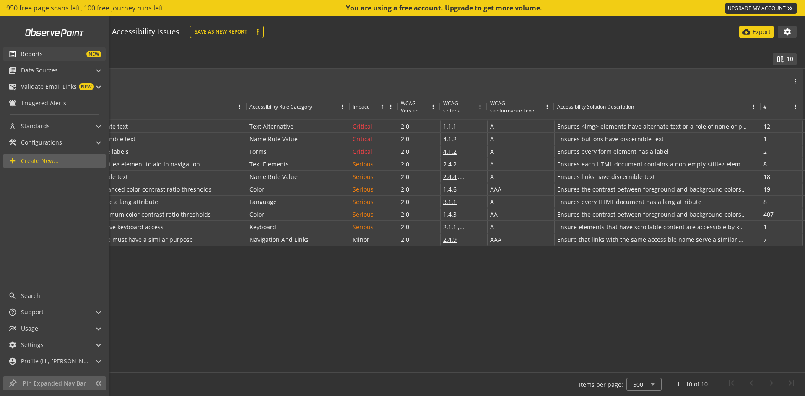
drag, startPoint x: 57, startPoint y: 59, endPoint x: 53, endPoint y: 58, distance: 4.3
click at [57, 59] on link "list_alt Reports NEW" at bounding box center [54, 54] width 103 height 14
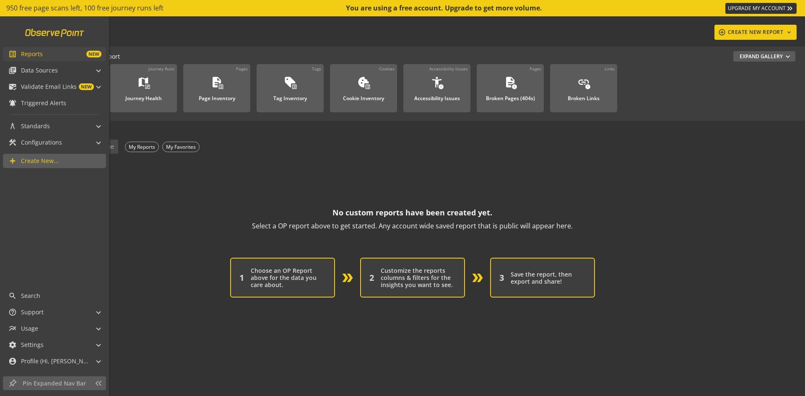
click at [39, 29] on link at bounding box center [54, 33] width 69 height 16
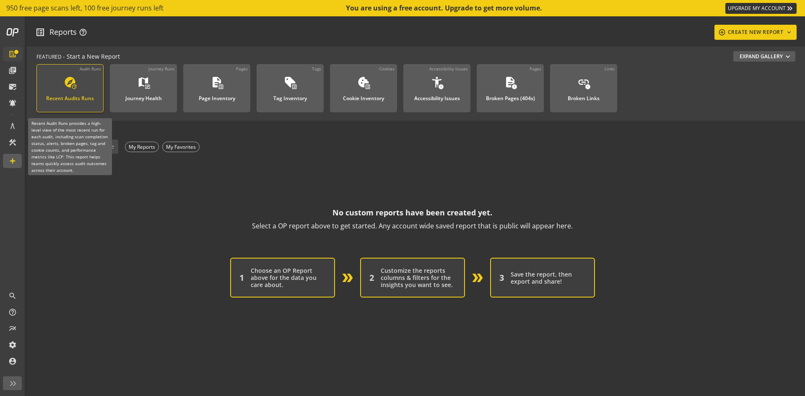
click at [60, 99] on div "Recent Audits Runs" at bounding box center [70, 96] width 48 height 11
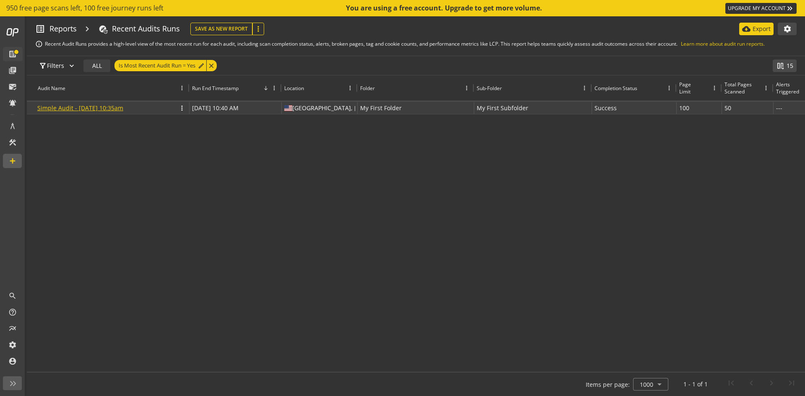
click at [105, 107] on link "Simple Audit - [DATE] 10:35am" at bounding box center [80, 108] width 86 height 8
